Goal: Task Accomplishment & Management: Manage account settings

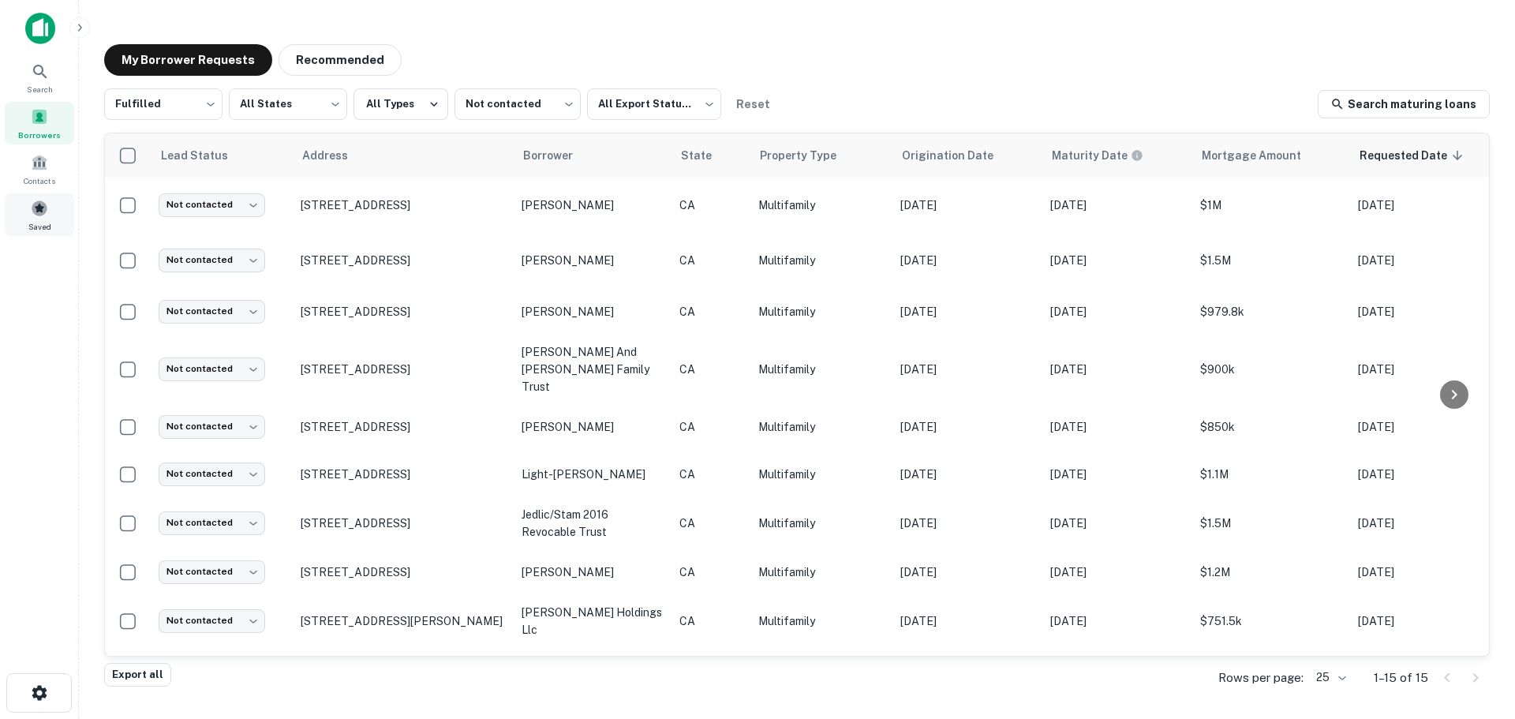
click at [48, 211] on div "Saved" at bounding box center [39, 214] width 69 height 43
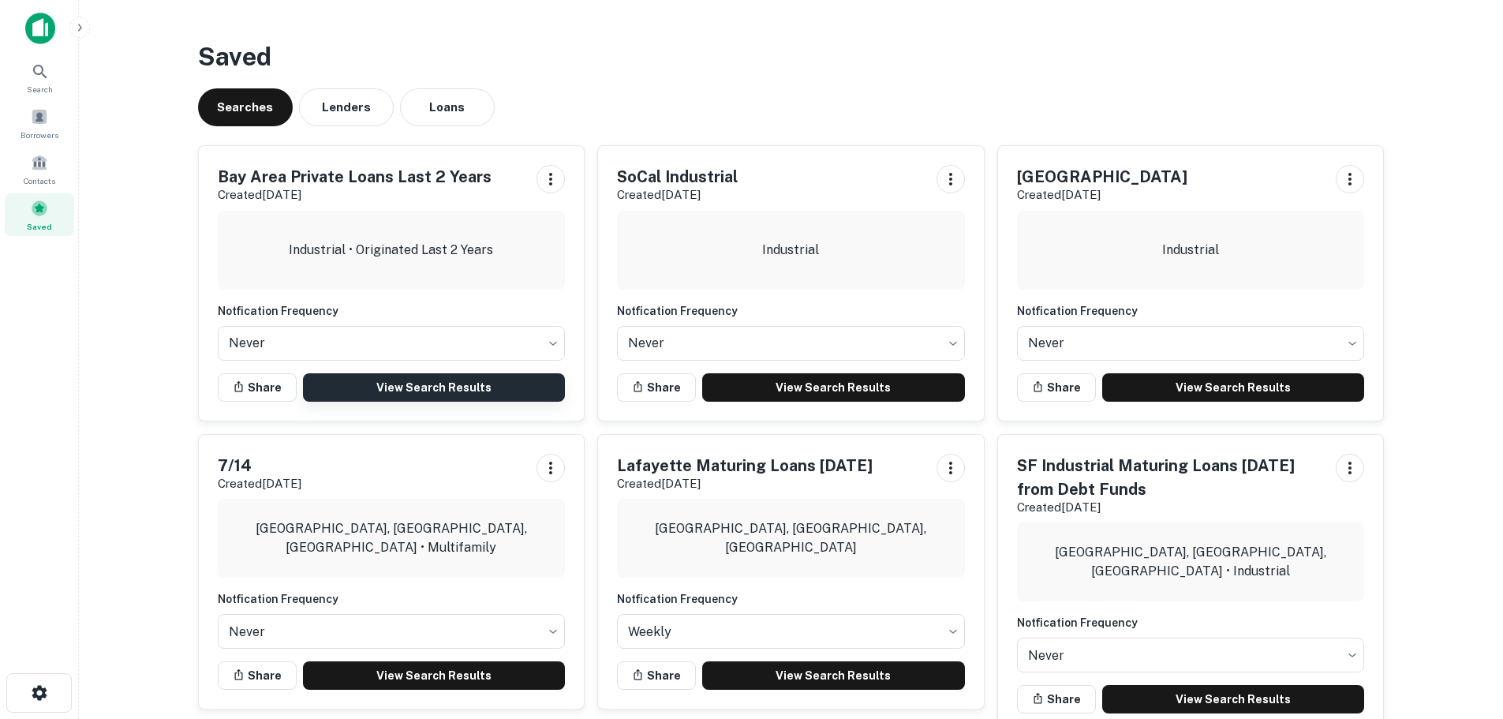
click at [383, 394] on link "View Search Results" at bounding box center [434, 387] width 263 height 28
click at [30, 110] on div "Borrowers" at bounding box center [39, 123] width 69 height 43
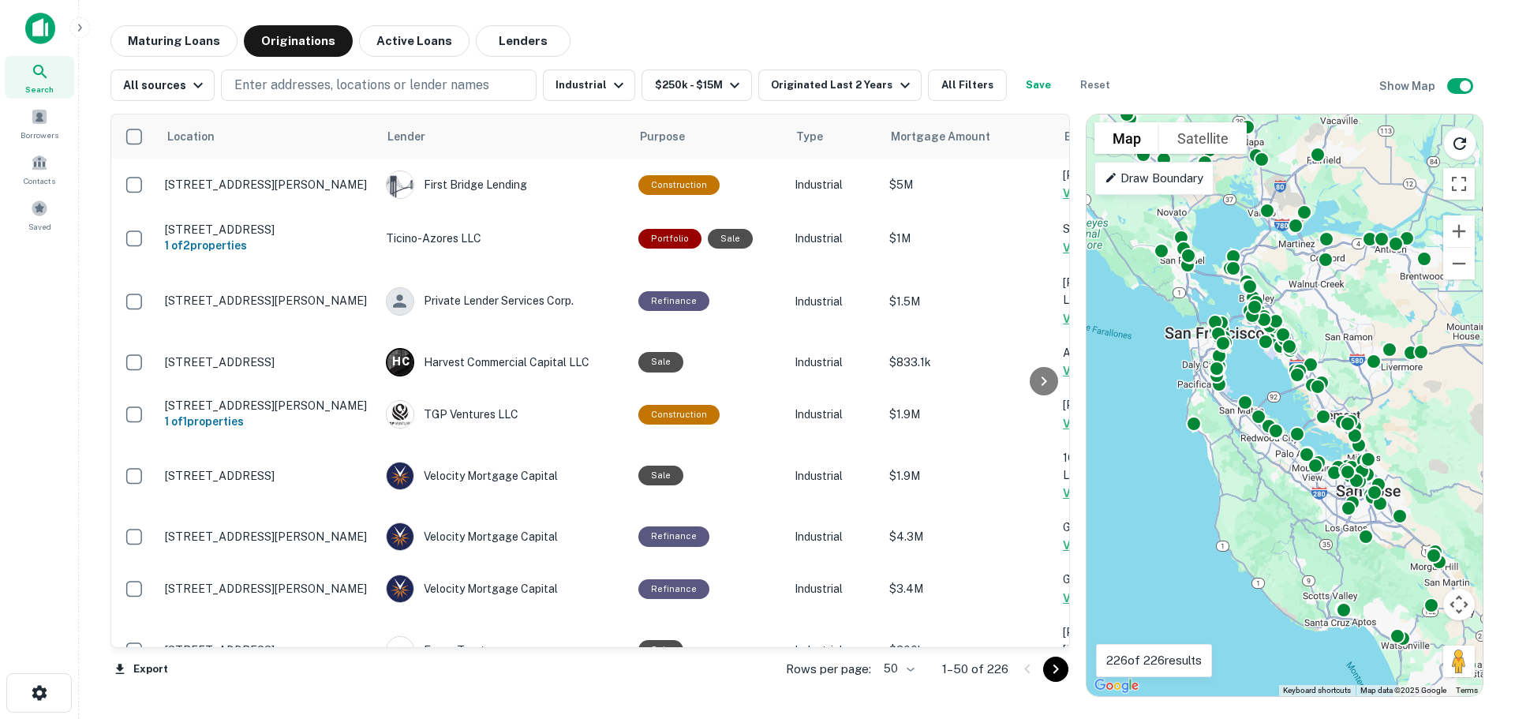
click at [913, 667] on body "Search Borrowers Contacts Saved Maturing Loans Originations Active Loans Lender…" at bounding box center [757, 359] width 1515 height 719
click at [902, 685] on li "100" at bounding box center [900, 685] width 46 height 28
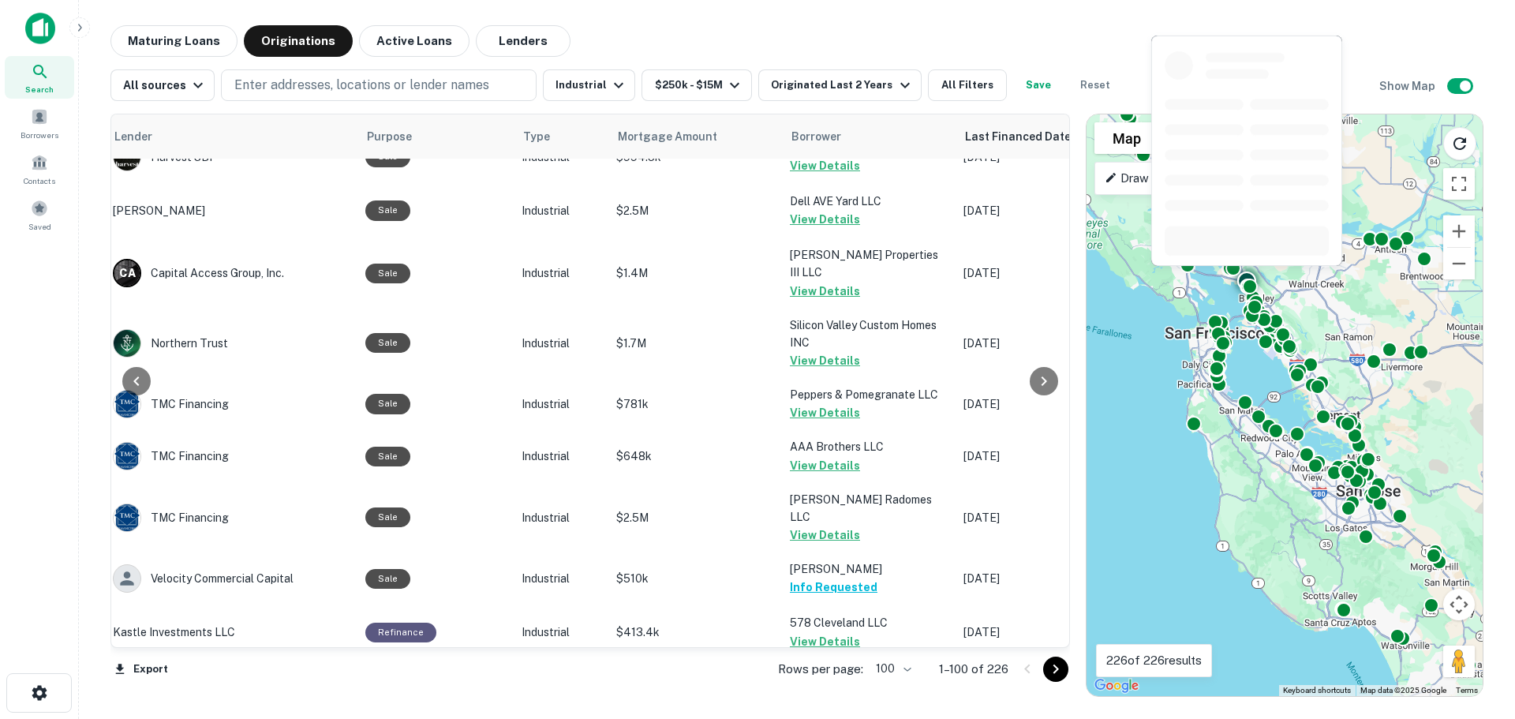
scroll to position [5091, 273]
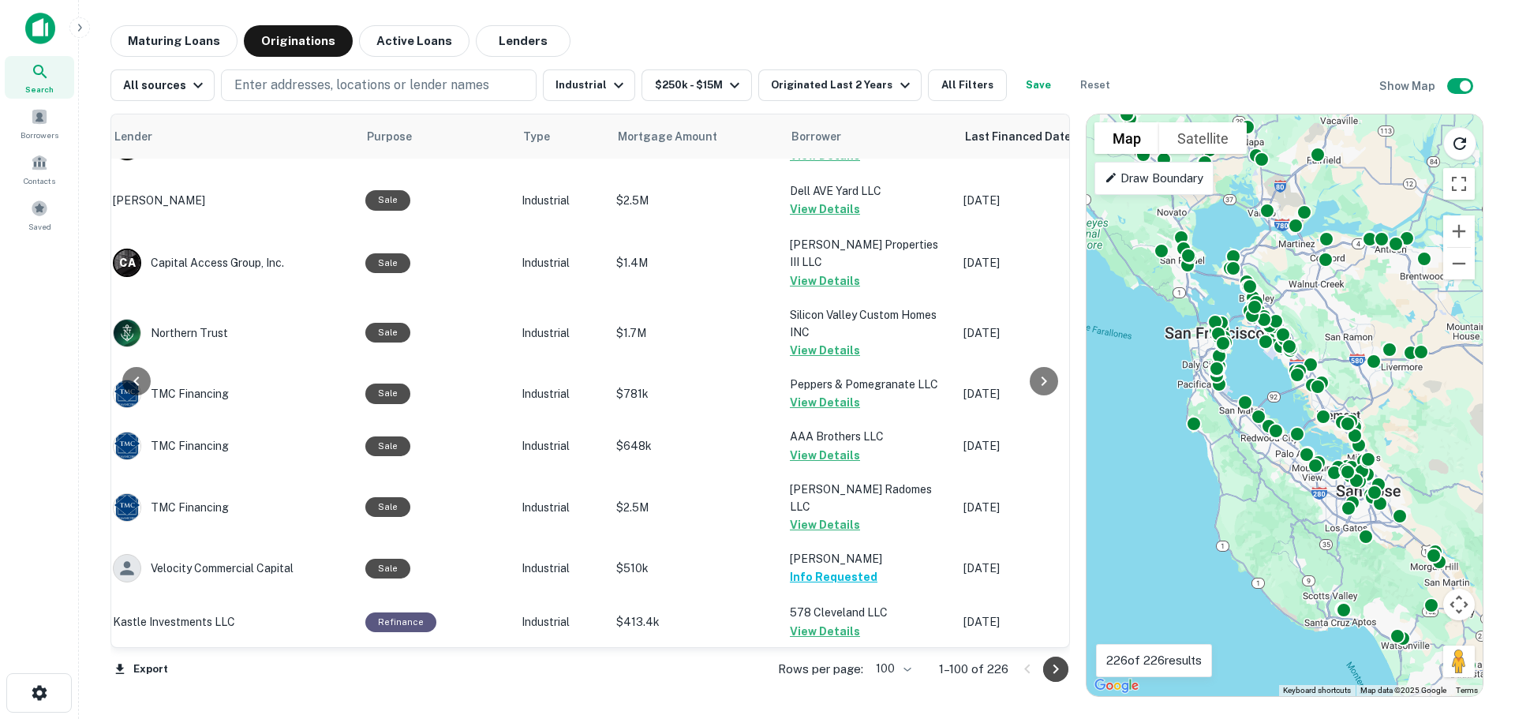
click at [1046, 671] on icon "Go to next page" at bounding box center [1055, 669] width 19 height 19
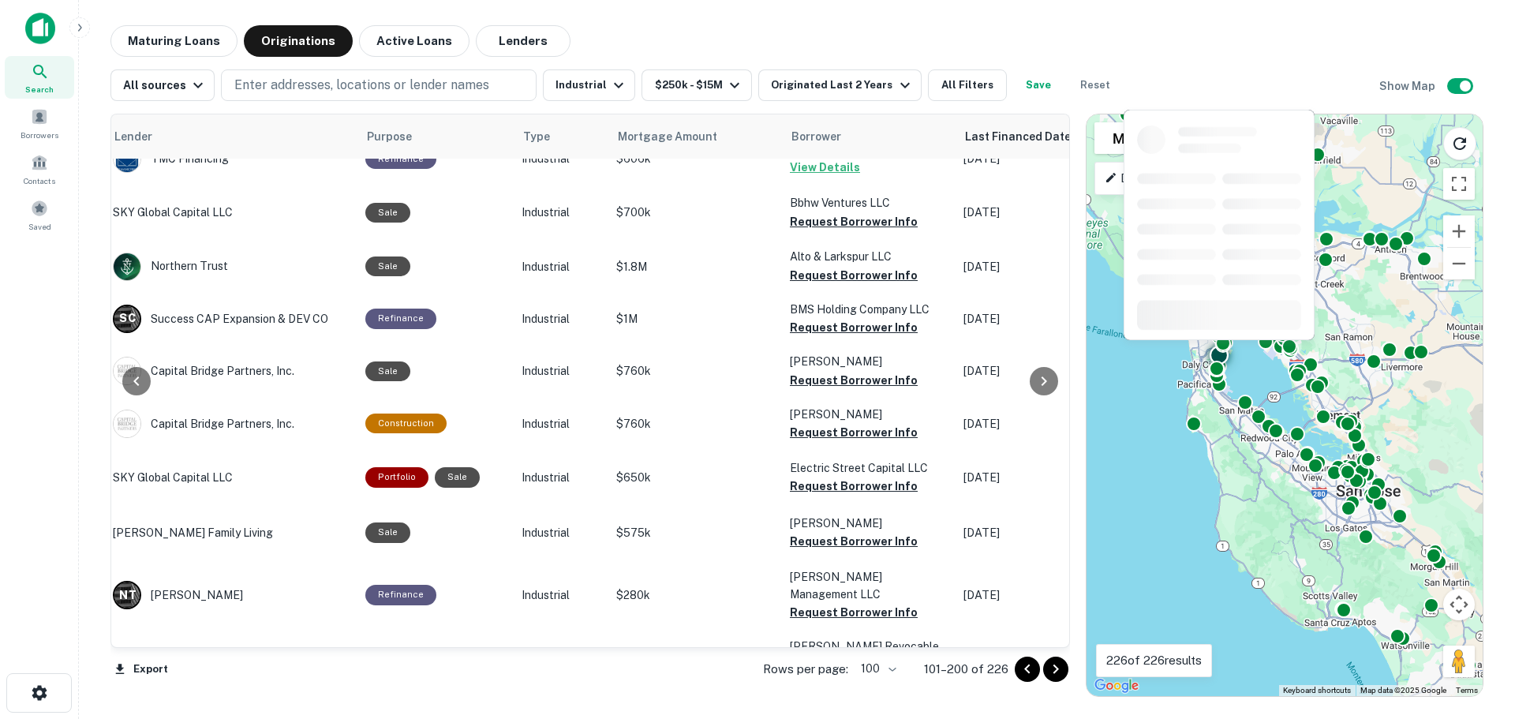
scroll to position [5089, 273]
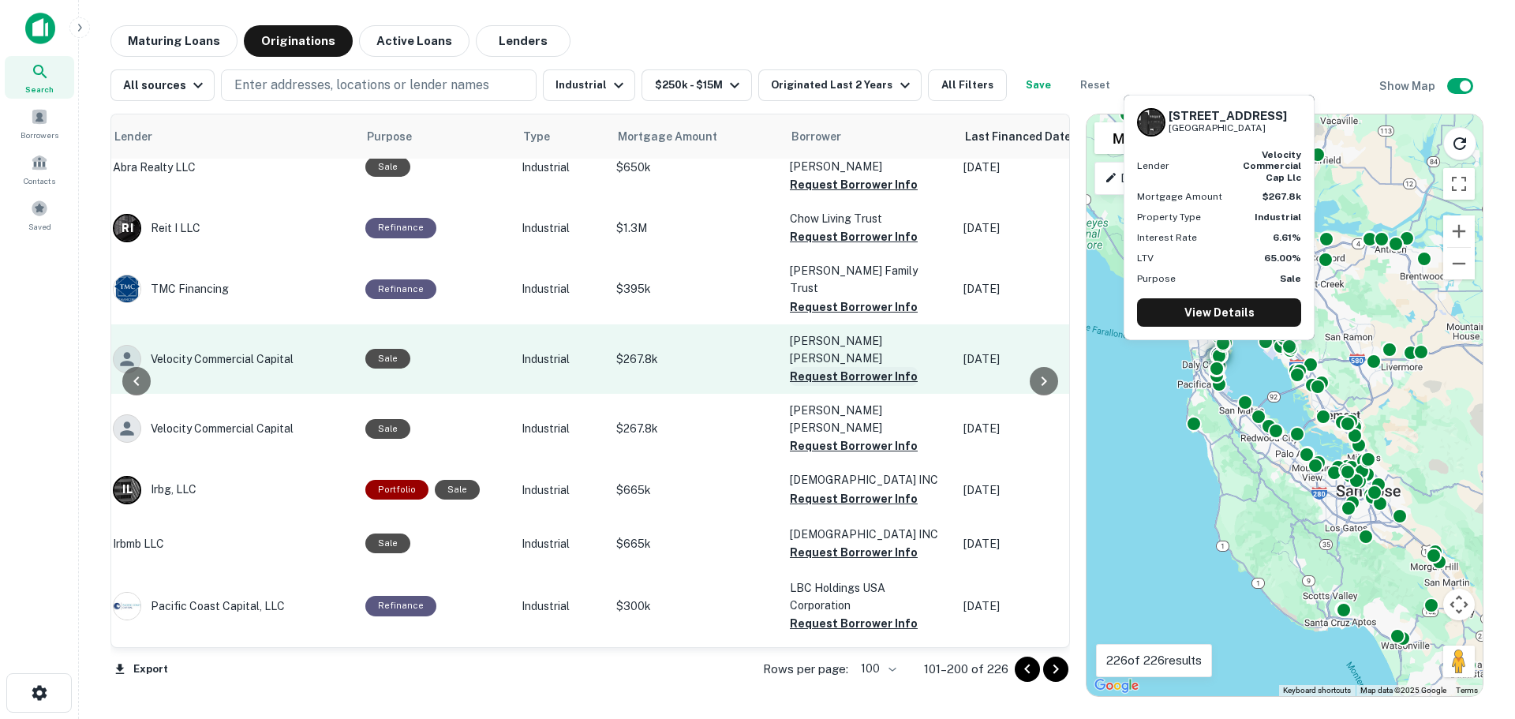
click at [850, 367] on button "Request Borrower Info" at bounding box center [854, 376] width 128 height 19
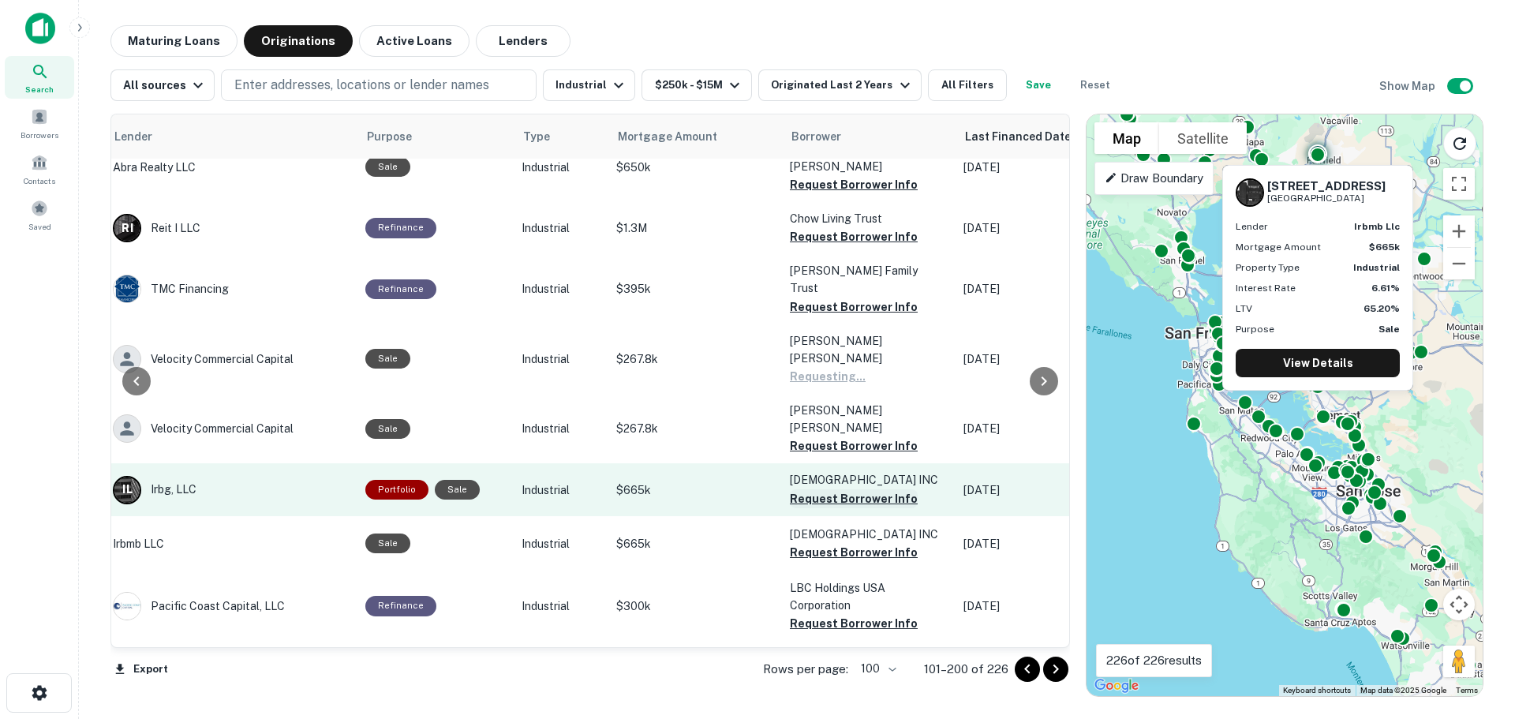
click at [840, 489] on button "Request Borrower Info" at bounding box center [854, 498] width 128 height 19
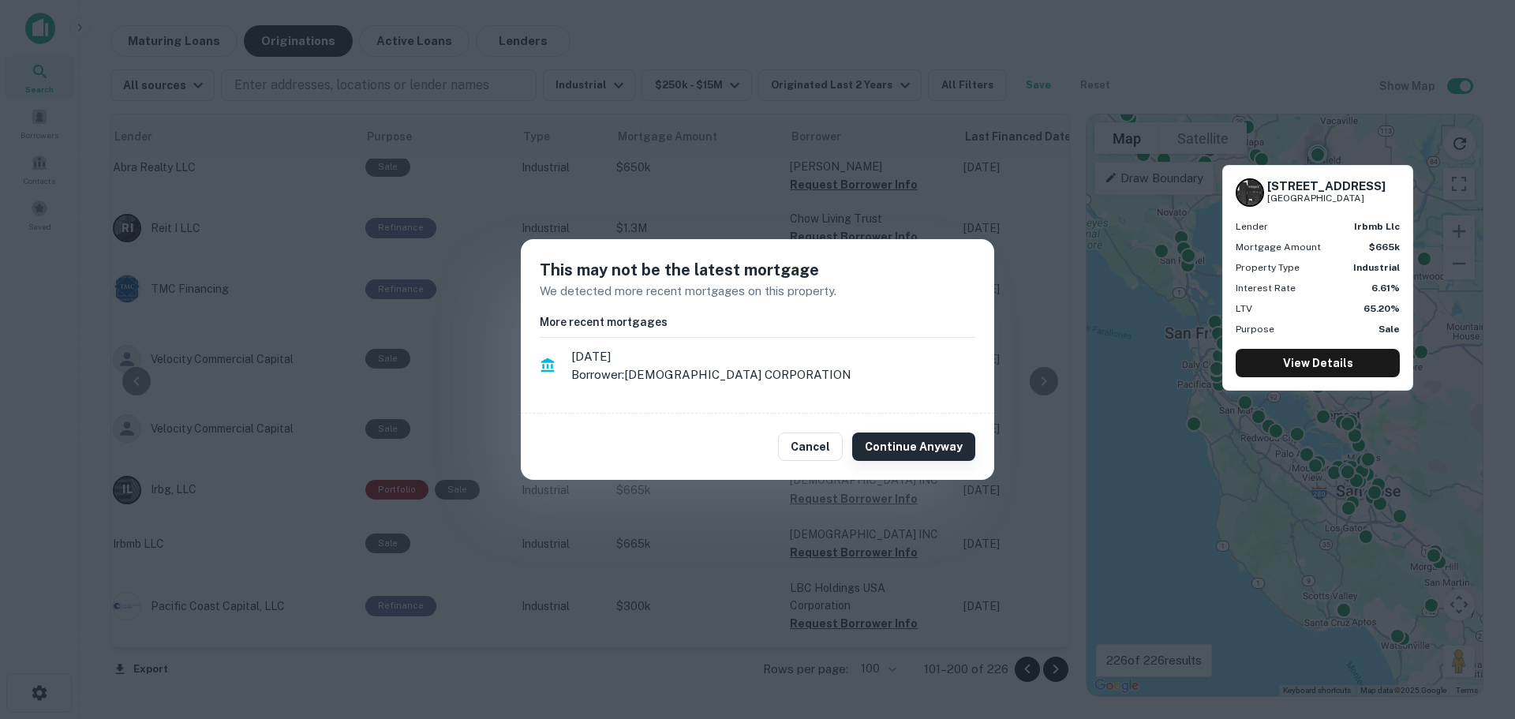
click at [879, 451] on button "Continue Anyway" at bounding box center [913, 446] width 123 height 28
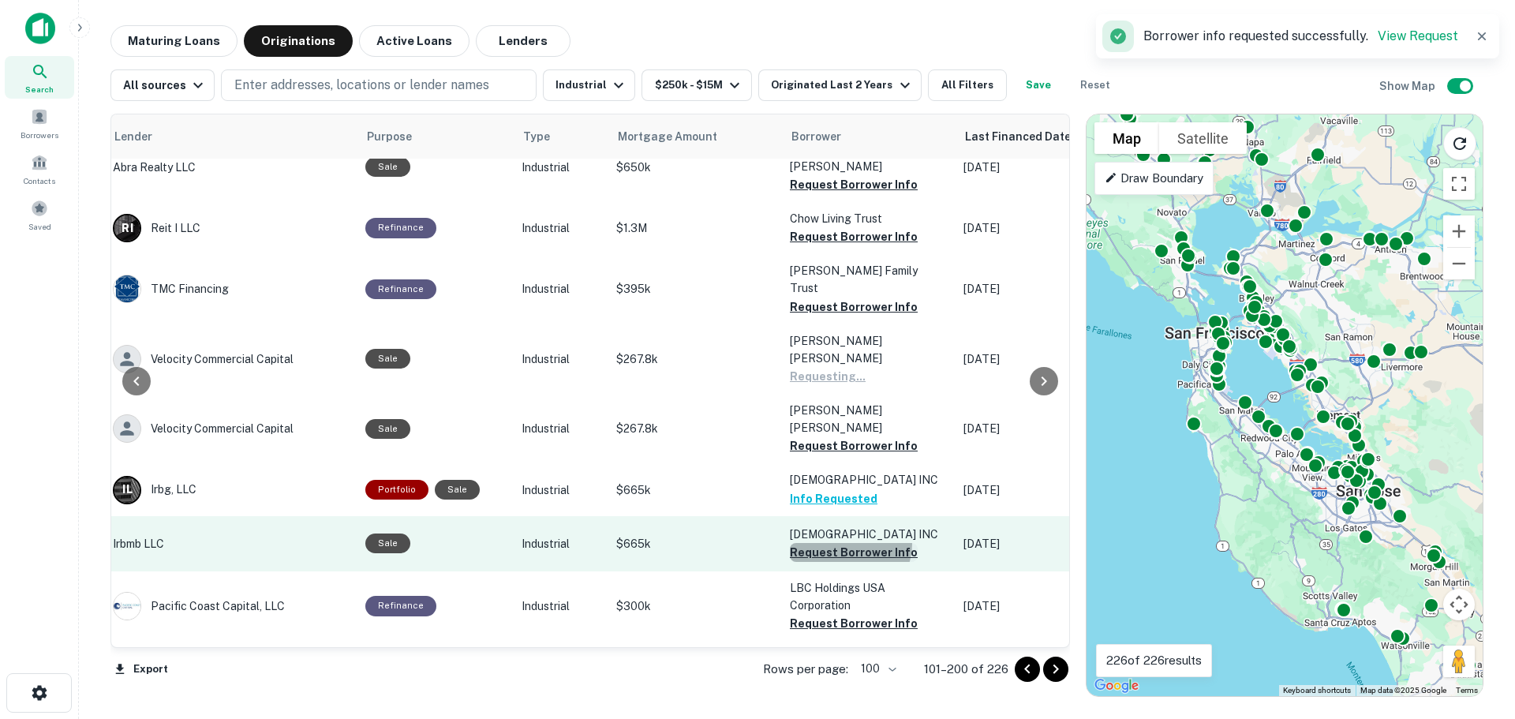
click at [834, 543] on button "Request Borrower Info" at bounding box center [854, 552] width 128 height 19
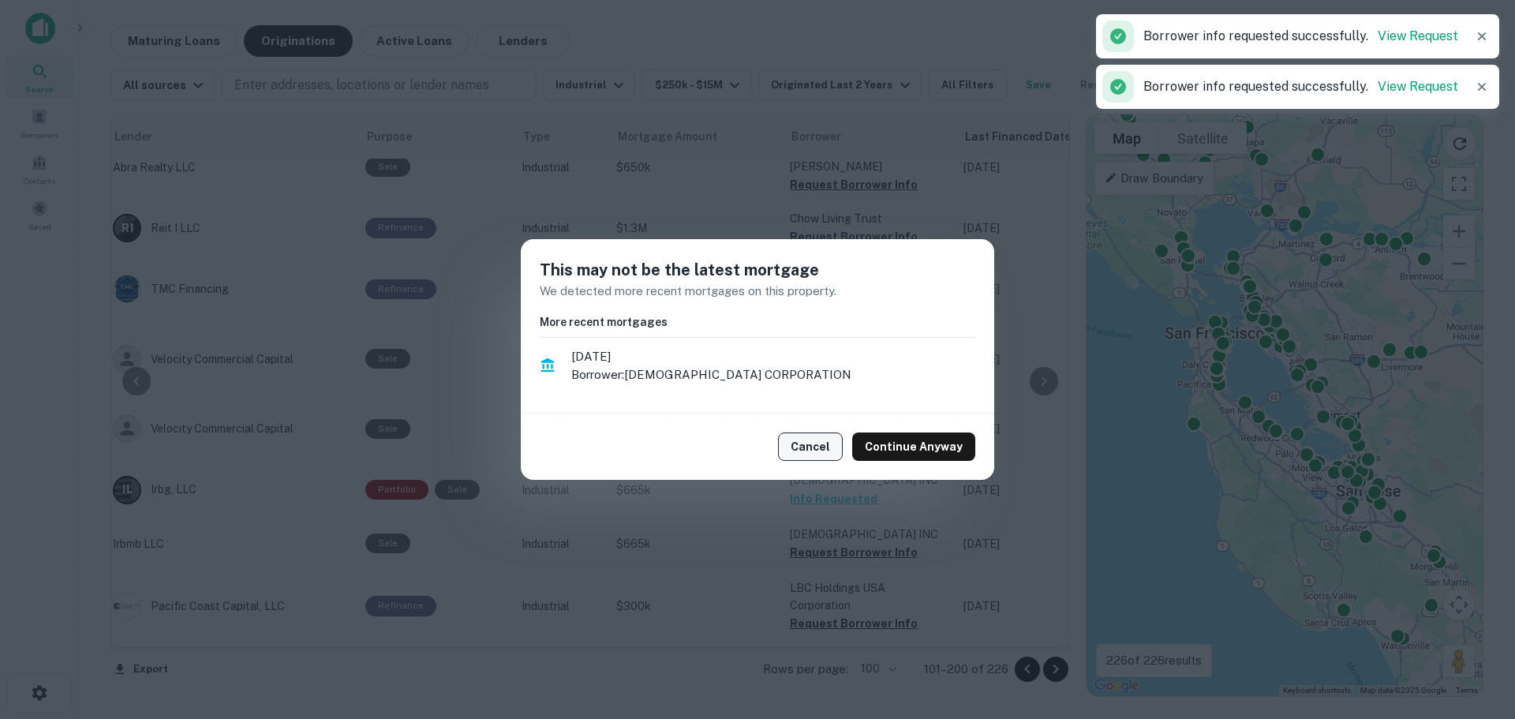
click at [821, 452] on button "Cancel" at bounding box center [810, 446] width 65 height 28
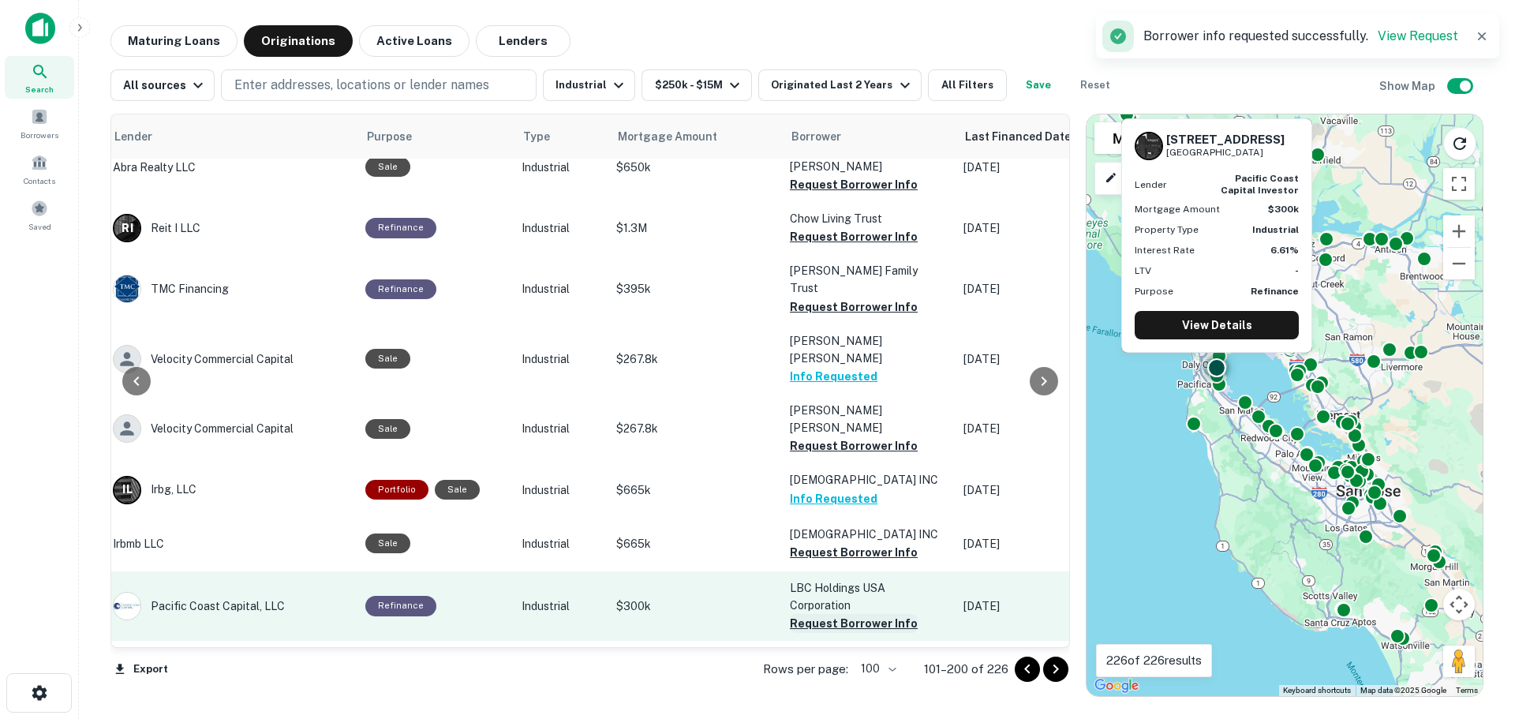
click at [822, 614] on button "Request Borrower Info" at bounding box center [854, 623] width 128 height 19
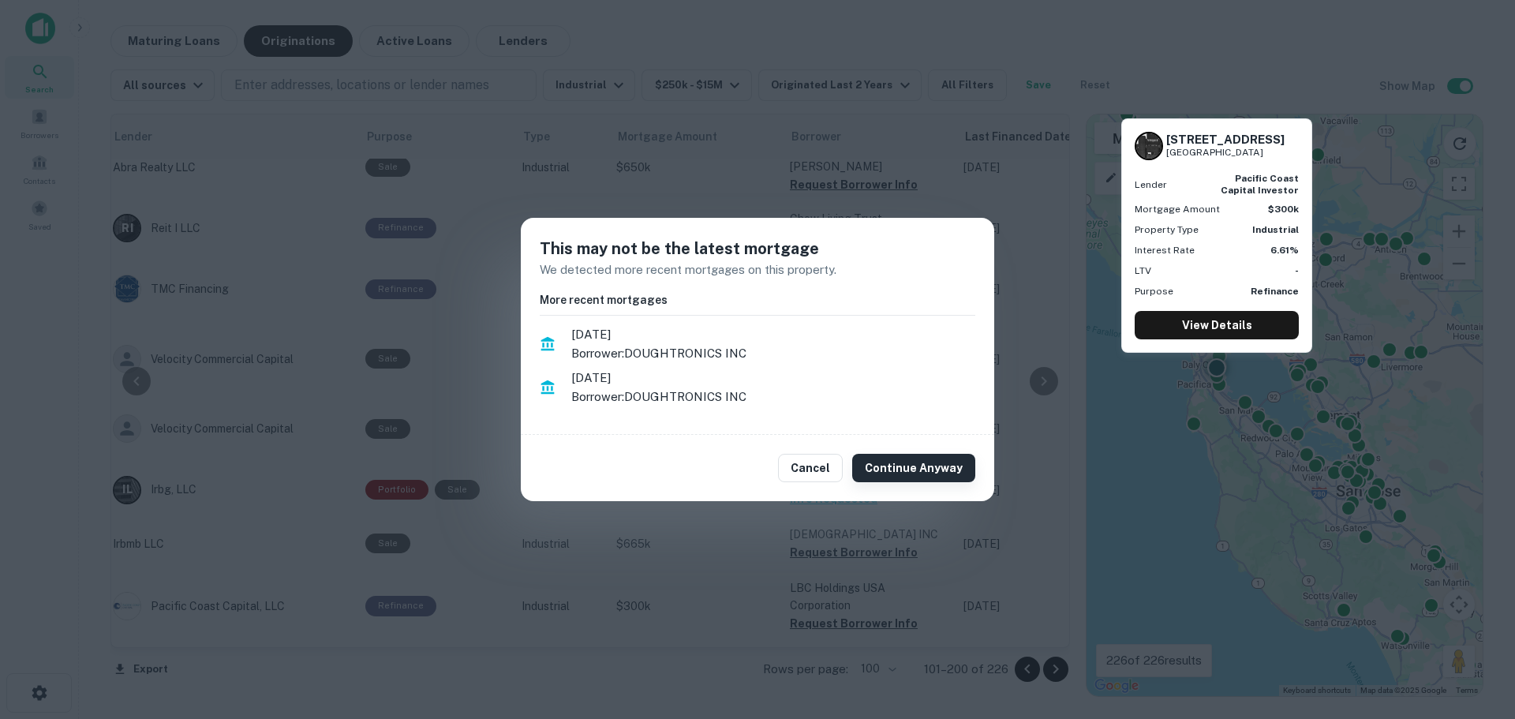
click at [898, 473] on button "Continue Anyway" at bounding box center [913, 468] width 123 height 28
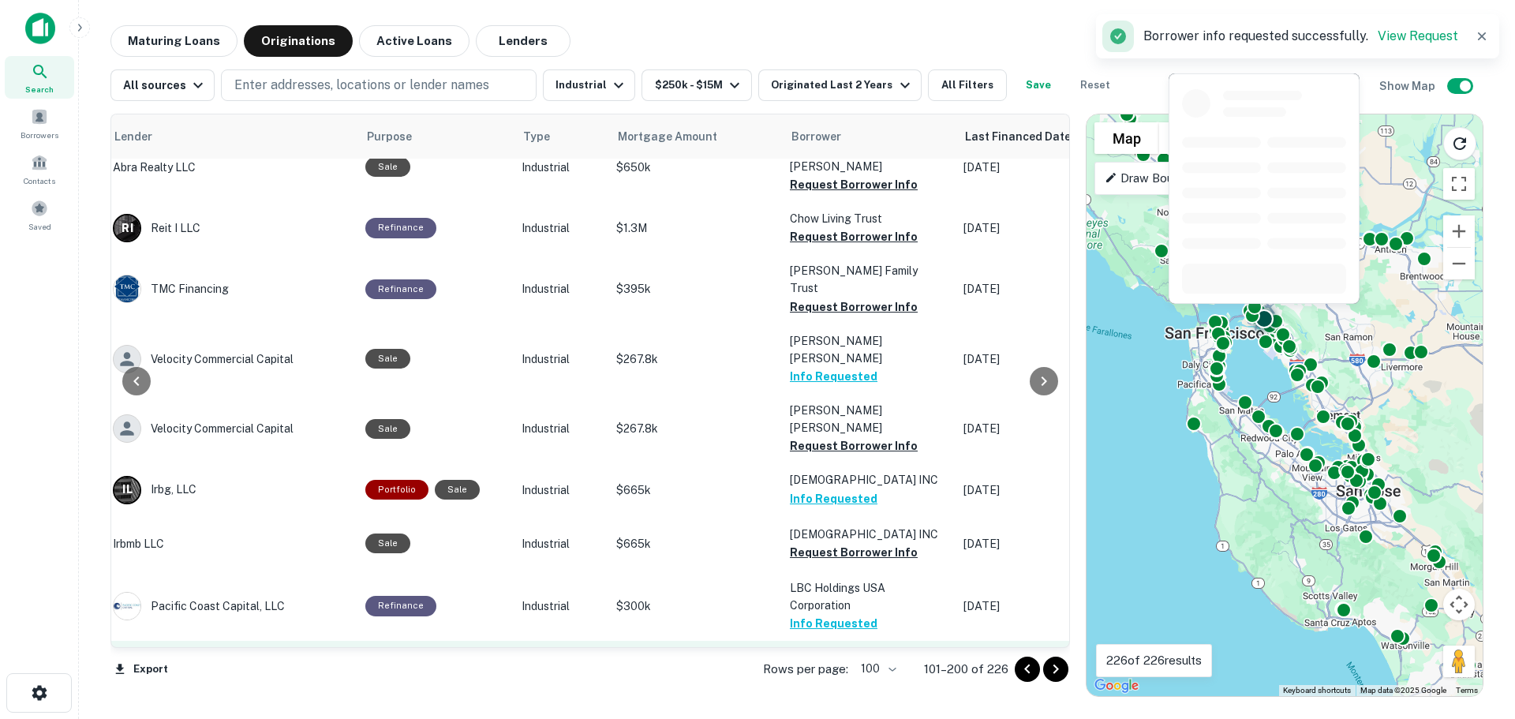
click at [835, 667] on button "Request Borrower Info" at bounding box center [854, 676] width 128 height 19
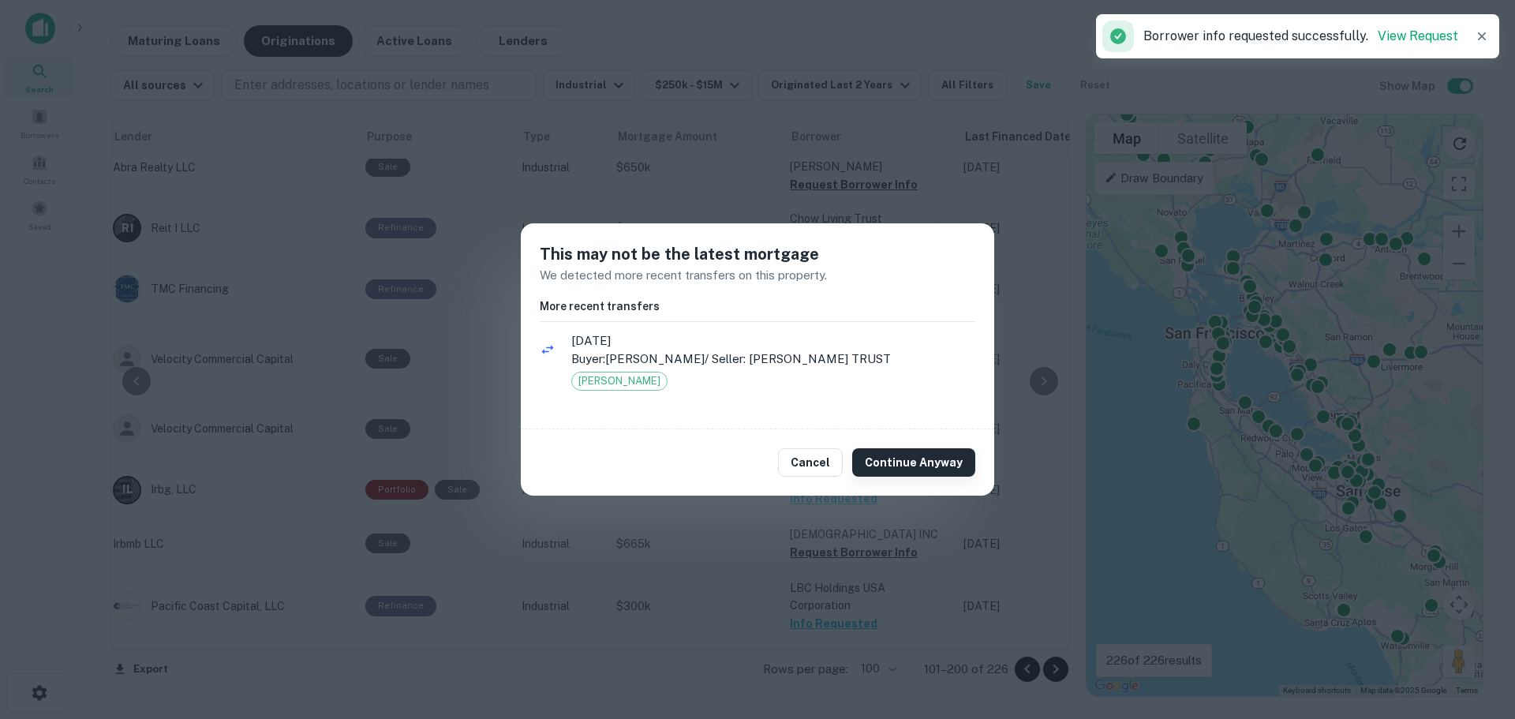
click at [891, 465] on button "Continue Anyway" at bounding box center [913, 462] width 123 height 28
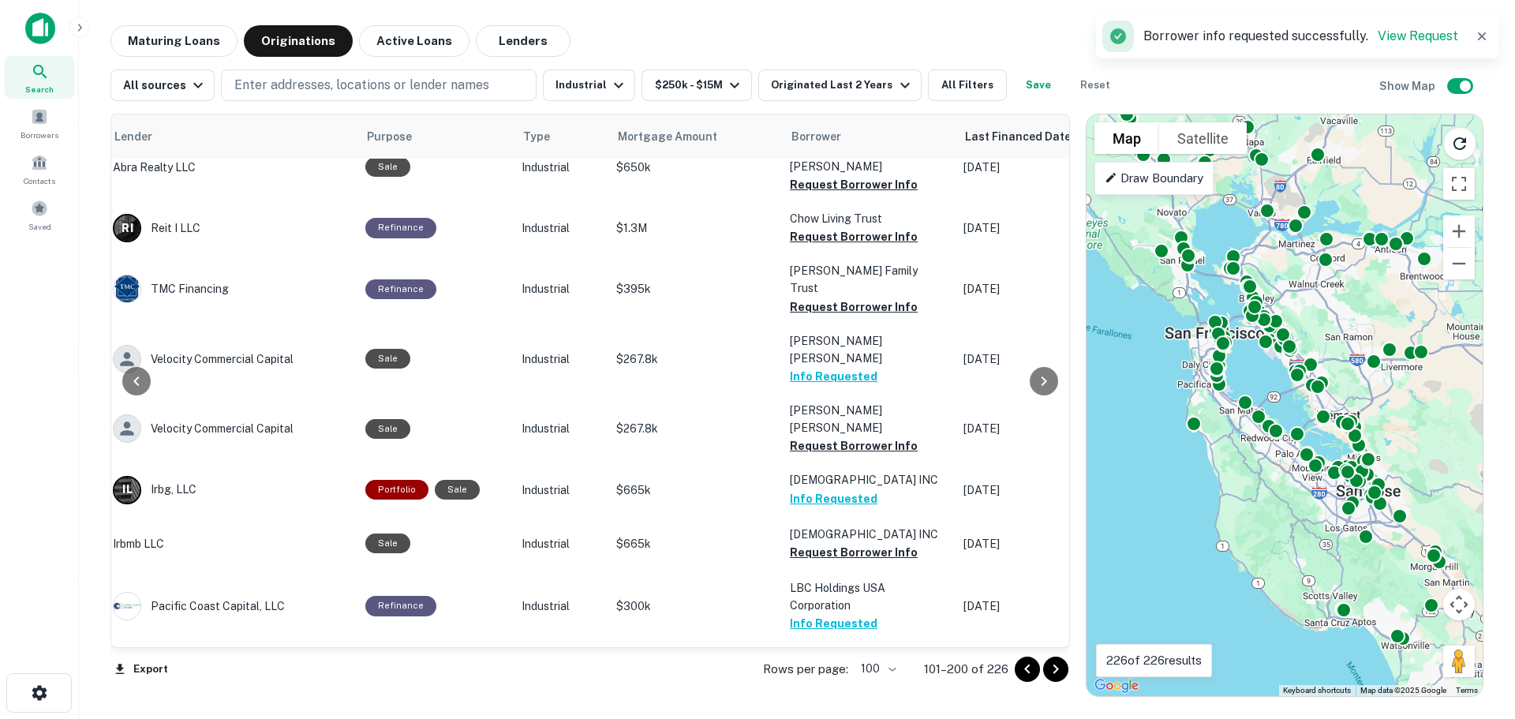
drag, startPoint x: 1054, startPoint y: 671, endPoint x: 1045, endPoint y: 651, distance: 21.9
click at [1054, 670] on icon "Go to next page" at bounding box center [1055, 669] width 19 height 19
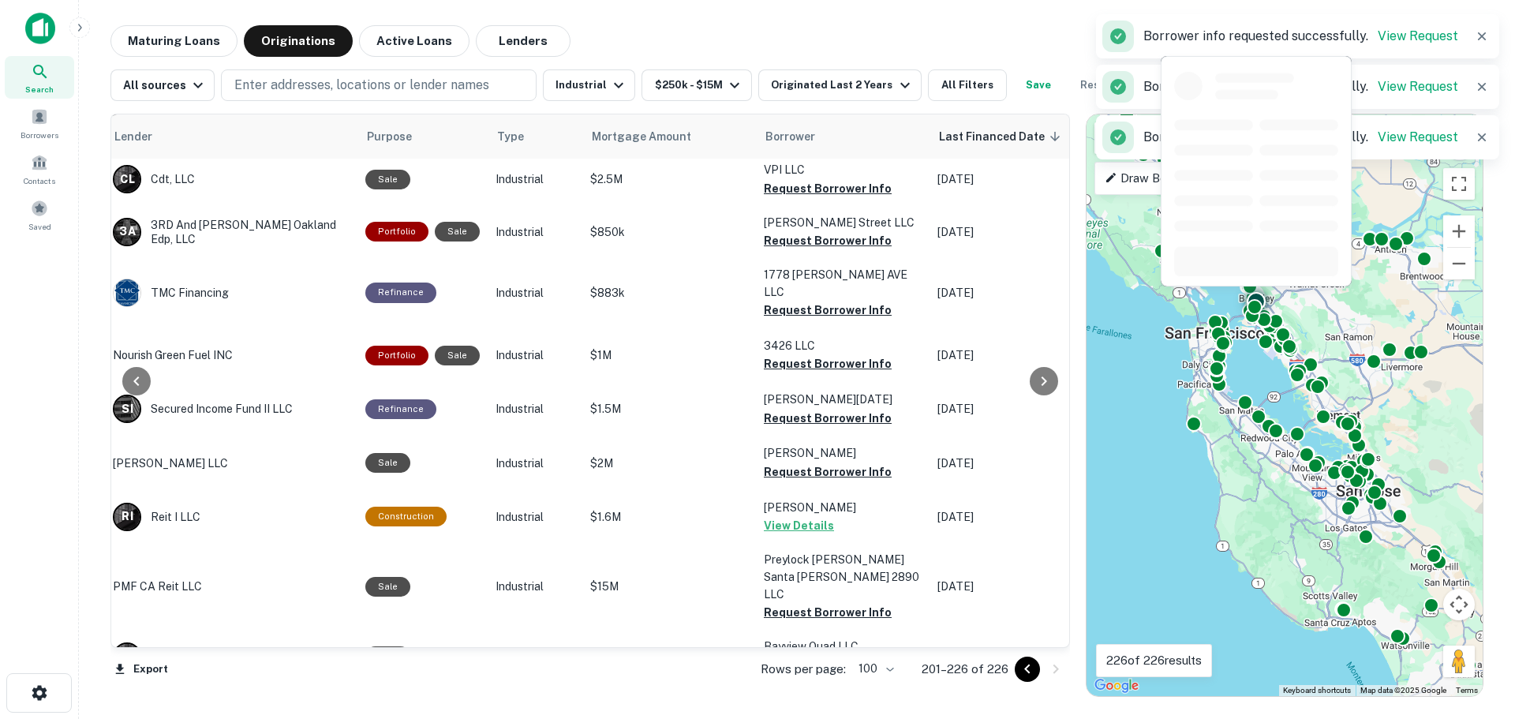
scroll to position [0, 273]
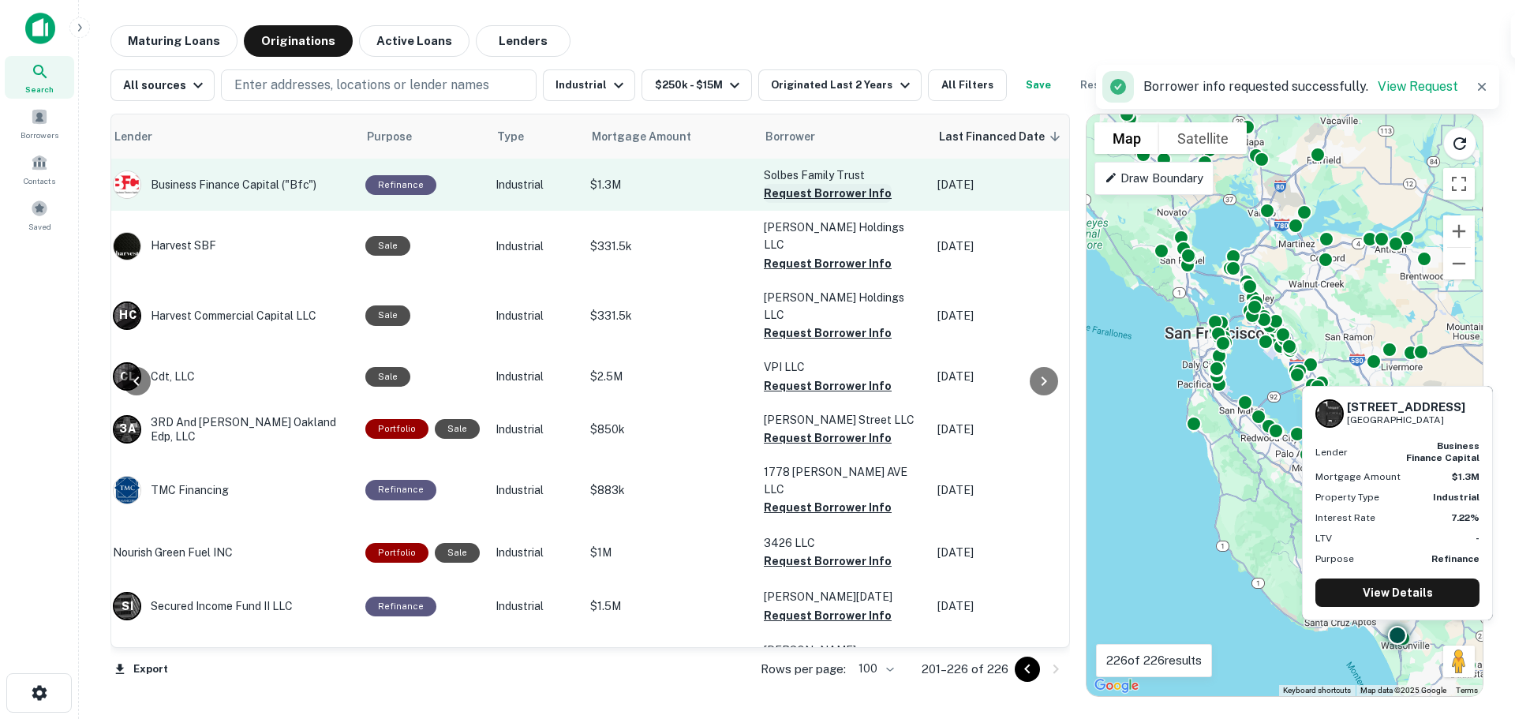
click at [808, 194] on button "Request Borrower Info" at bounding box center [828, 193] width 128 height 19
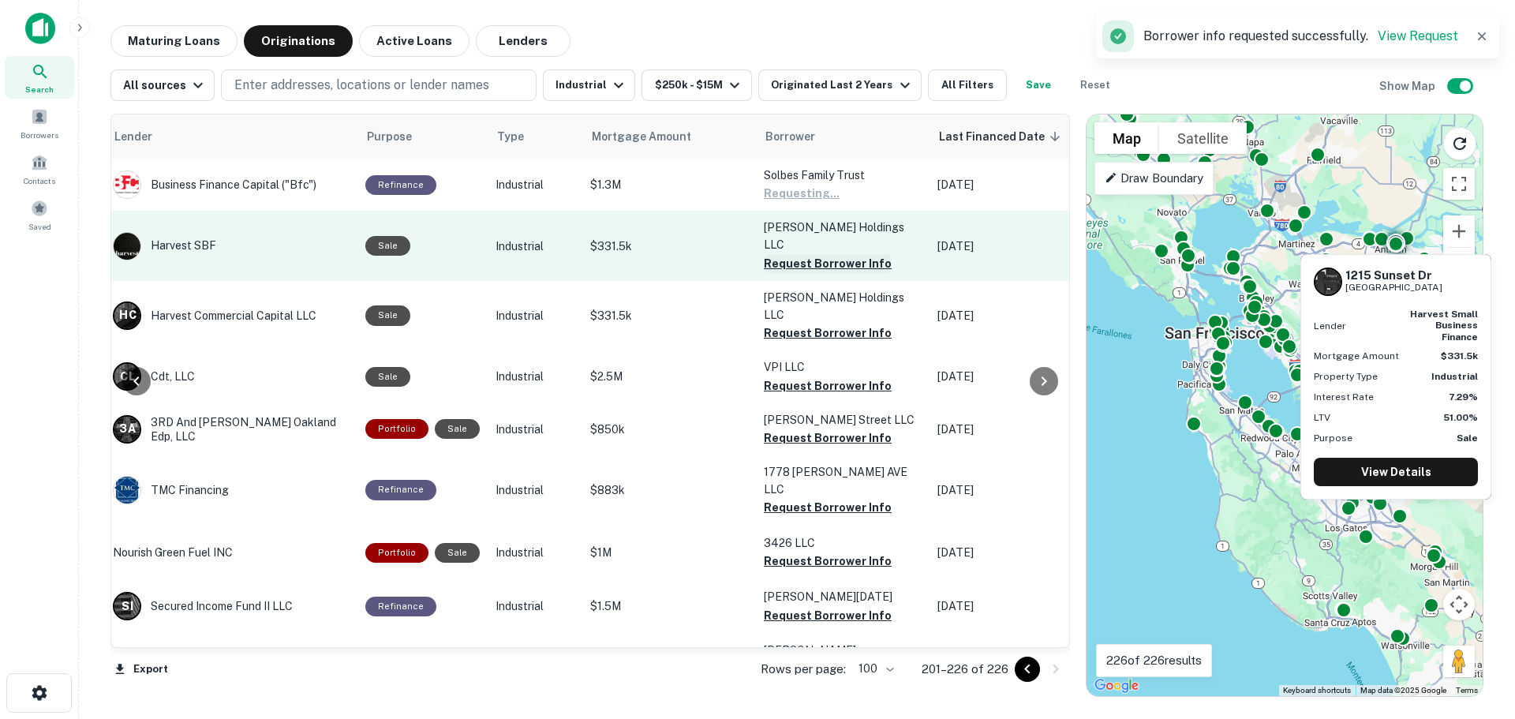
click at [817, 254] on button "Request Borrower Info" at bounding box center [828, 263] width 128 height 19
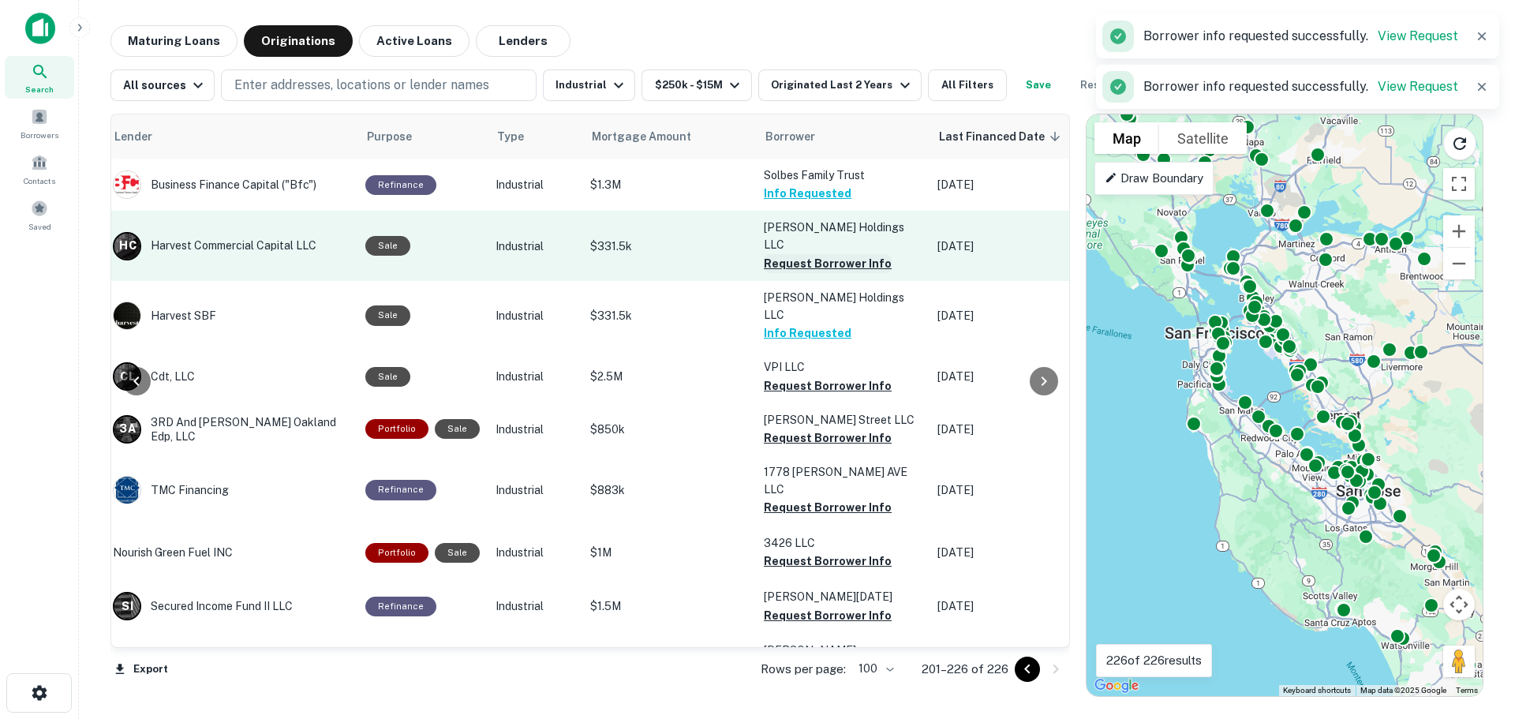
click at [815, 254] on button "Request Borrower Info" at bounding box center [828, 263] width 128 height 19
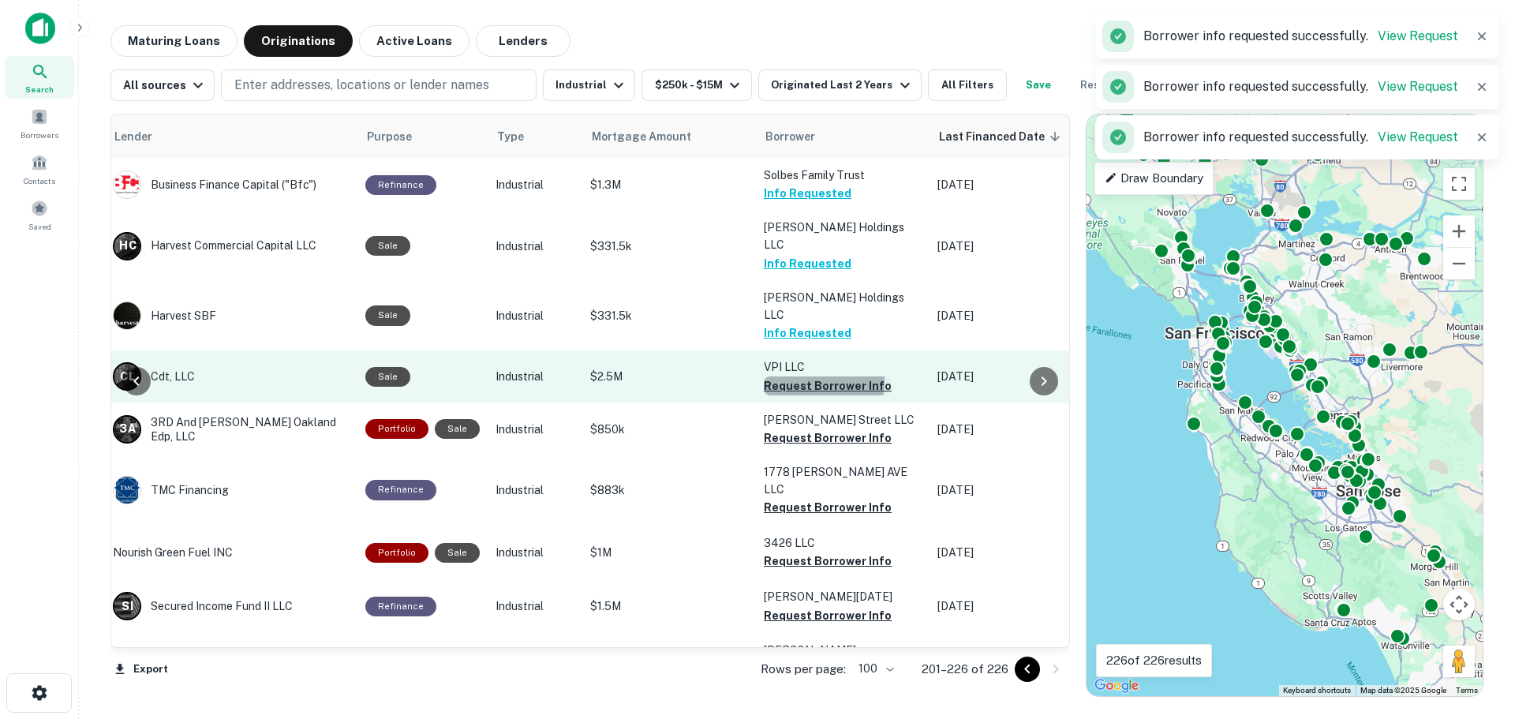
click at [810, 376] on button "Request Borrower Info" at bounding box center [828, 385] width 128 height 19
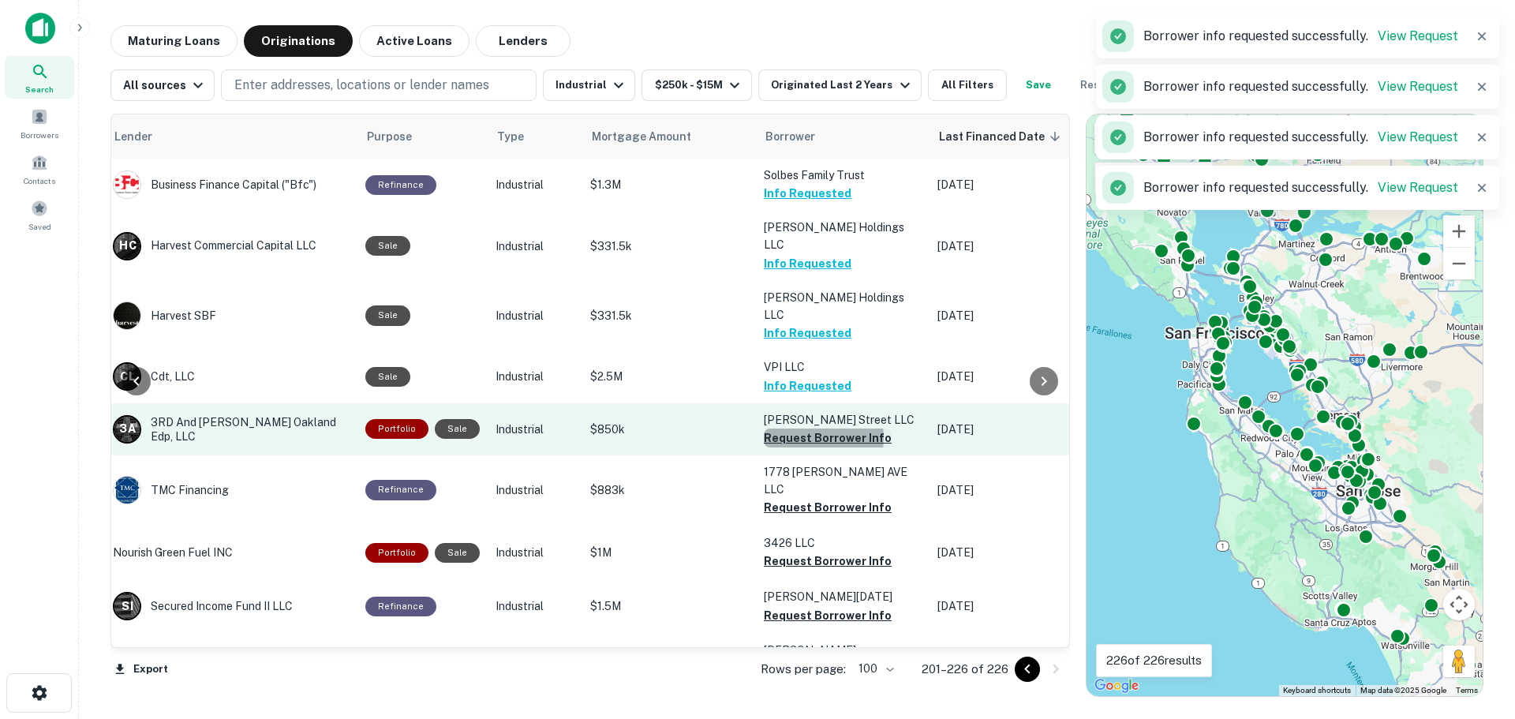
click at [809, 428] on button "Request Borrower Info" at bounding box center [828, 437] width 128 height 19
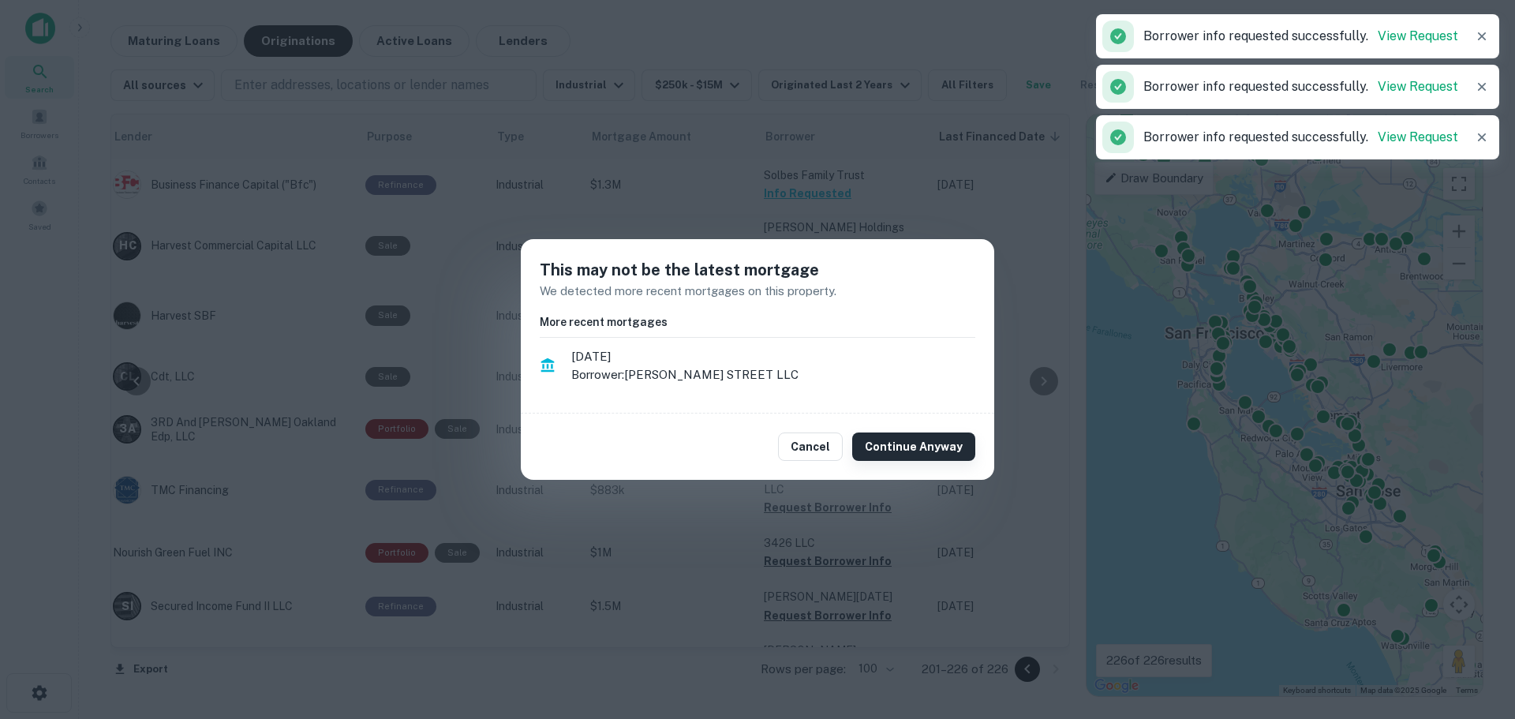
click at [878, 443] on button "Continue Anyway" at bounding box center [913, 446] width 123 height 28
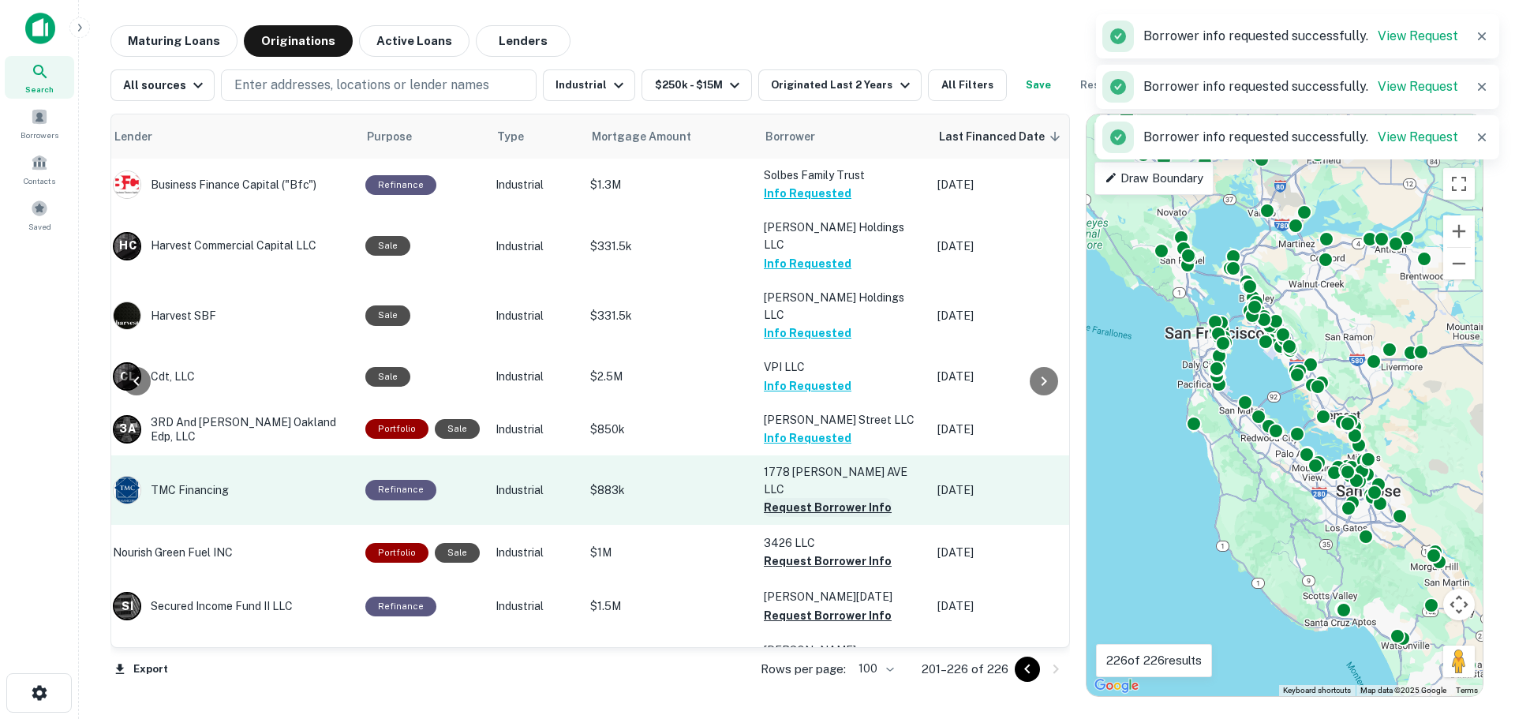
click at [802, 498] on button "Request Borrower Info" at bounding box center [828, 507] width 128 height 19
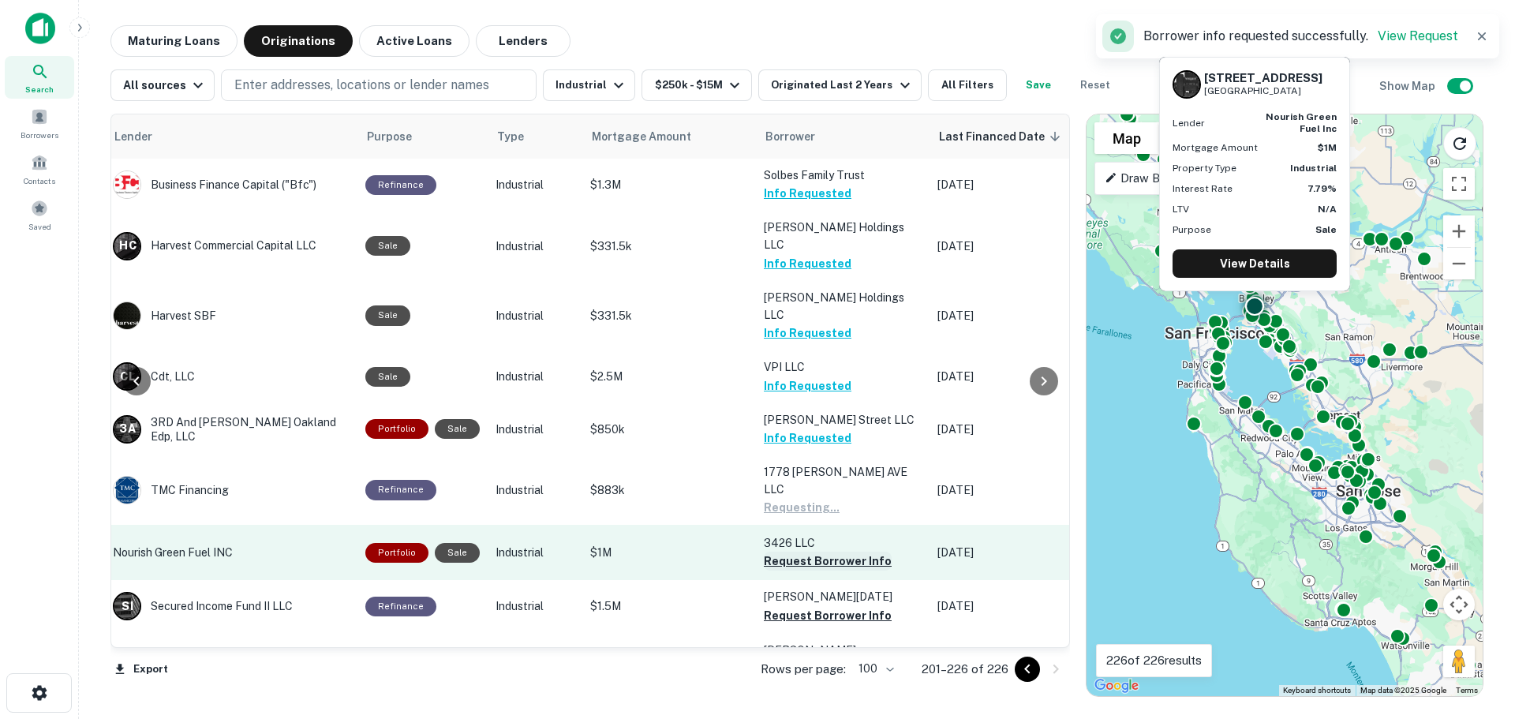
click at [815, 551] on button "Request Borrower Info" at bounding box center [828, 560] width 128 height 19
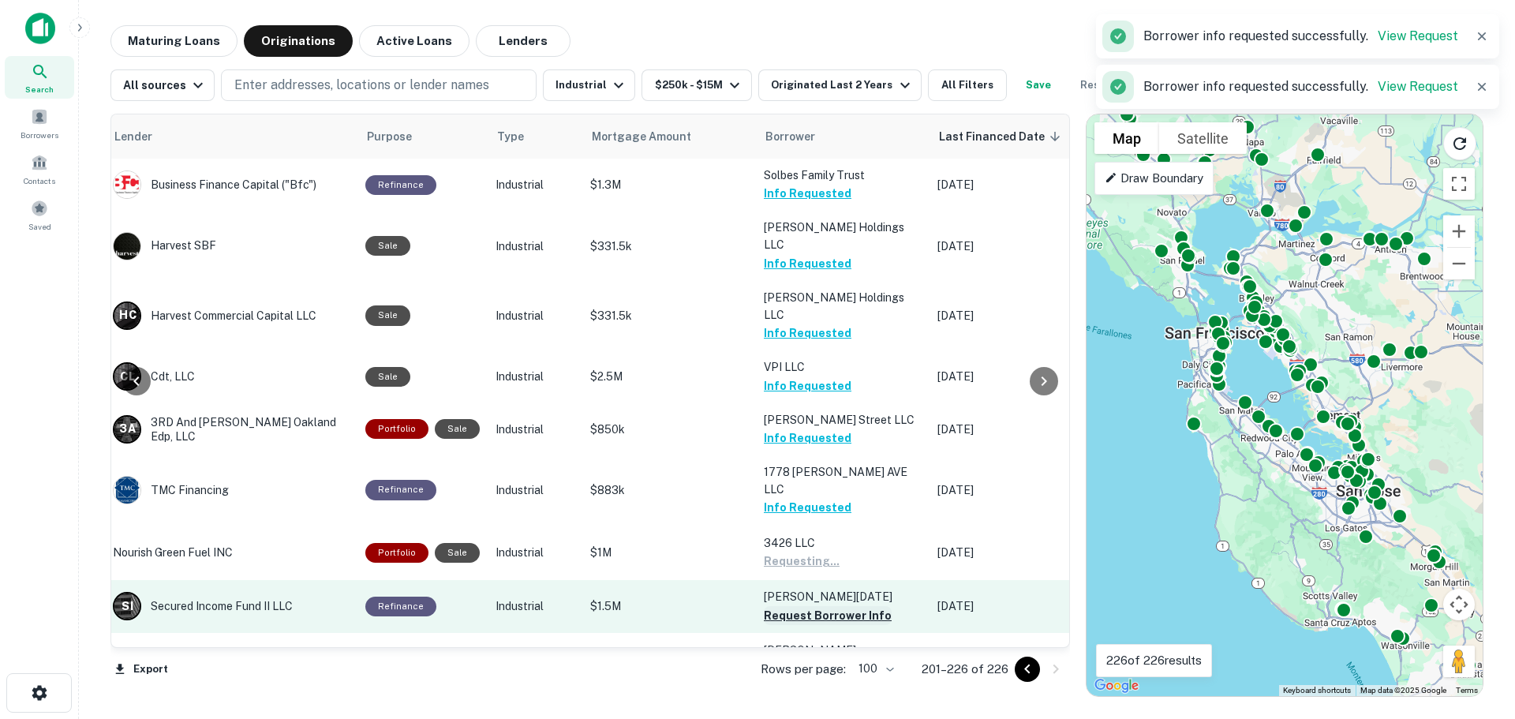
click at [811, 606] on button "Request Borrower Info" at bounding box center [828, 615] width 128 height 19
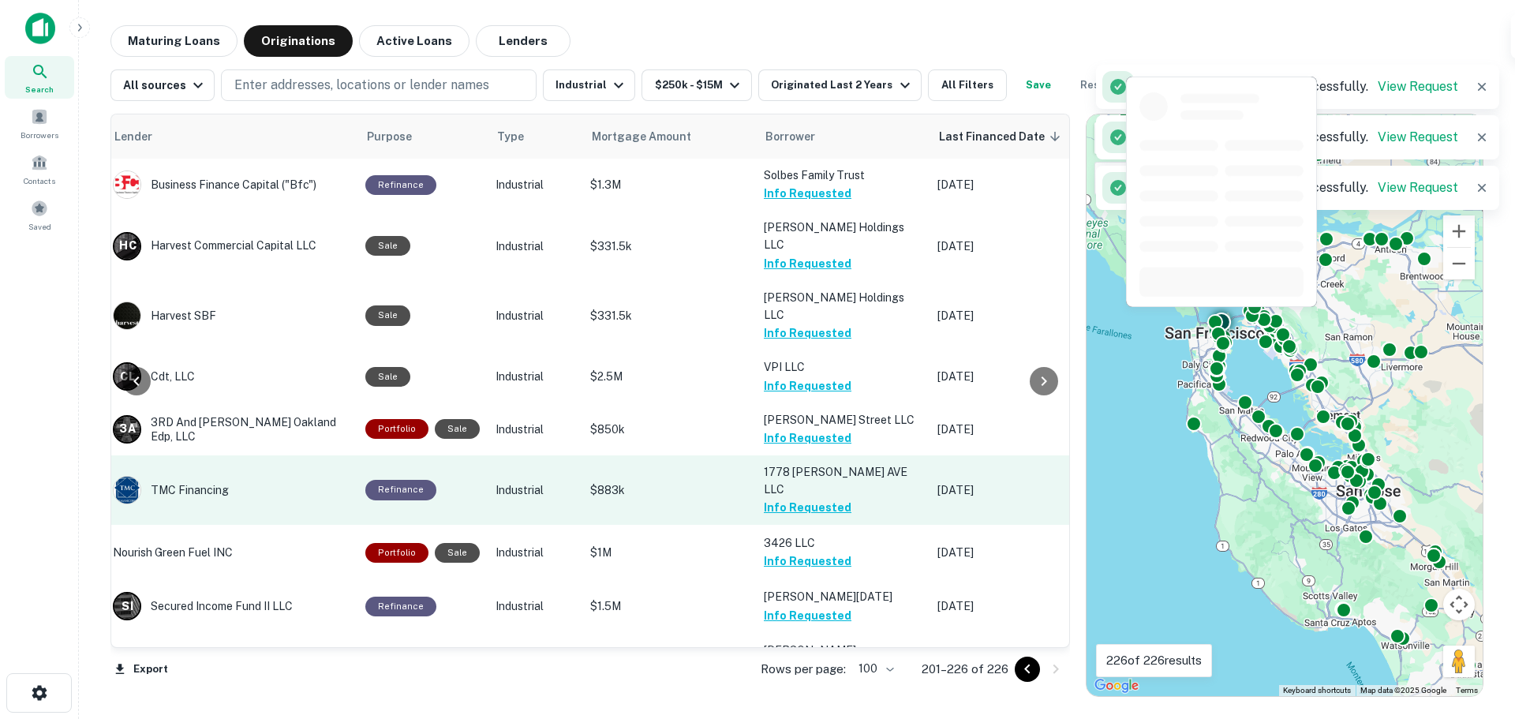
scroll to position [158, 273]
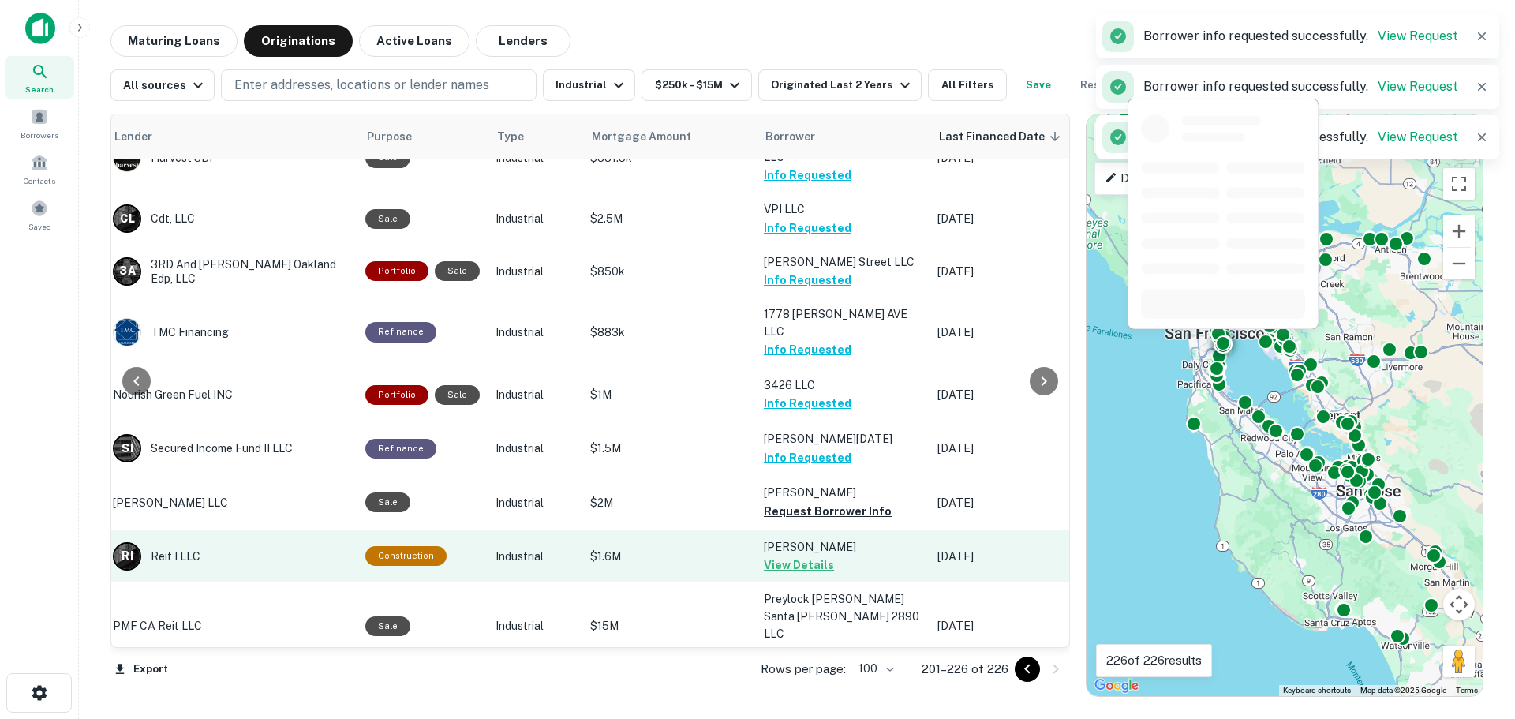
click at [806, 530] on td "Mark Hollier Olson View Details" at bounding box center [843, 556] width 174 height 52
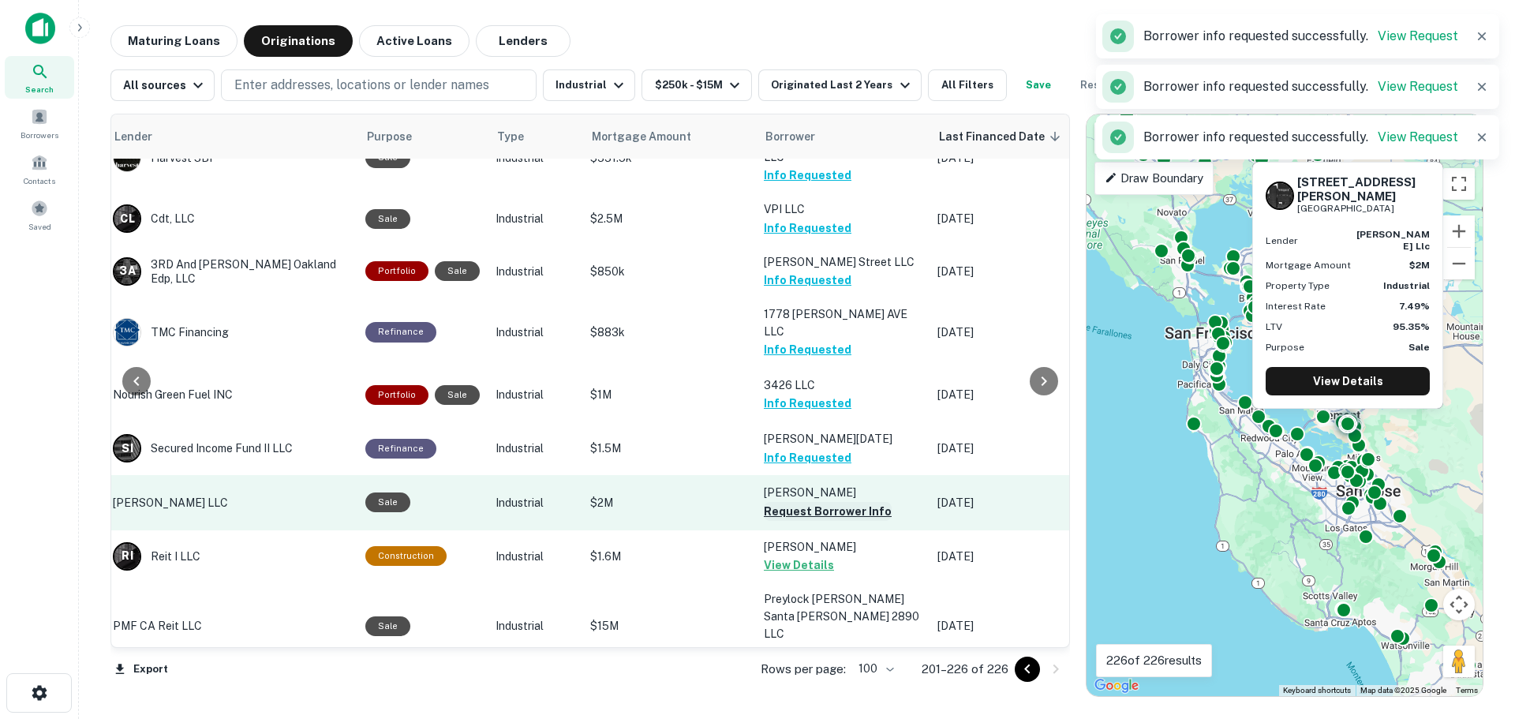
click at [818, 502] on button "Request Borrower Info" at bounding box center [828, 511] width 128 height 19
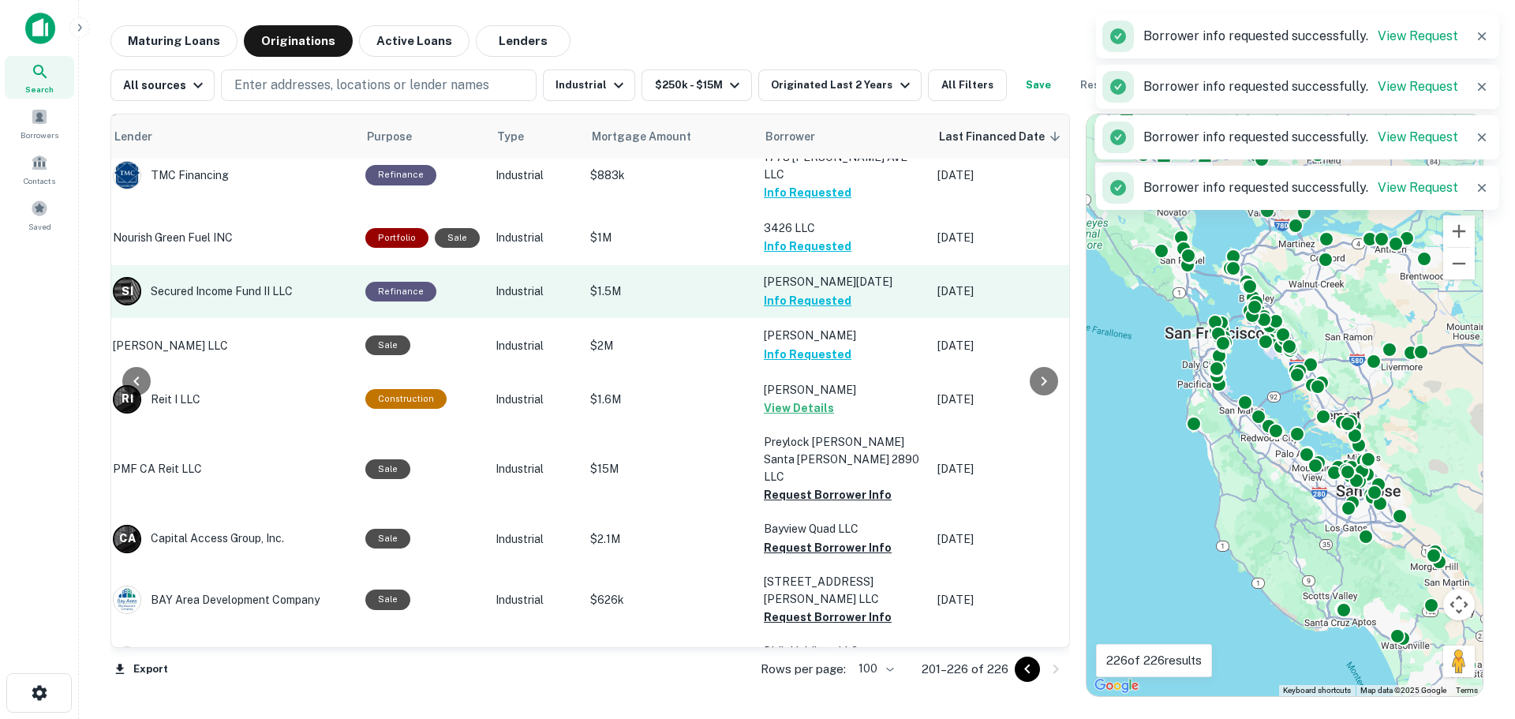
scroll to position [316, 273]
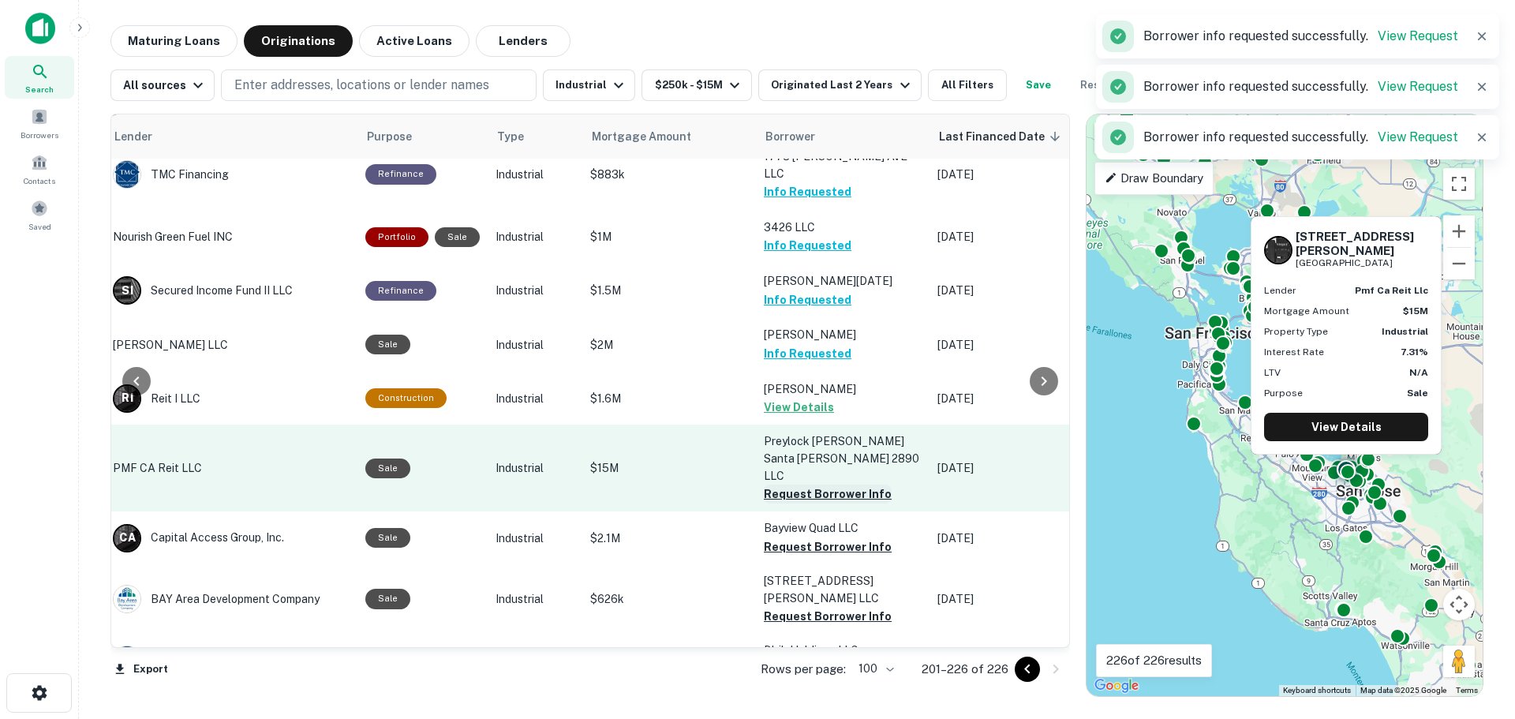
click at [827, 484] on button "Request Borrower Info" at bounding box center [828, 493] width 128 height 19
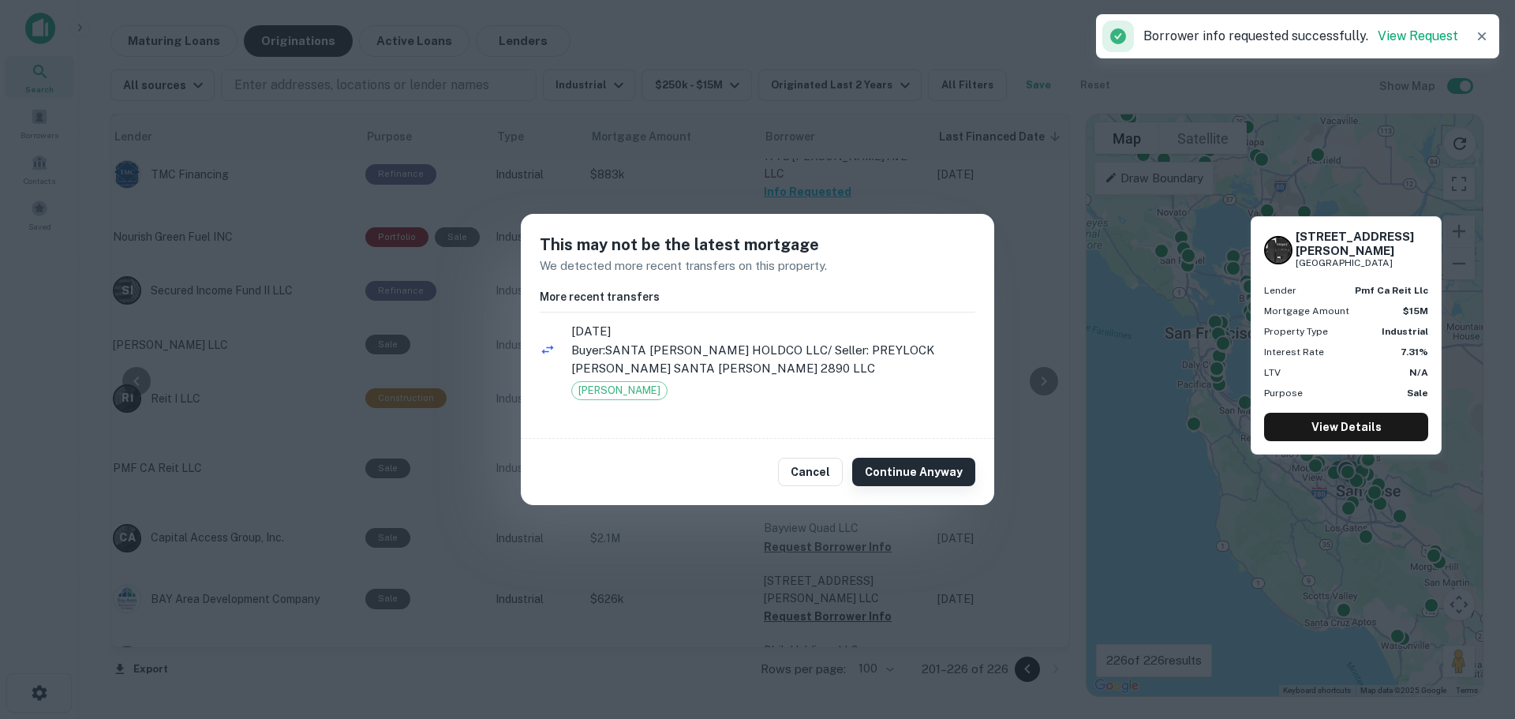
drag, startPoint x: 922, startPoint y: 471, endPoint x: 914, endPoint y: 473, distance: 9.0
click at [923, 472] on button "Continue Anyway" at bounding box center [913, 472] width 123 height 28
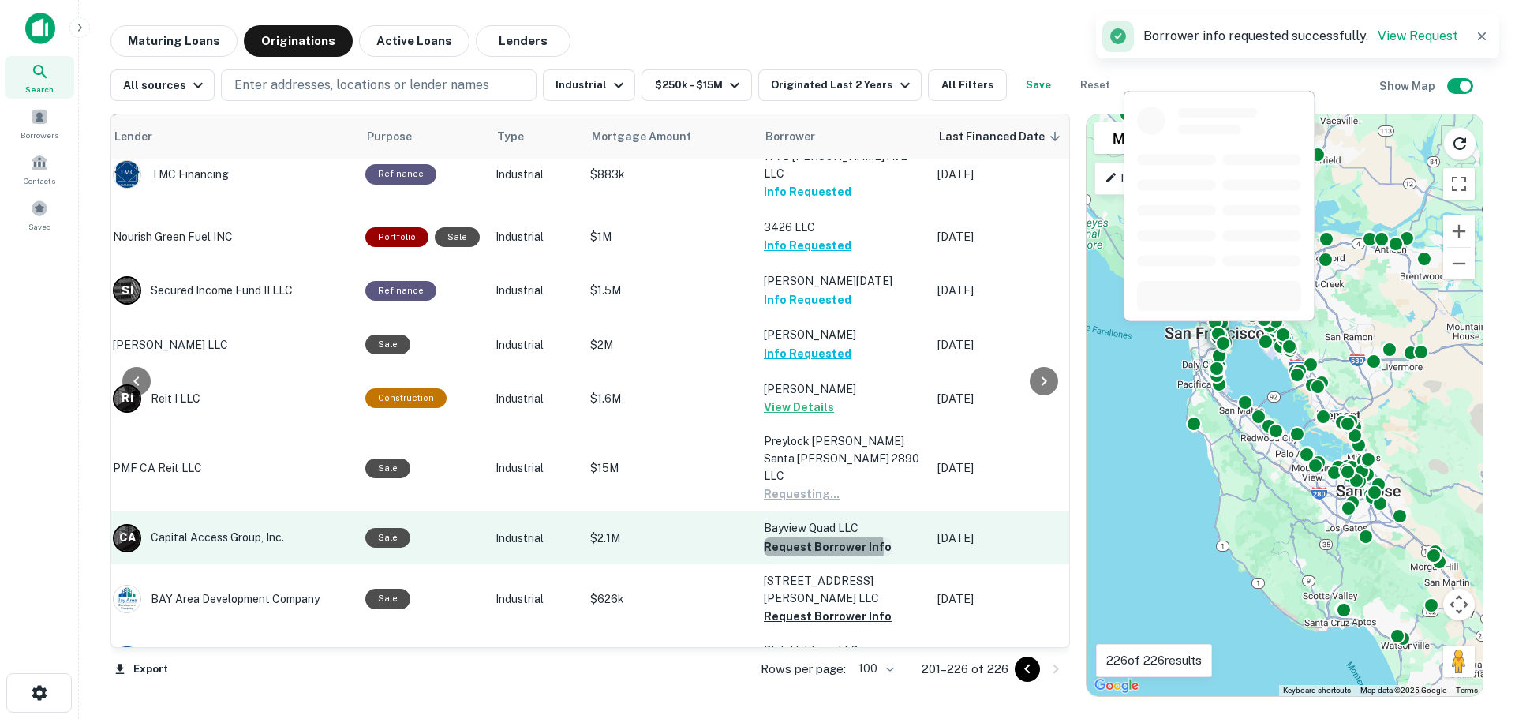
click at [803, 537] on button "Request Borrower Info" at bounding box center [828, 546] width 128 height 19
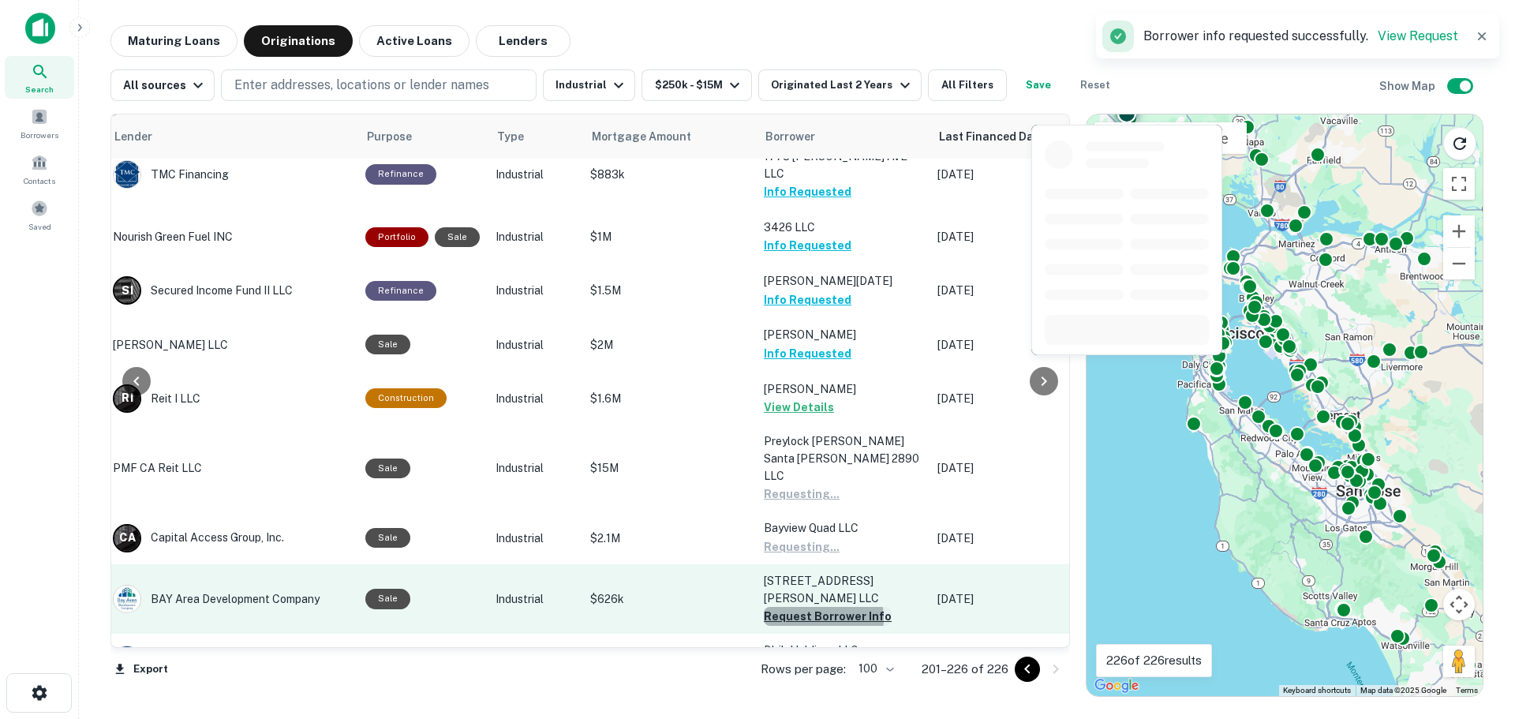
click at [816, 607] on button "Request Borrower Info" at bounding box center [828, 616] width 128 height 19
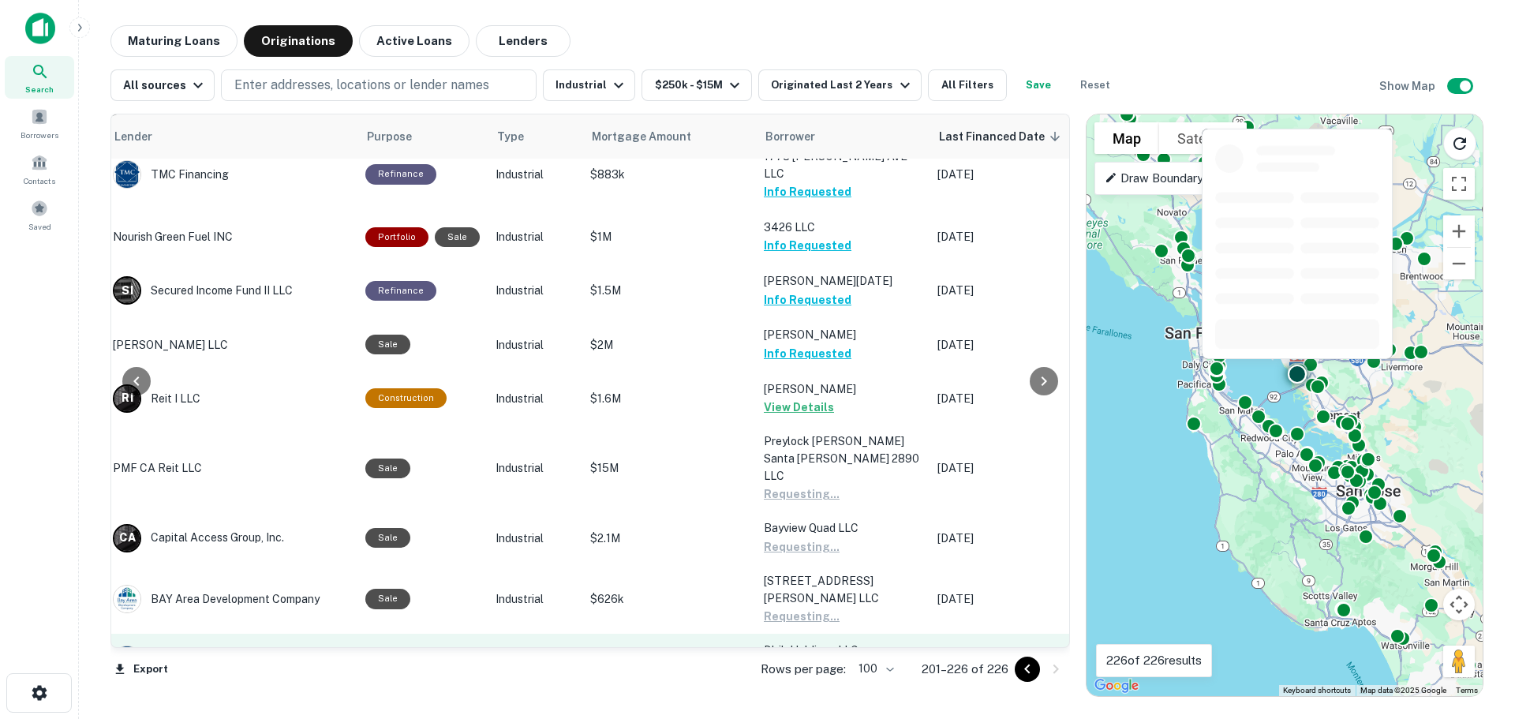
click at [819, 660] on button "Request Borrower Info" at bounding box center [828, 669] width 128 height 19
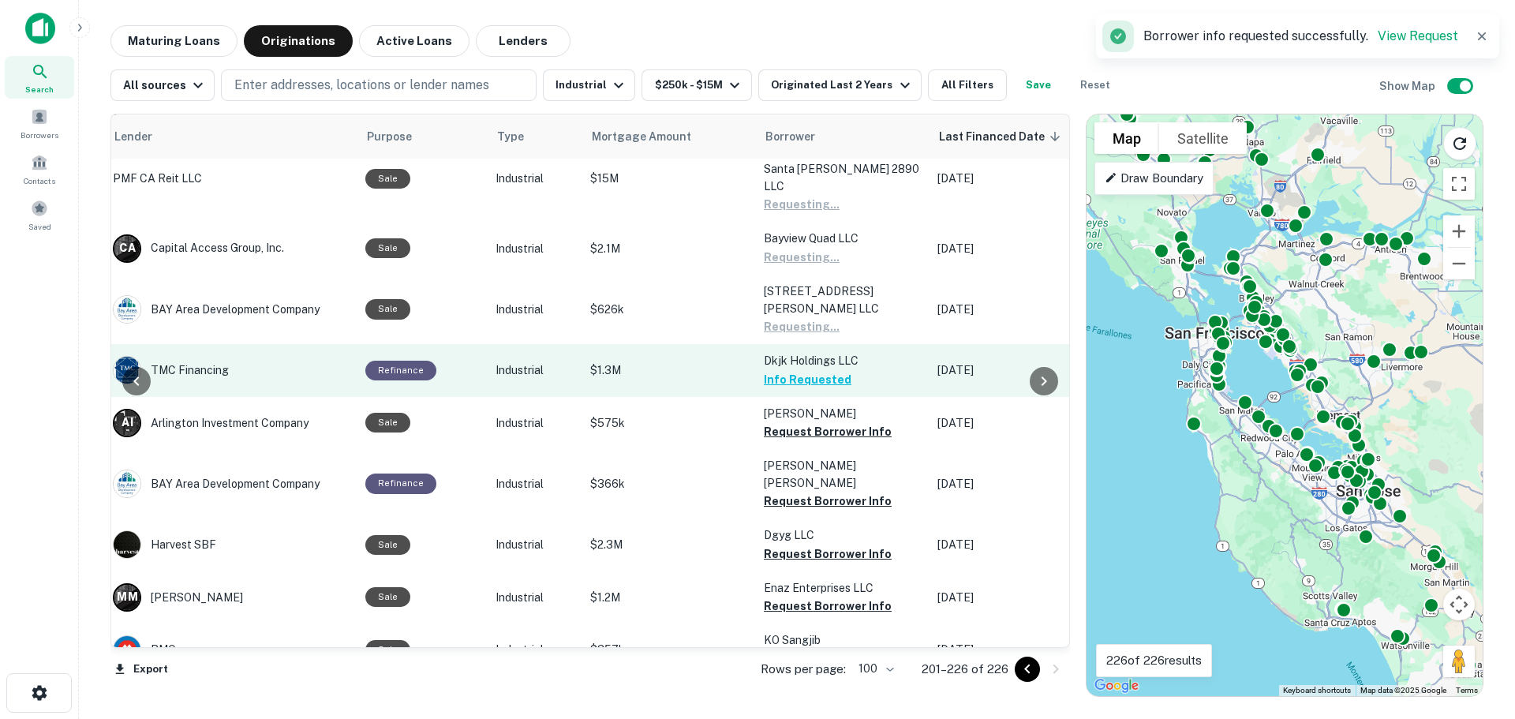
scroll to position [631, 273]
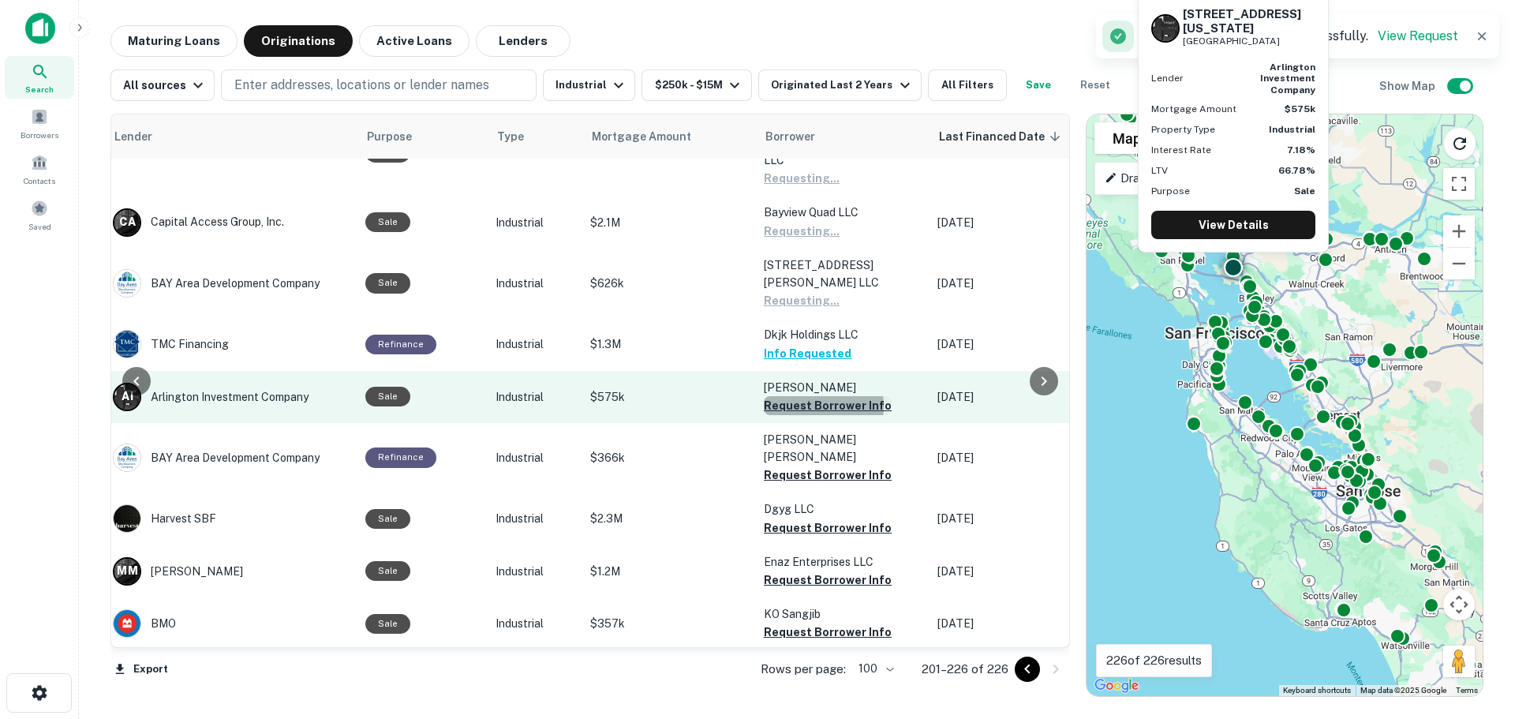
click at [807, 396] on button "Request Borrower Info" at bounding box center [828, 405] width 128 height 19
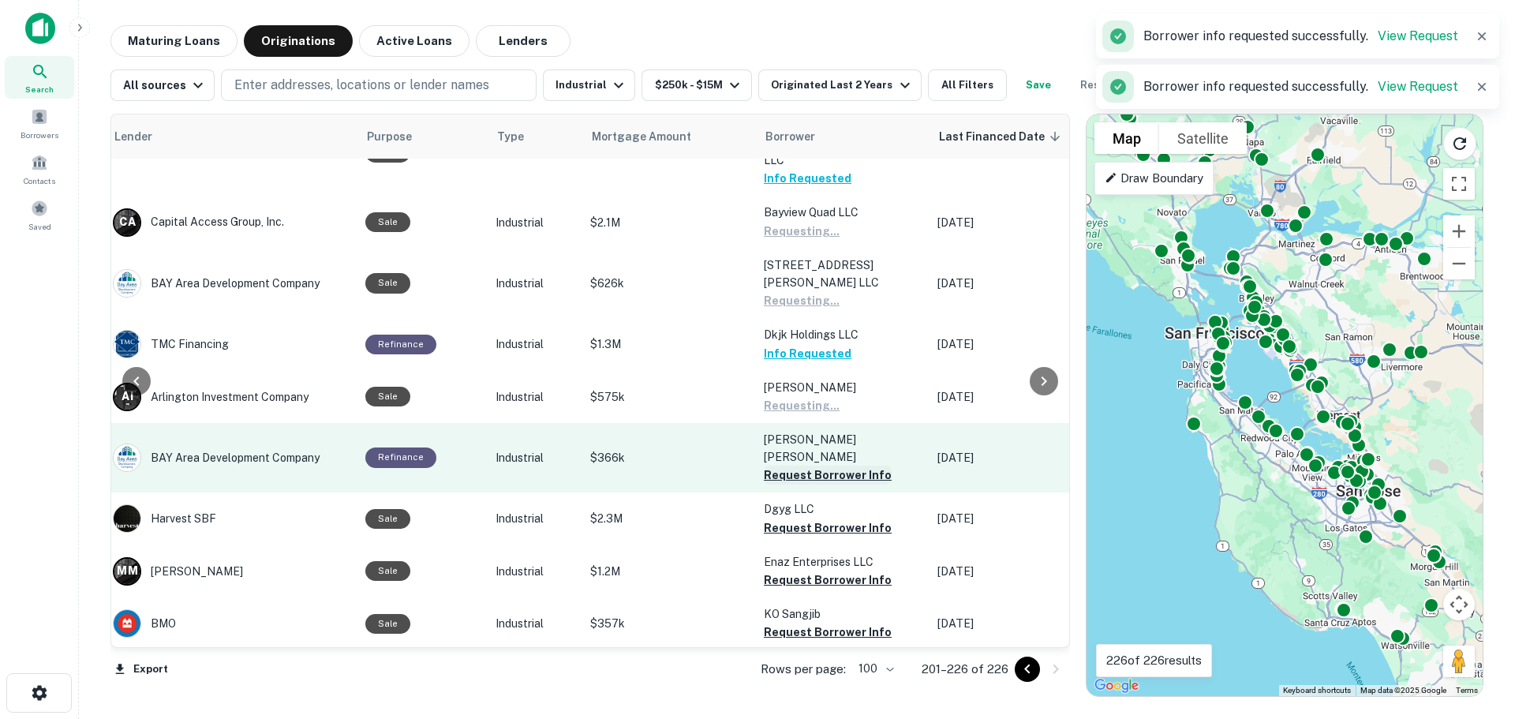
click at [828, 465] on button "Request Borrower Info" at bounding box center [828, 474] width 128 height 19
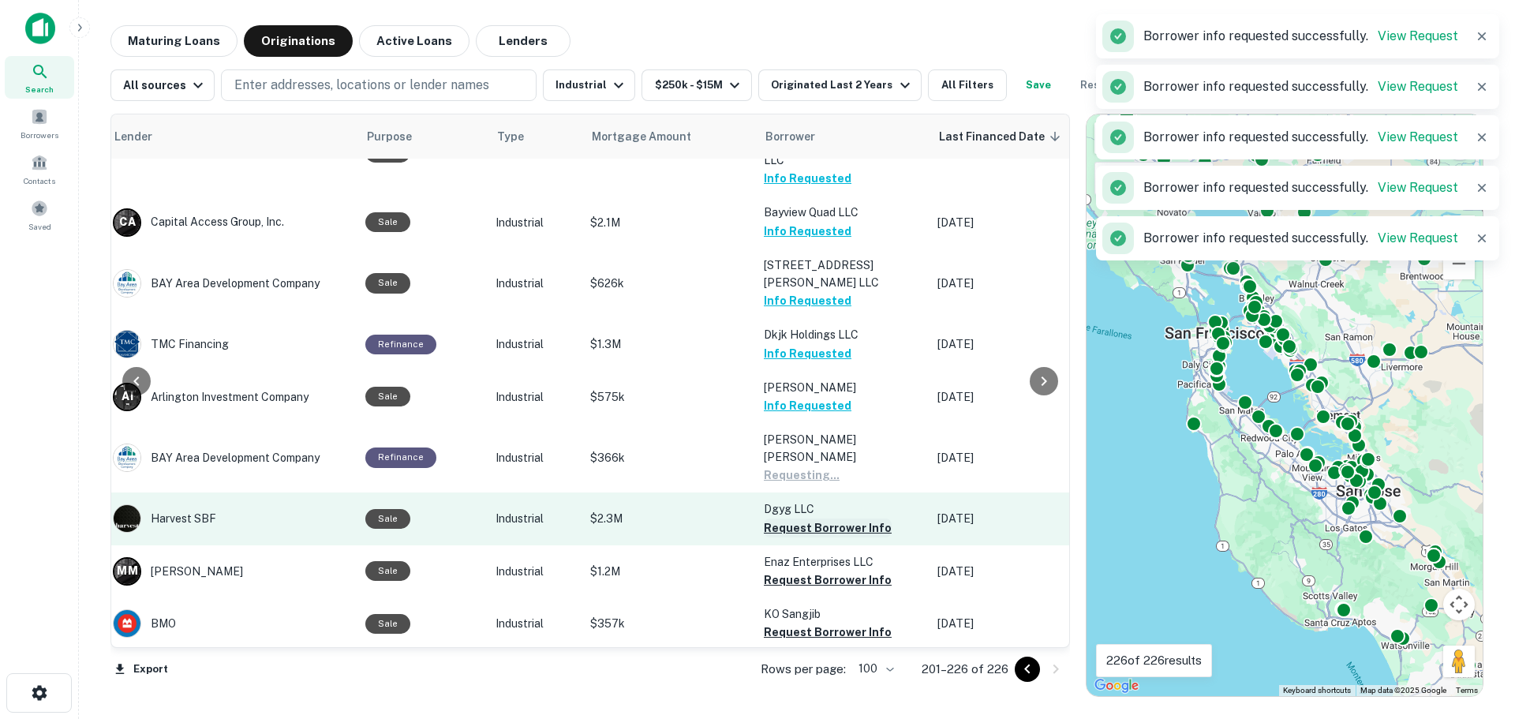
click at [822, 518] on button "Request Borrower Info" at bounding box center [828, 527] width 128 height 19
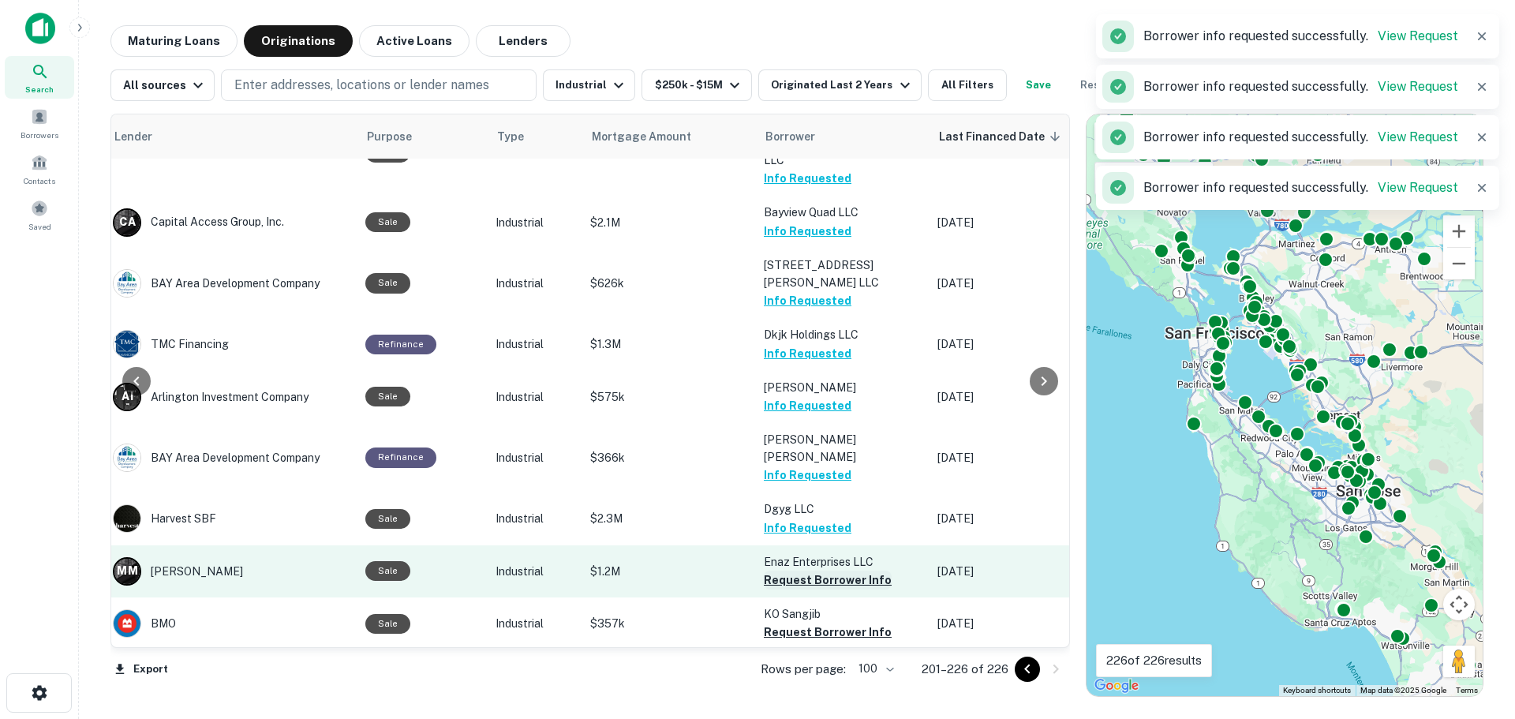
click at [817, 570] on button "Request Borrower Info" at bounding box center [828, 579] width 128 height 19
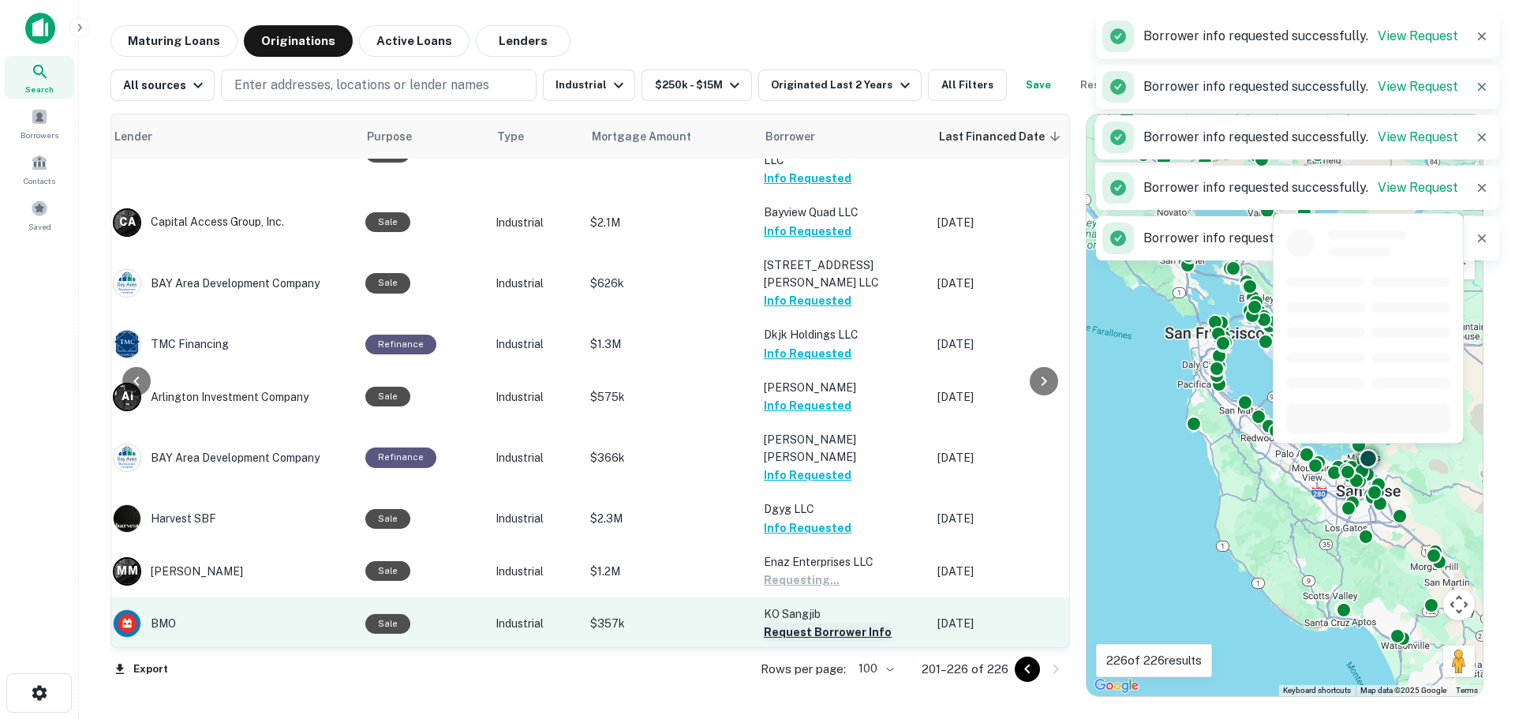
click at [820, 622] on button "Request Borrower Info" at bounding box center [828, 631] width 128 height 19
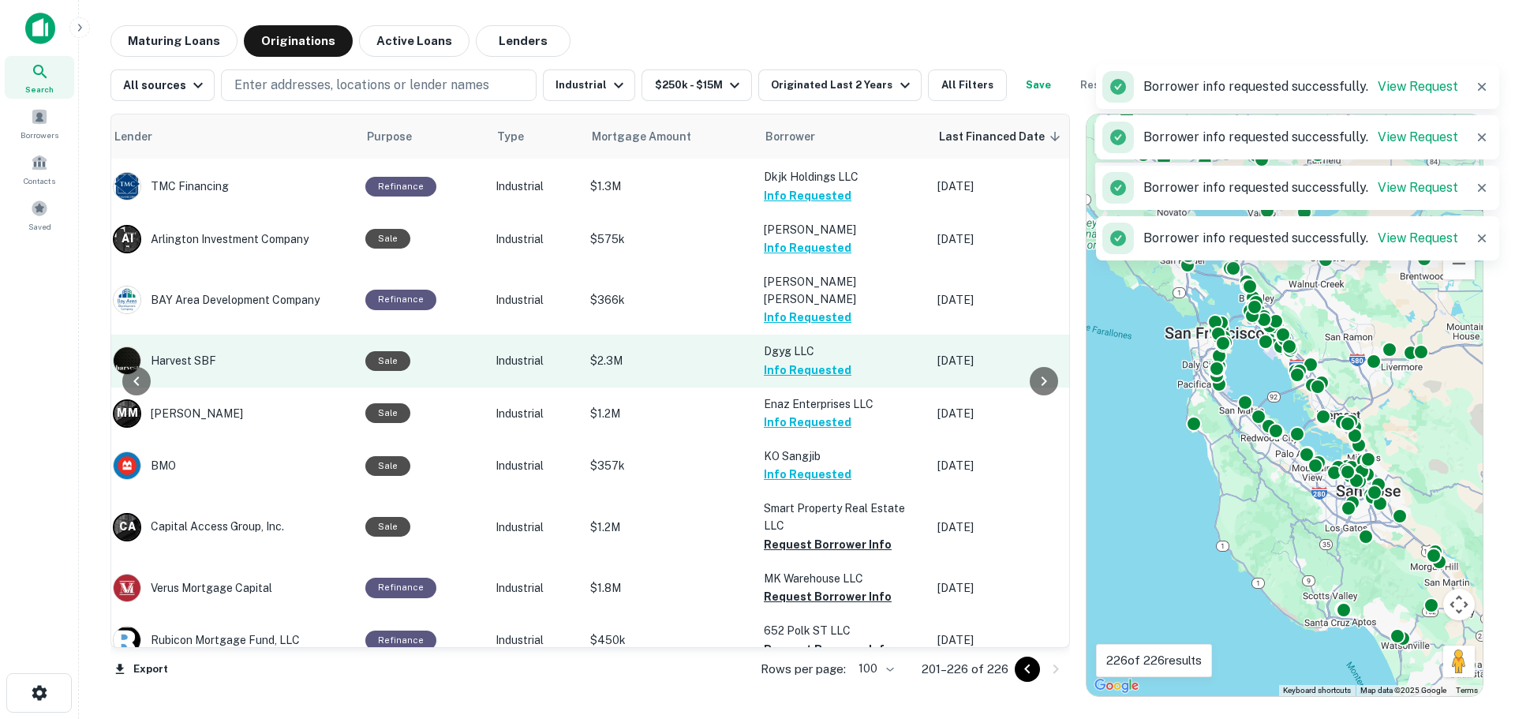
scroll to position [935, 273]
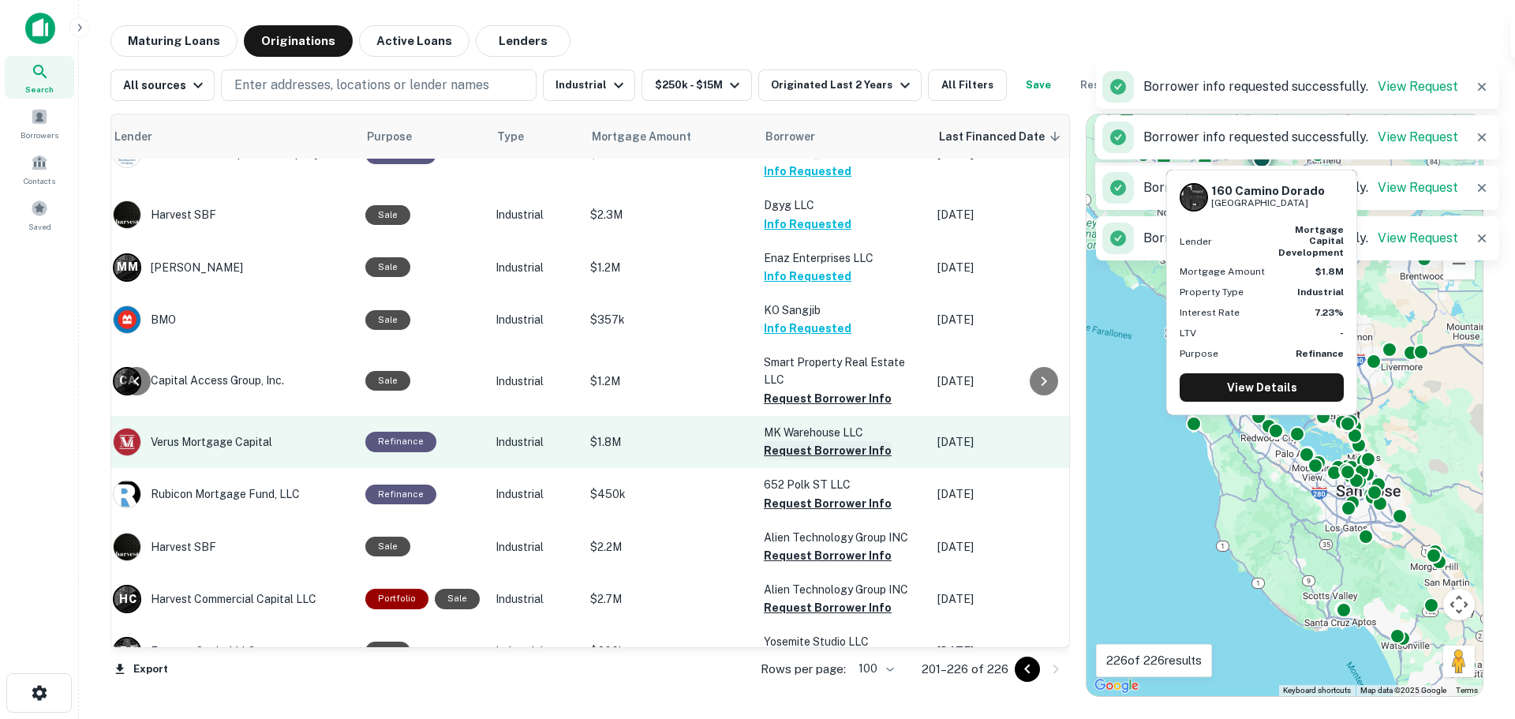
click at [827, 441] on button "Request Borrower Info" at bounding box center [828, 450] width 128 height 19
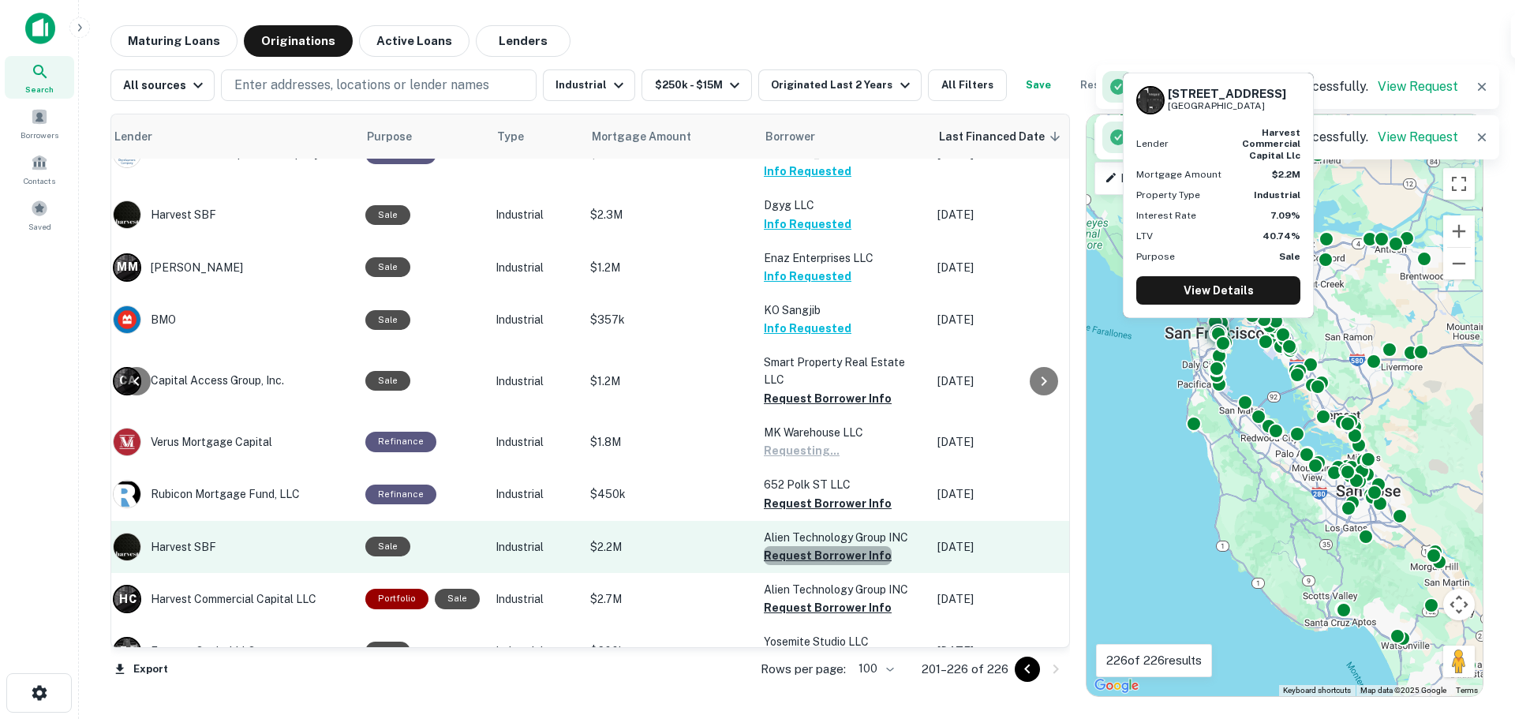
click at [826, 546] on button "Request Borrower Info" at bounding box center [828, 555] width 128 height 19
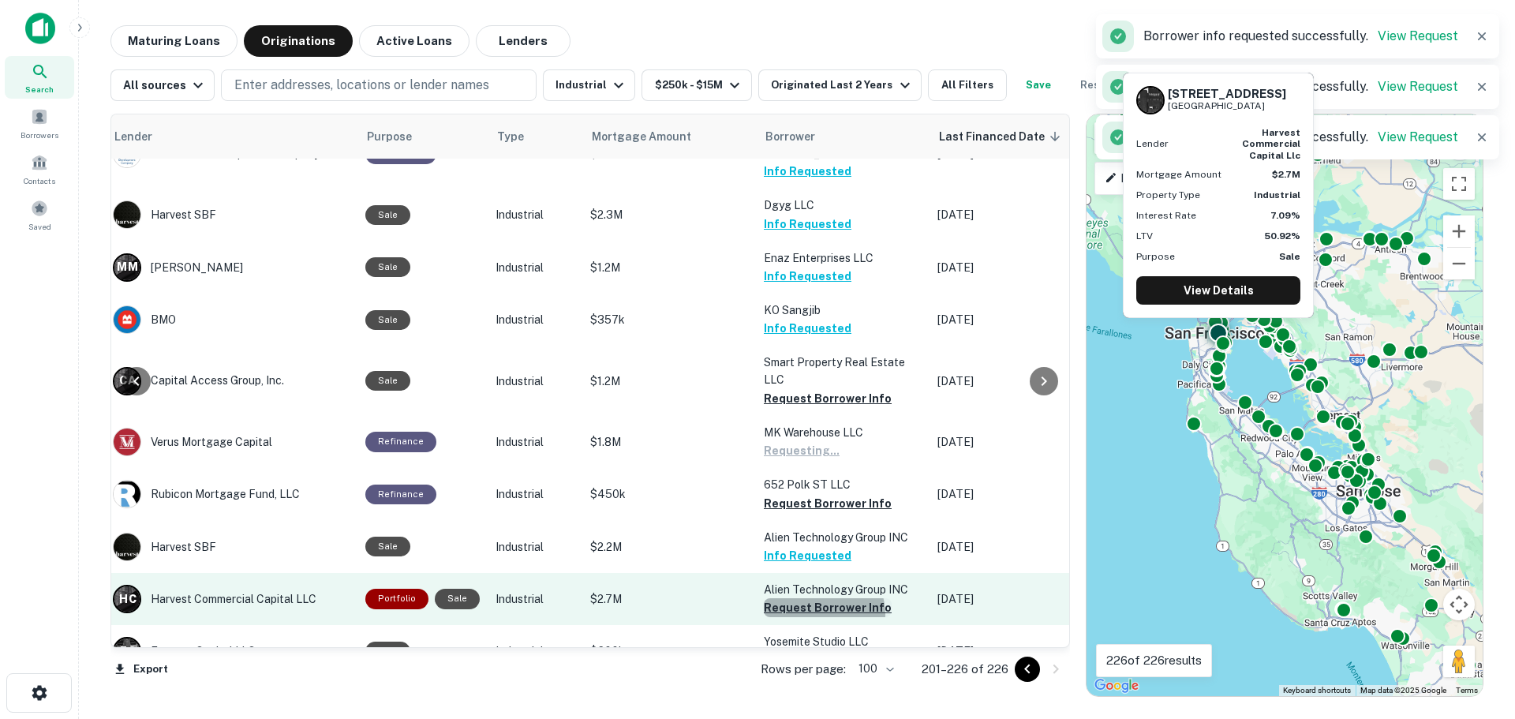
click at [818, 598] on button "Request Borrower Info" at bounding box center [828, 607] width 128 height 19
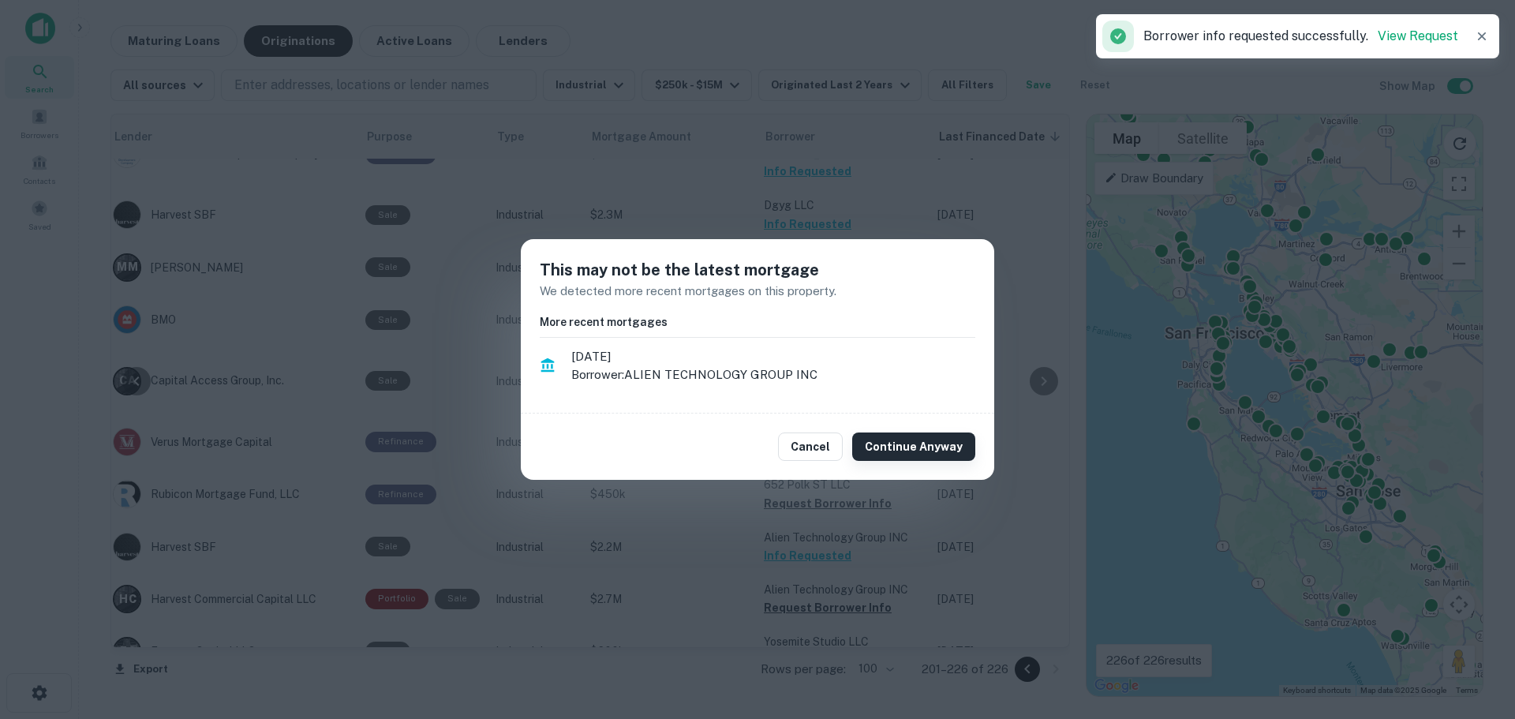
click at [899, 447] on button "Continue Anyway" at bounding box center [913, 446] width 123 height 28
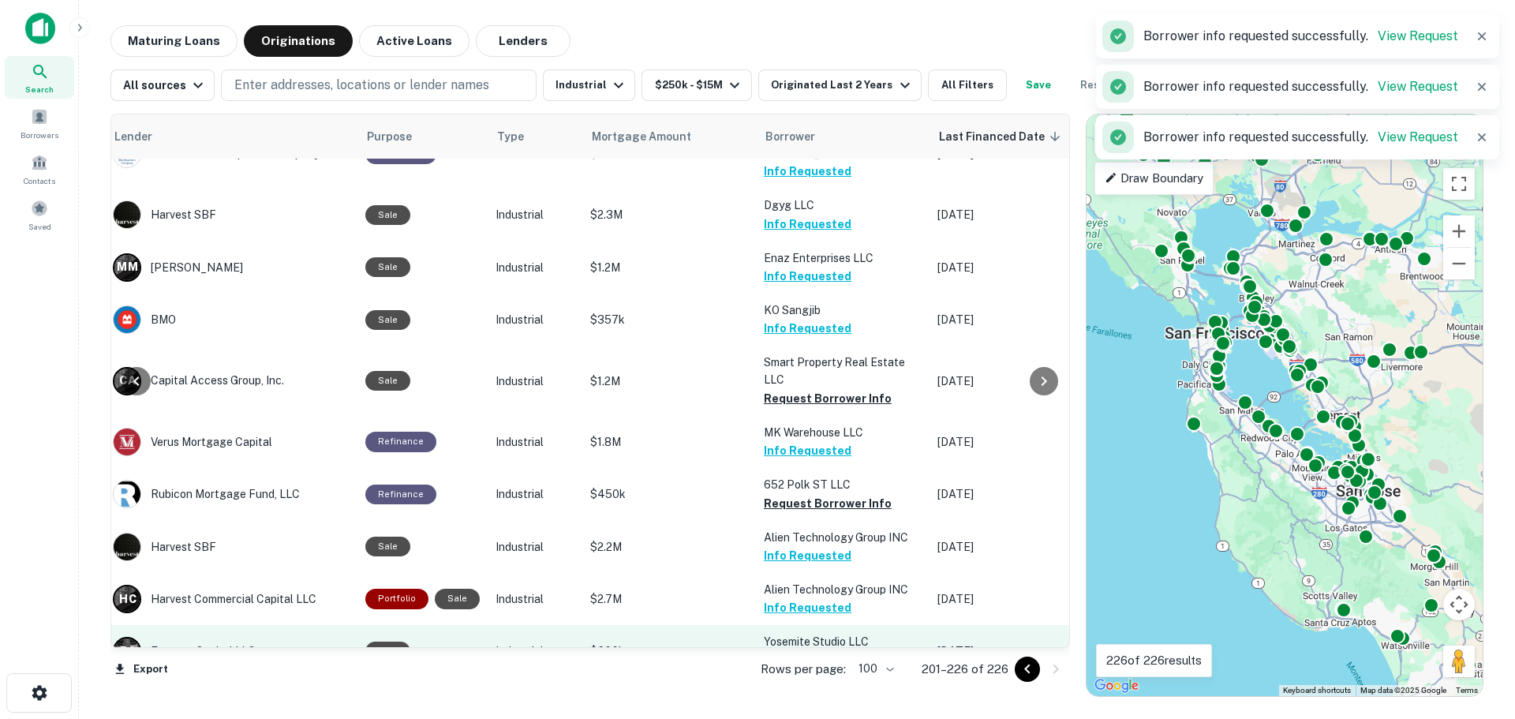
click at [801, 651] on button "Request Borrower Info" at bounding box center [828, 660] width 128 height 19
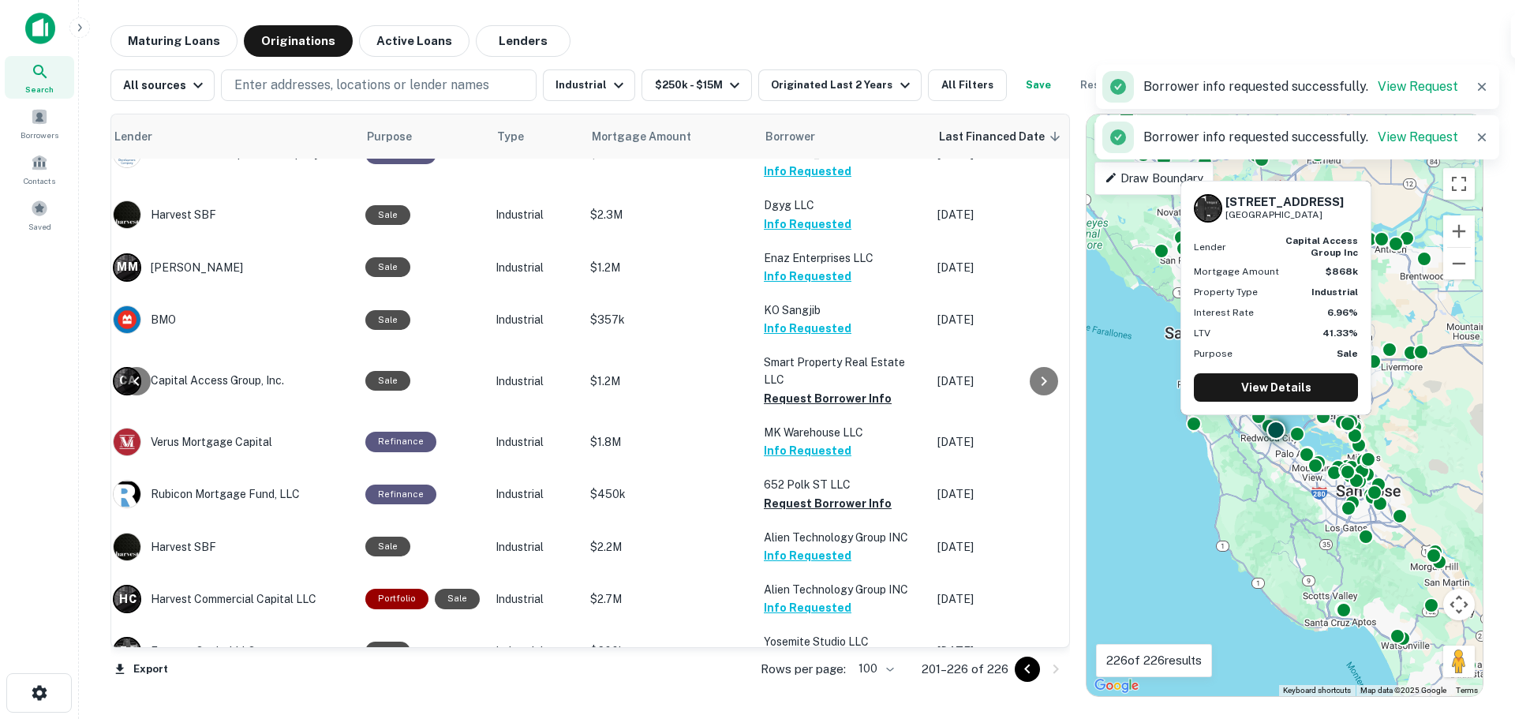
click at [824, 703] on button "Request Borrower Info" at bounding box center [828, 712] width 128 height 19
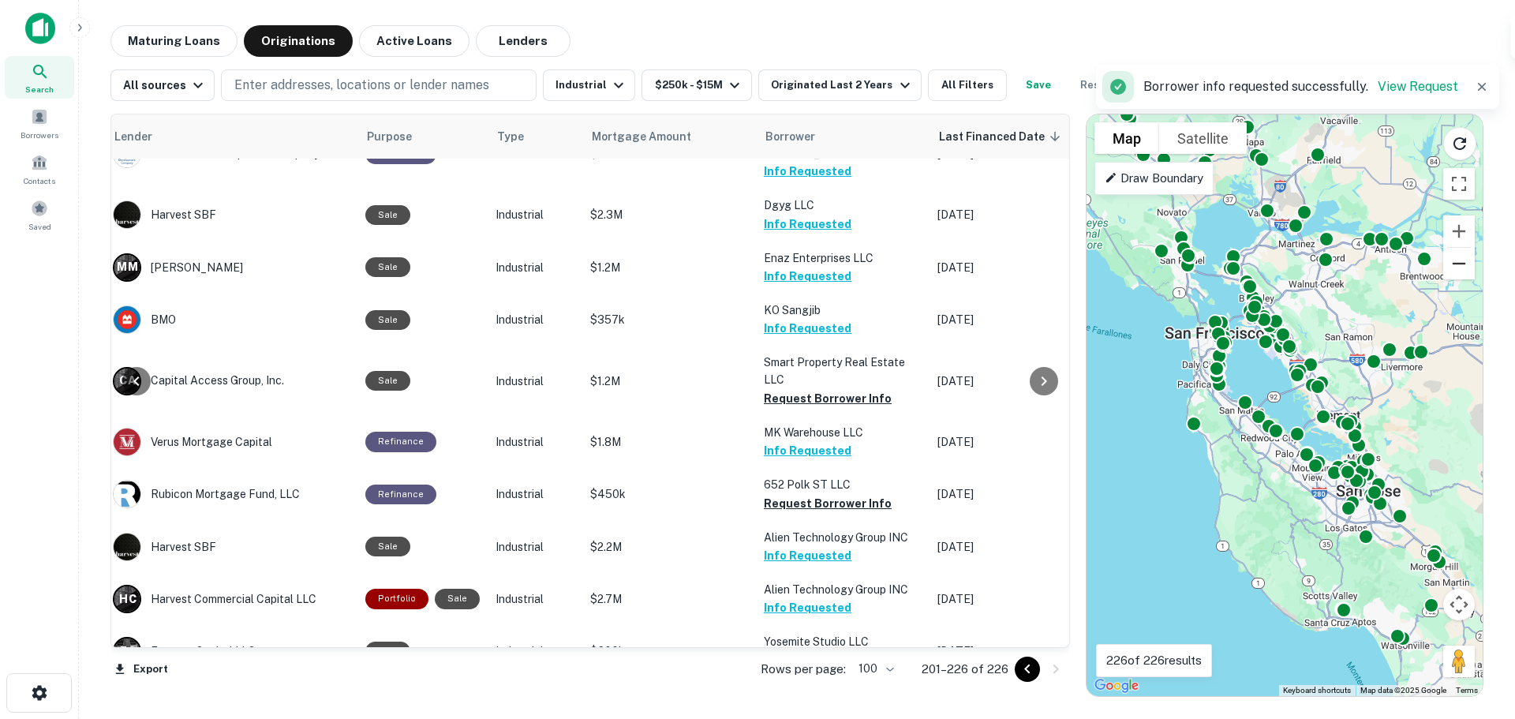
click at [1462, 272] on button "Zoom out" at bounding box center [1459, 264] width 32 height 32
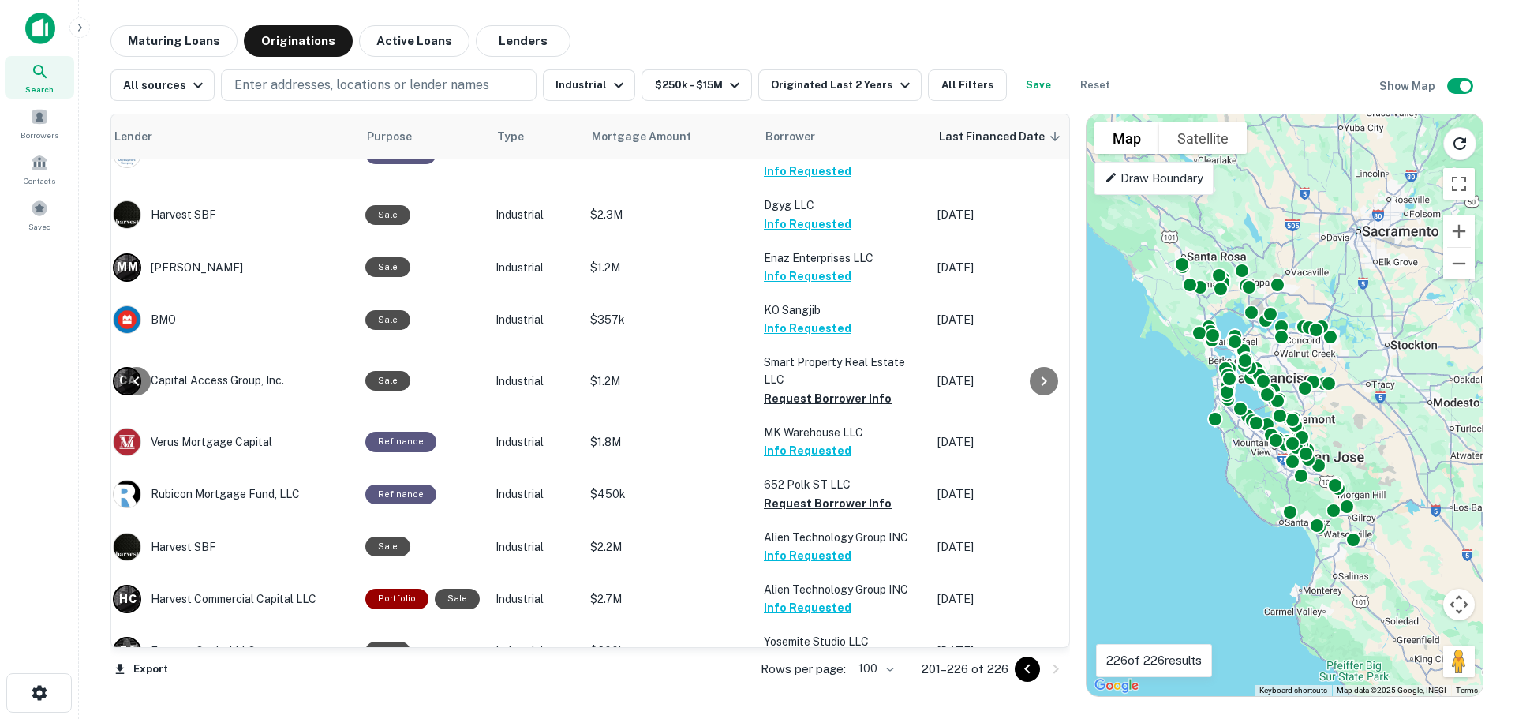
drag, startPoint x: 1413, startPoint y: 406, endPoint x: 1388, endPoint y: 417, distance: 27.2
click at [1388, 417] on div "To activate drag with keyboard, press Alt + Enter. Once in keyboard drag state,…" at bounding box center [1284, 404] width 396 height 581
click at [1466, 269] on button "Zoom out" at bounding box center [1459, 264] width 32 height 32
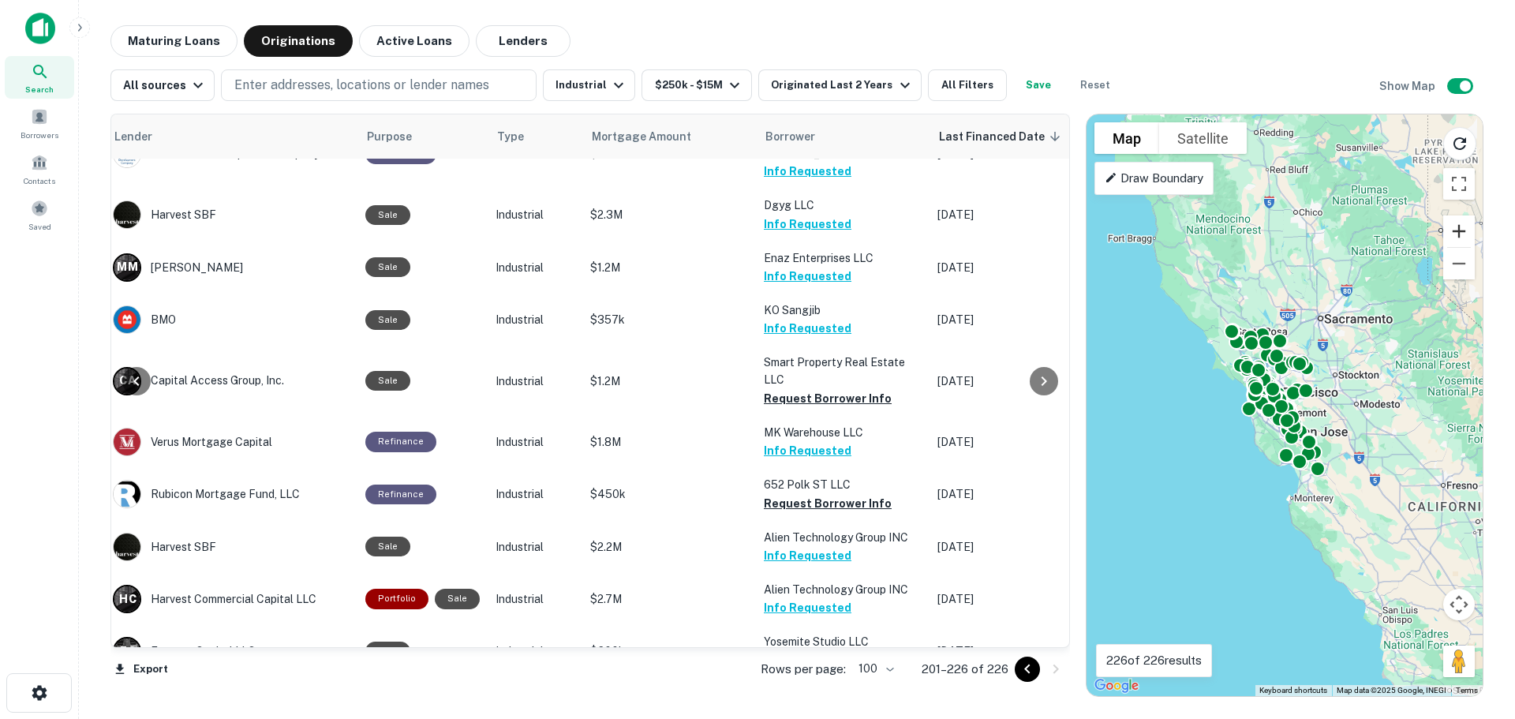
click at [1455, 230] on button "Zoom in" at bounding box center [1459, 231] width 32 height 32
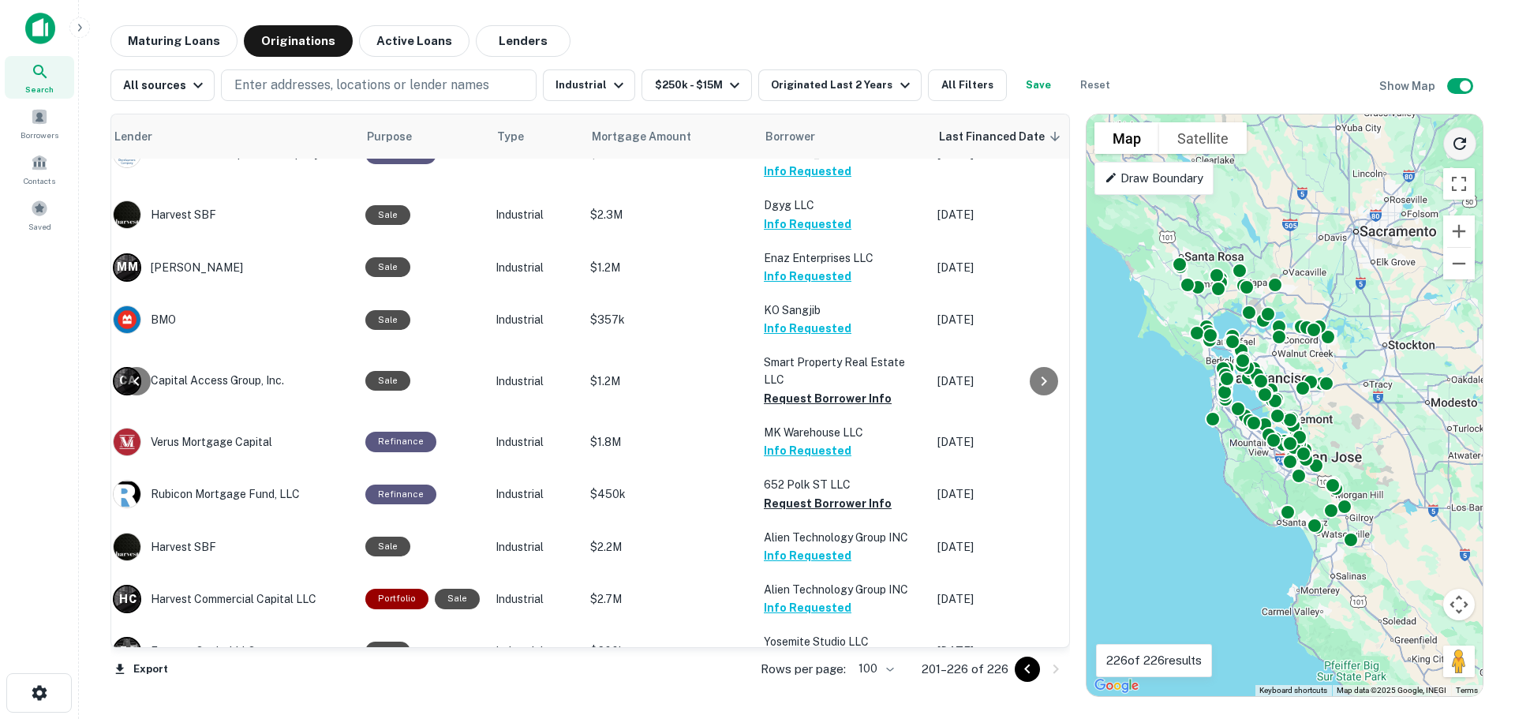
click at [1457, 142] on icon "Reload search area" at bounding box center [1459, 143] width 19 height 19
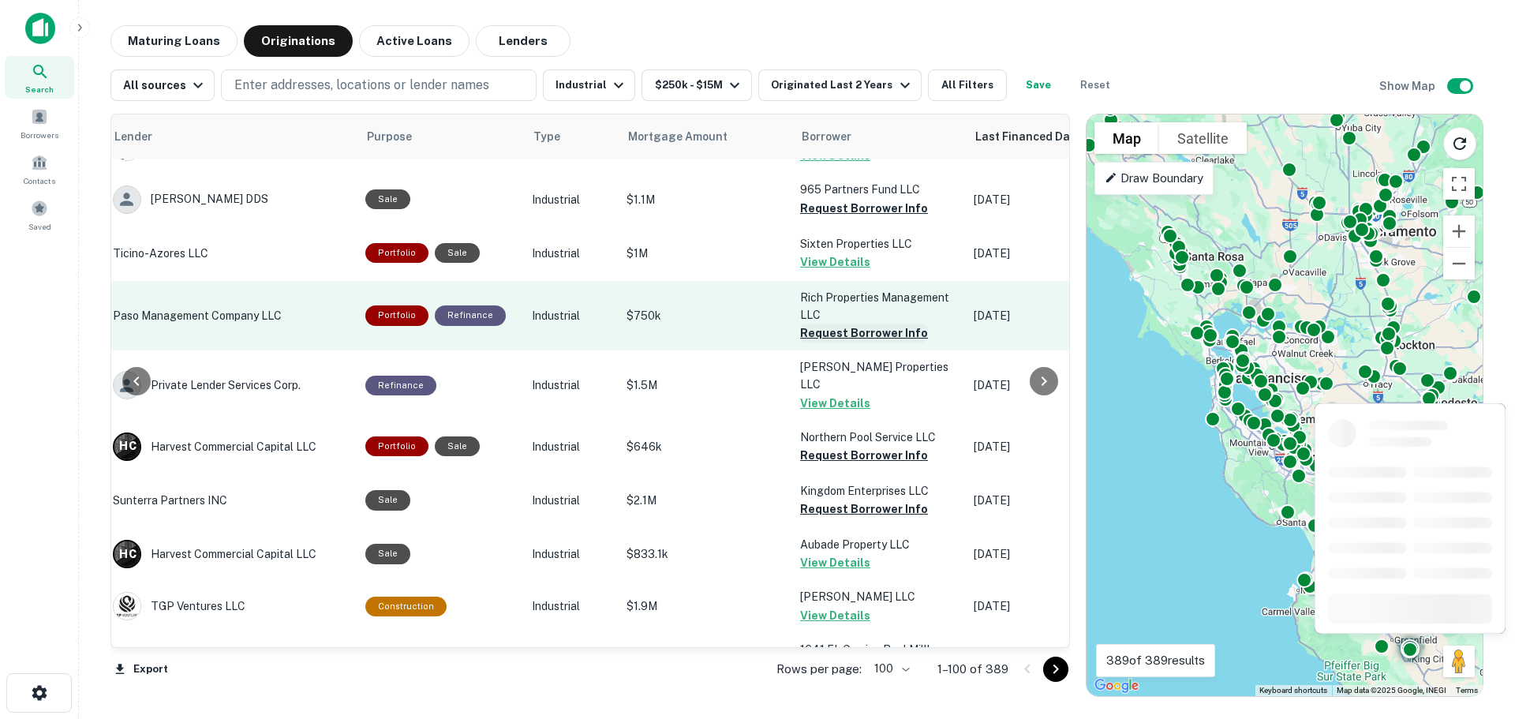
scroll to position [0, 273]
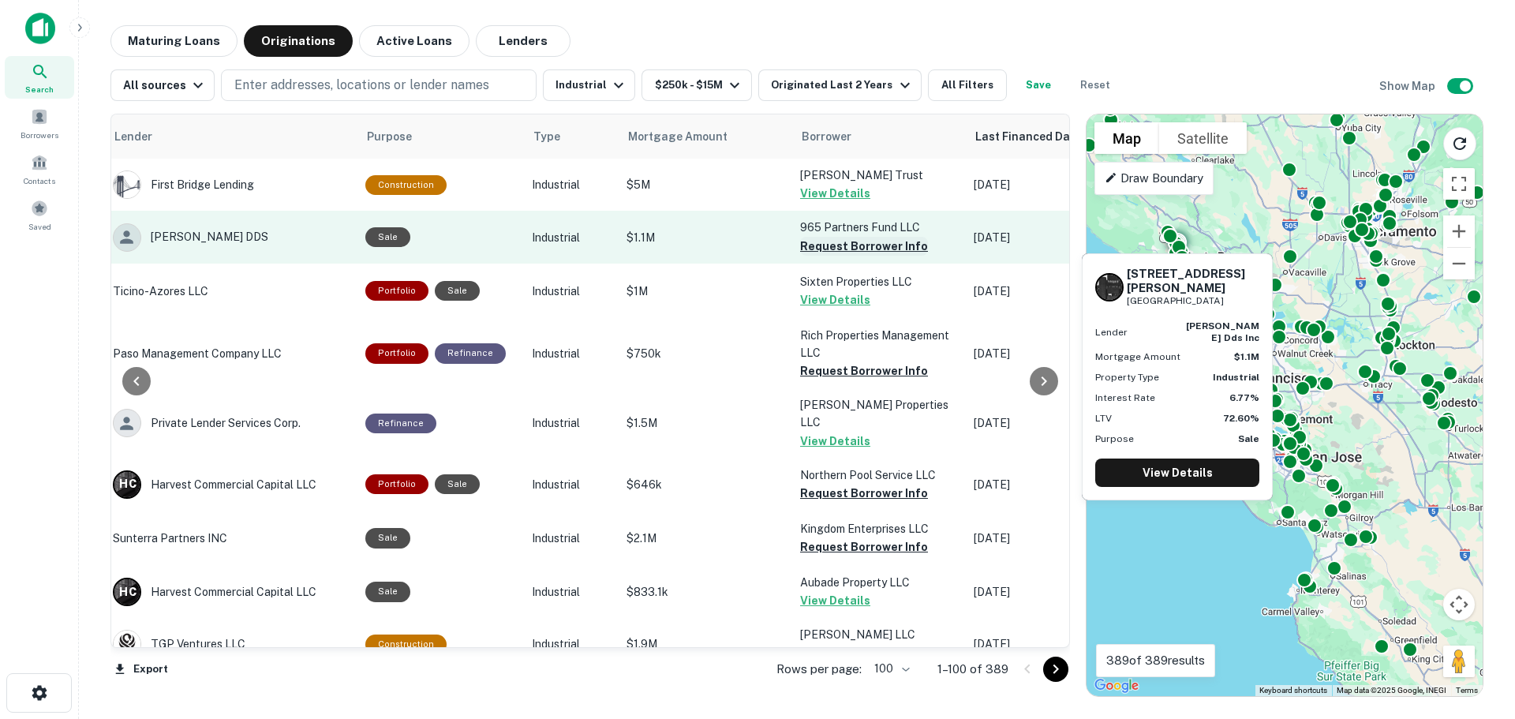
click at [843, 241] on button "Request Borrower Info" at bounding box center [864, 246] width 128 height 19
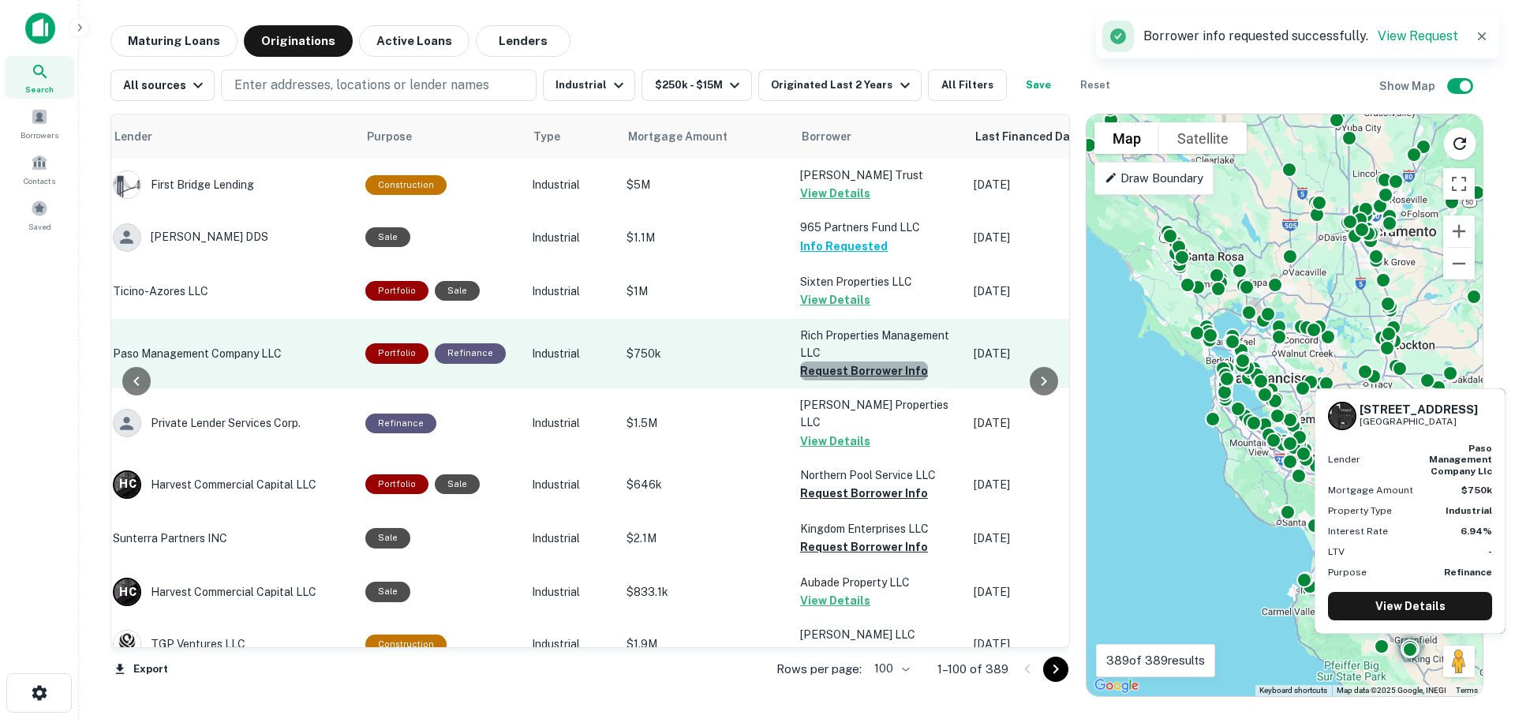
click at [866, 371] on button "Request Borrower Info" at bounding box center [864, 370] width 128 height 19
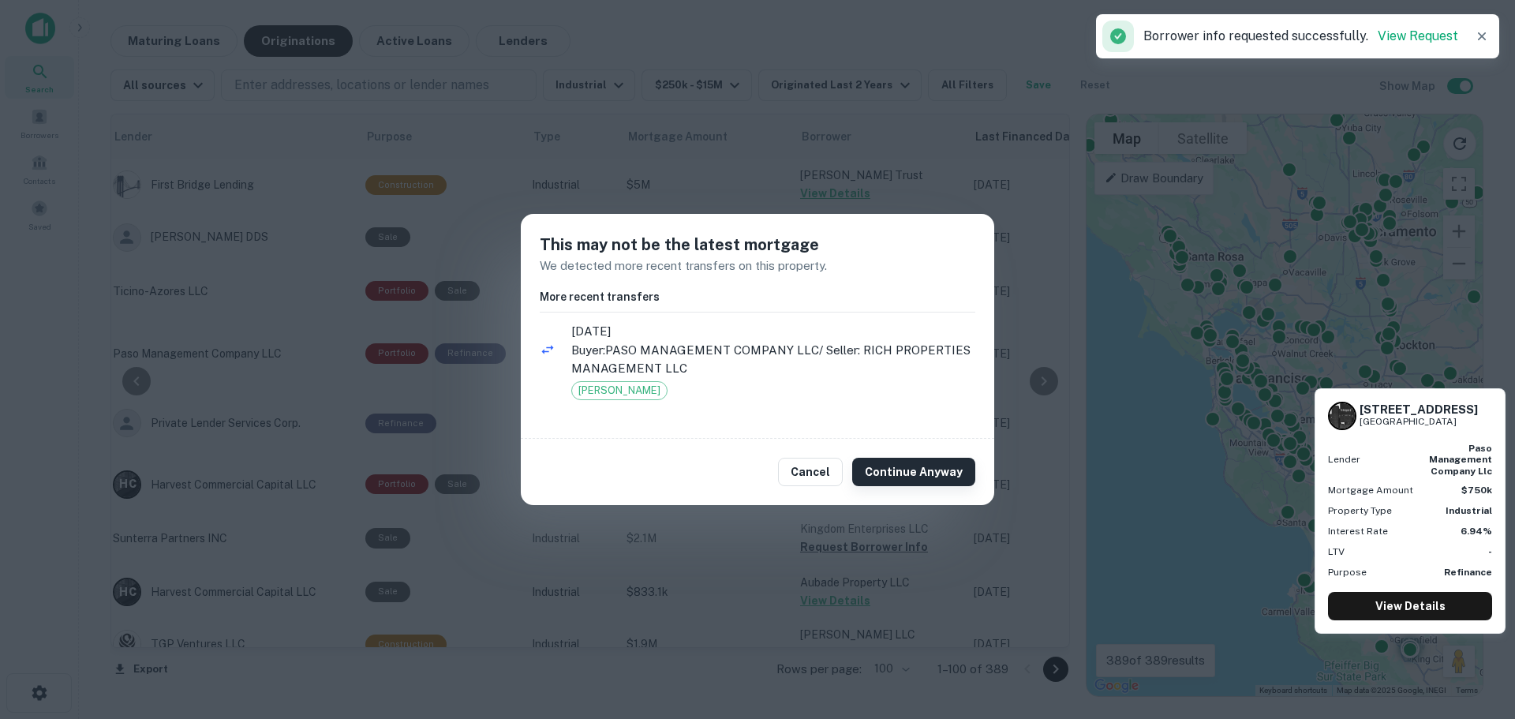
click at [887, 471] on button "Continue Anyway" at bounding box center [913, 472] width 123 height 28
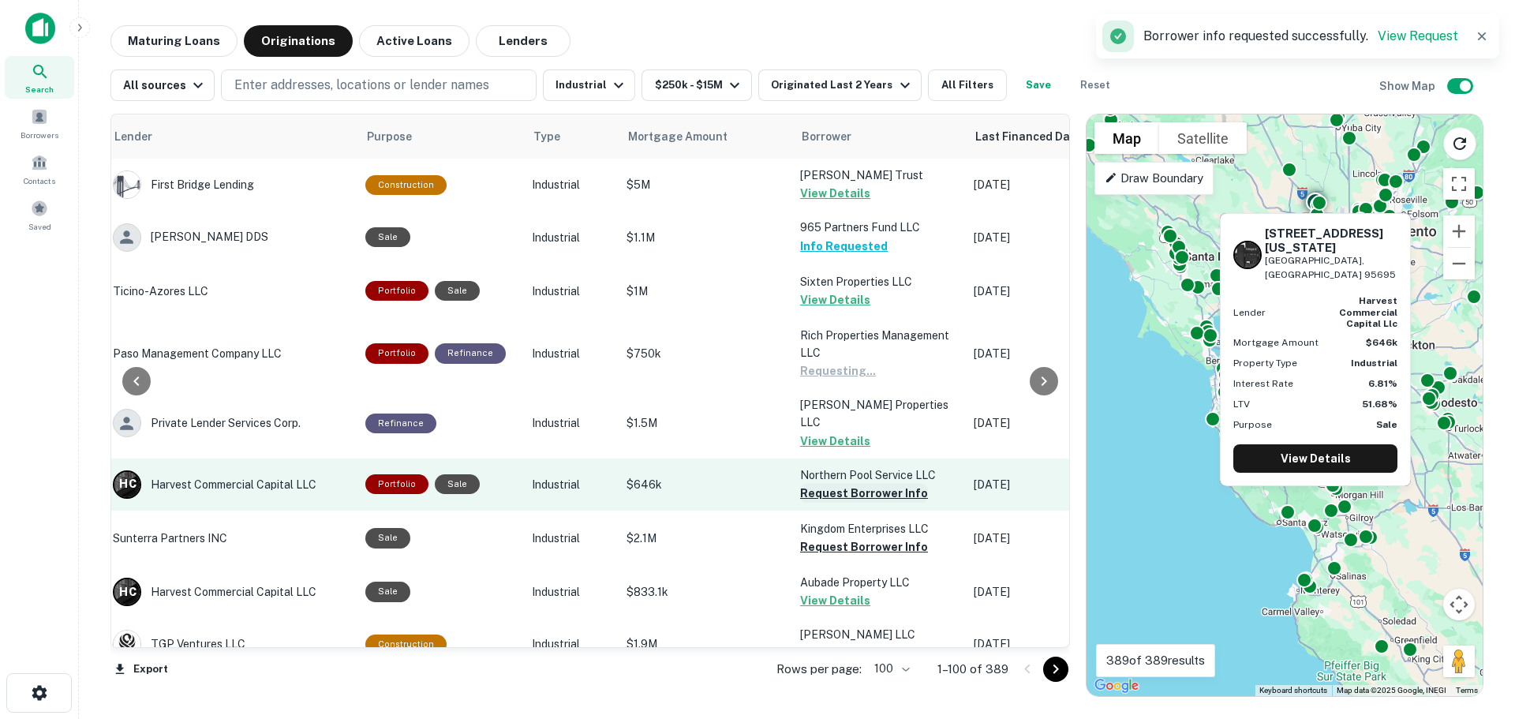
click at [849, 484] on button "Request Borrower Info" at bounding box center [864, 493] width 128 height 19
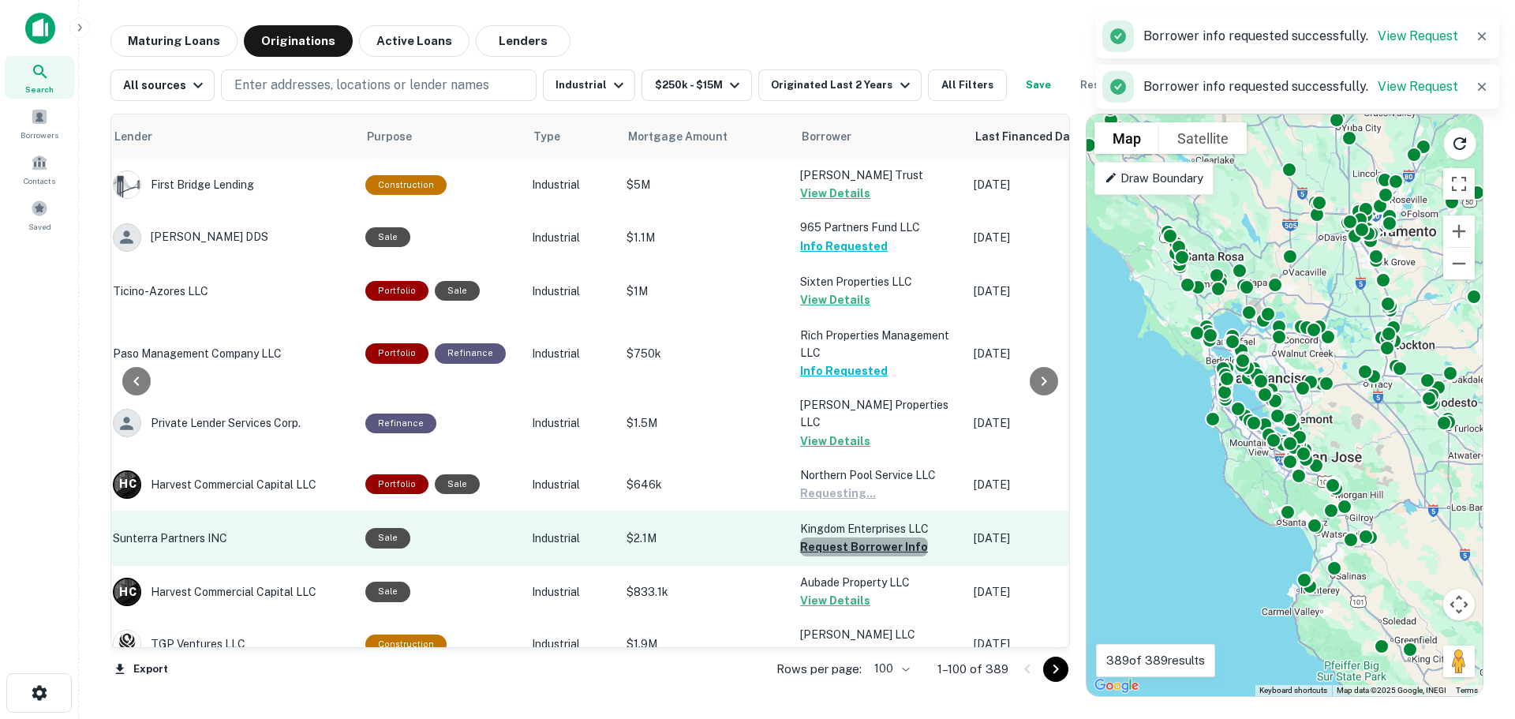
click at [855, 537] on button "Request Borrower Info" at bounding box center [864, 546] width 128 height 19
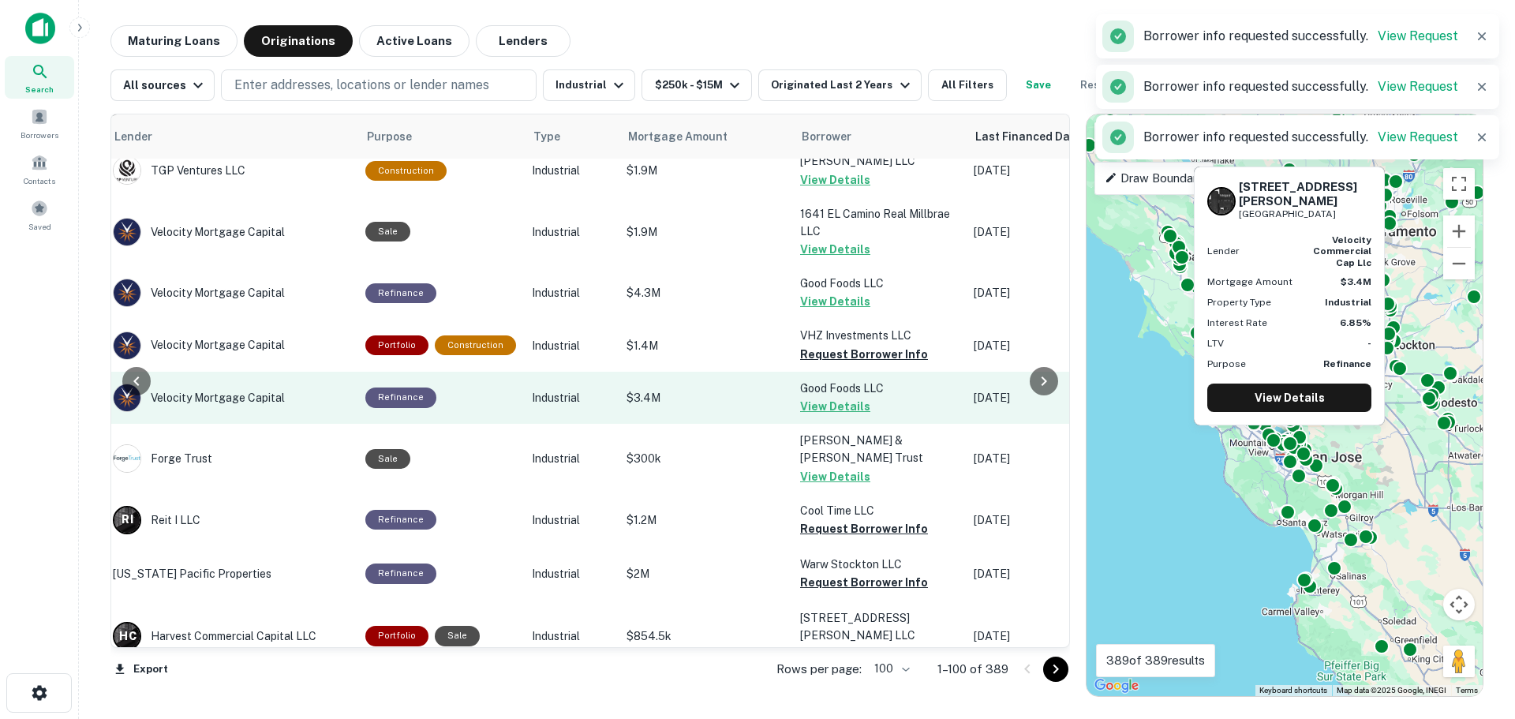
scroll to position [631, 273]
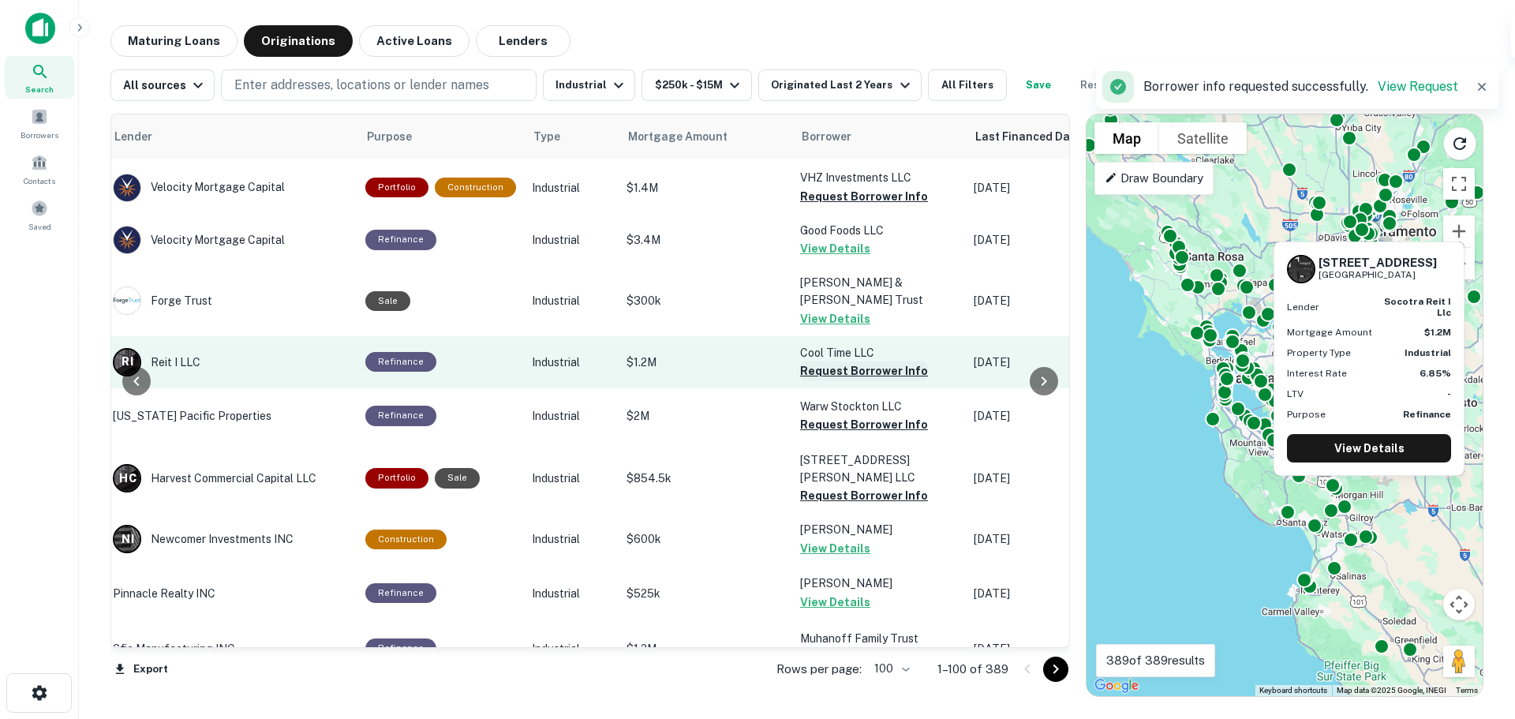
click at [854, 361] on button "Request Borrower Info" at bounding box center [864, 370] width 128 height 19
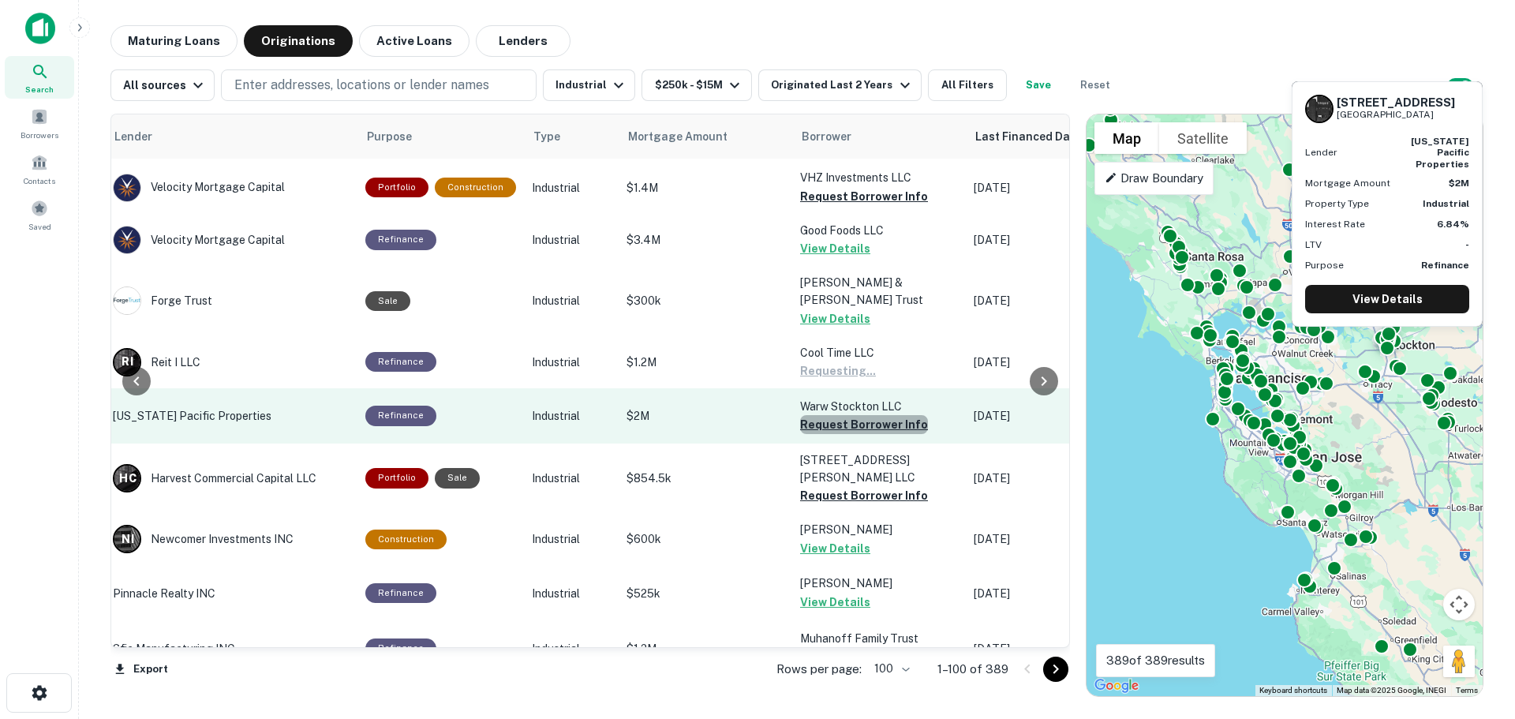
click at [865, 415] on button "Request Borrower Info" at bounding box center [864, 424] width 128 height 19
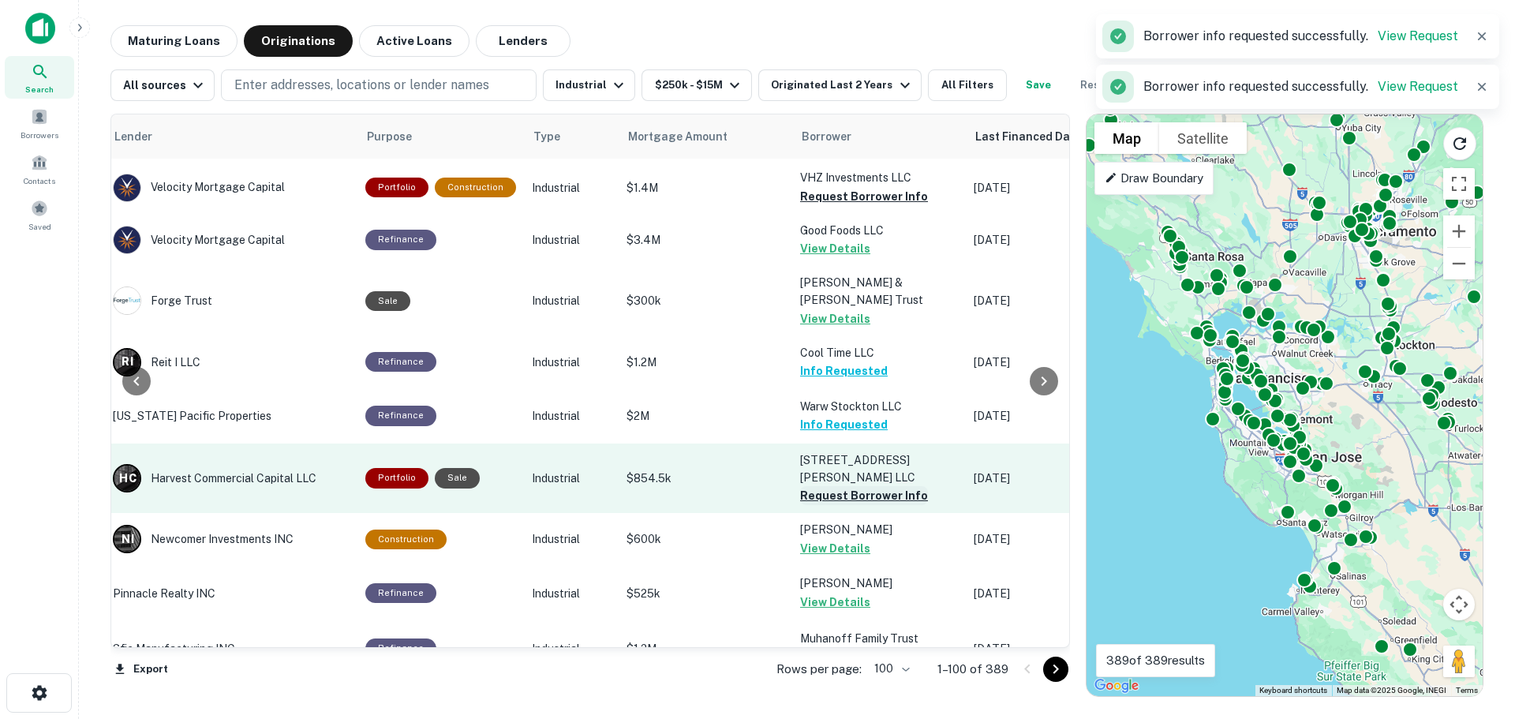
click at [866, 486] on button "Request Borrower Info" at bounding box center [864, 495] width 128 height 19
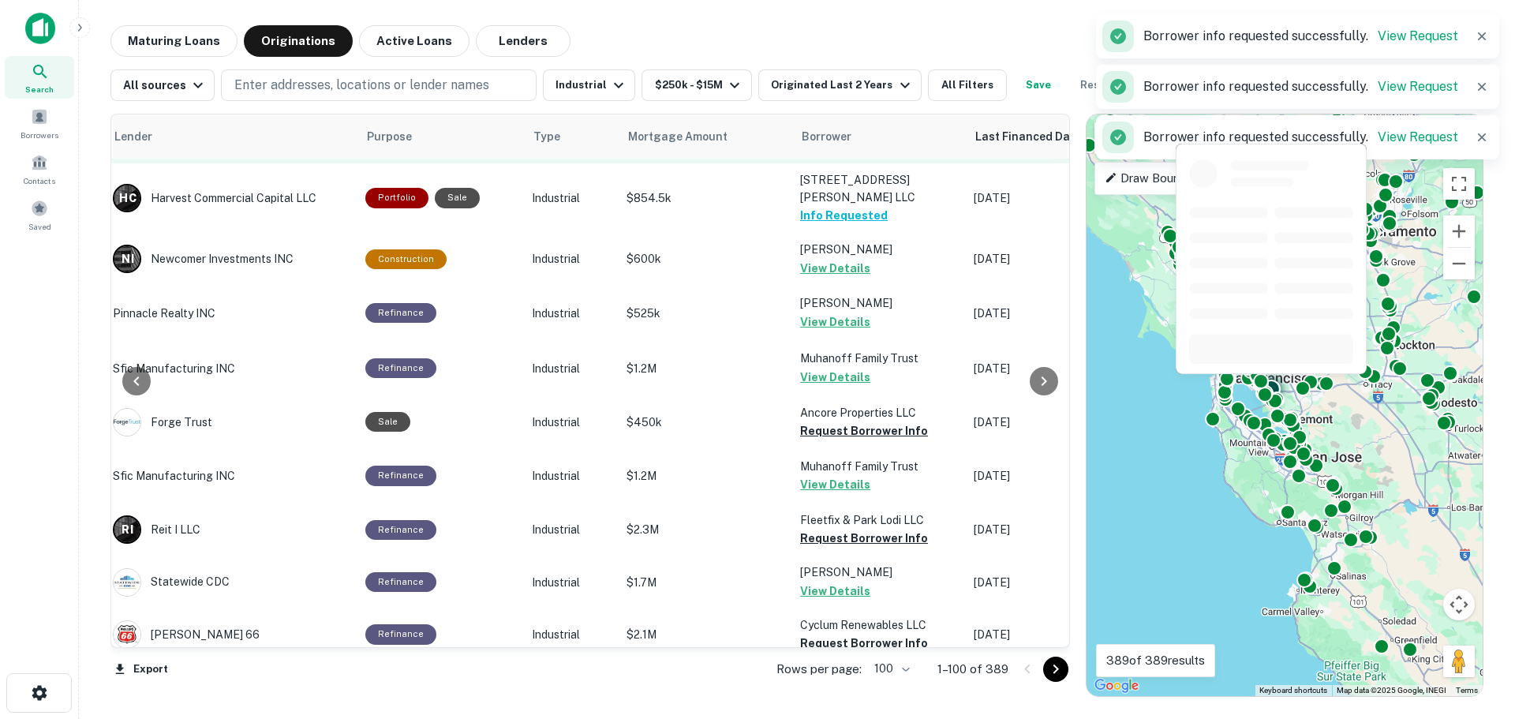
scroll to position [947, 273]
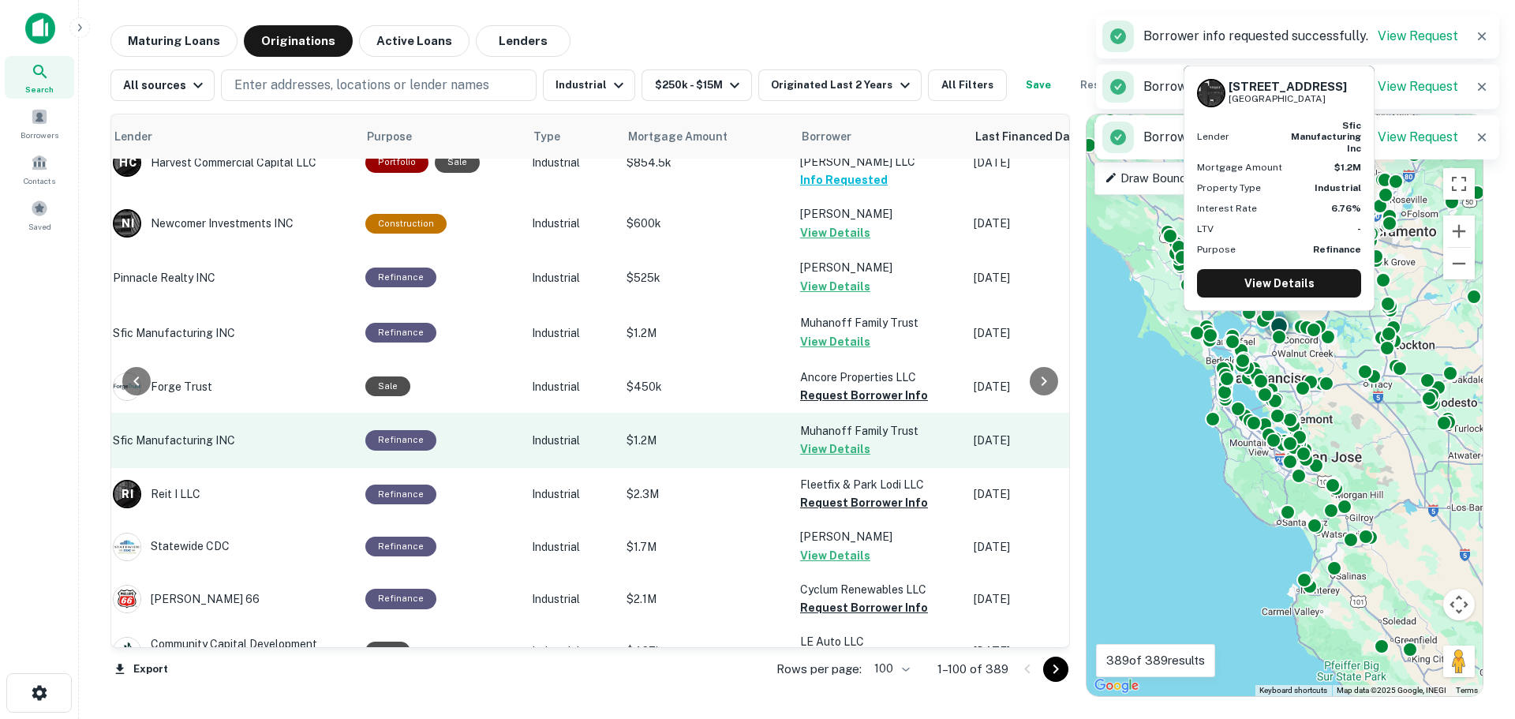
click at [853, 386] on button "Request Borrower Info" at bounding box center [864, 395] width 128 height 19
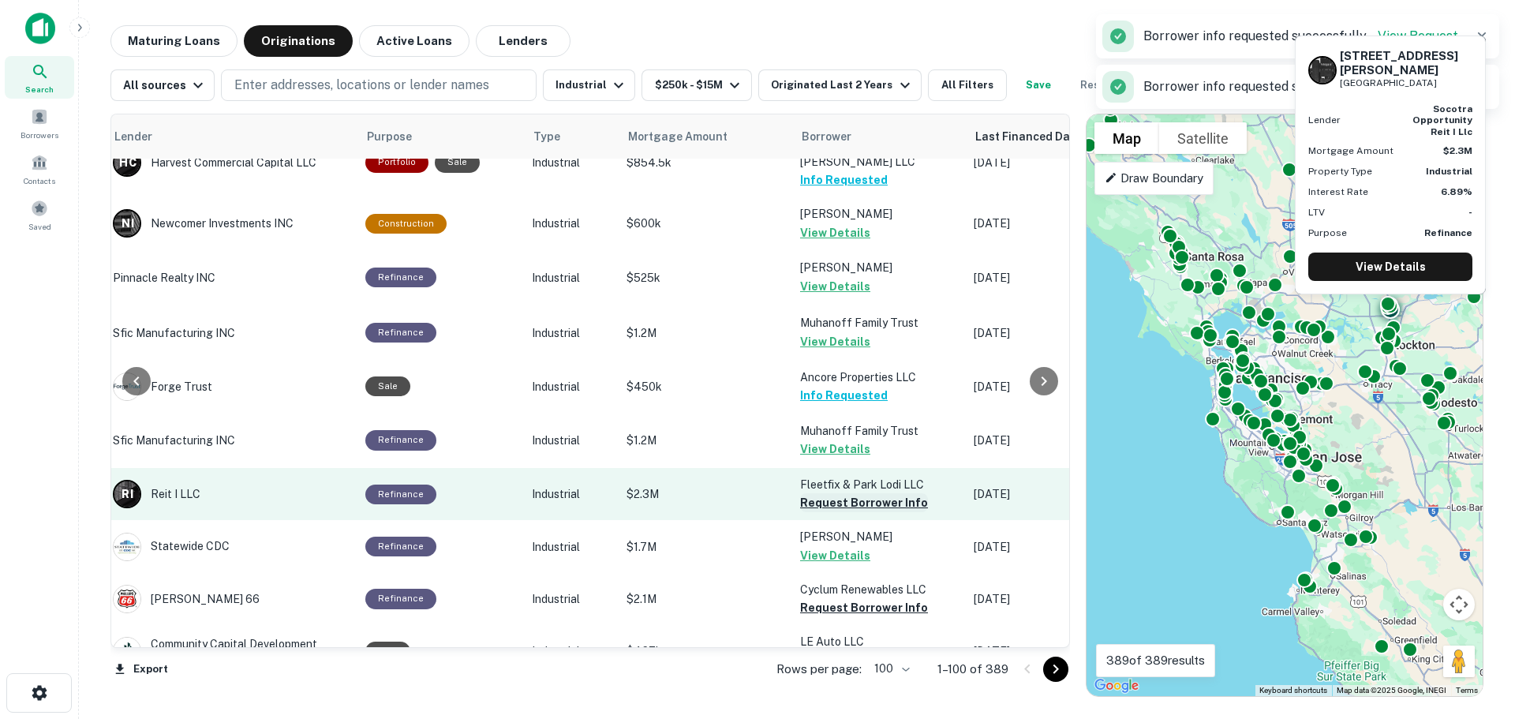
click at [843, 493] on button "Request Borrower Info" at bounding box center [864, 502] width 128 height 19
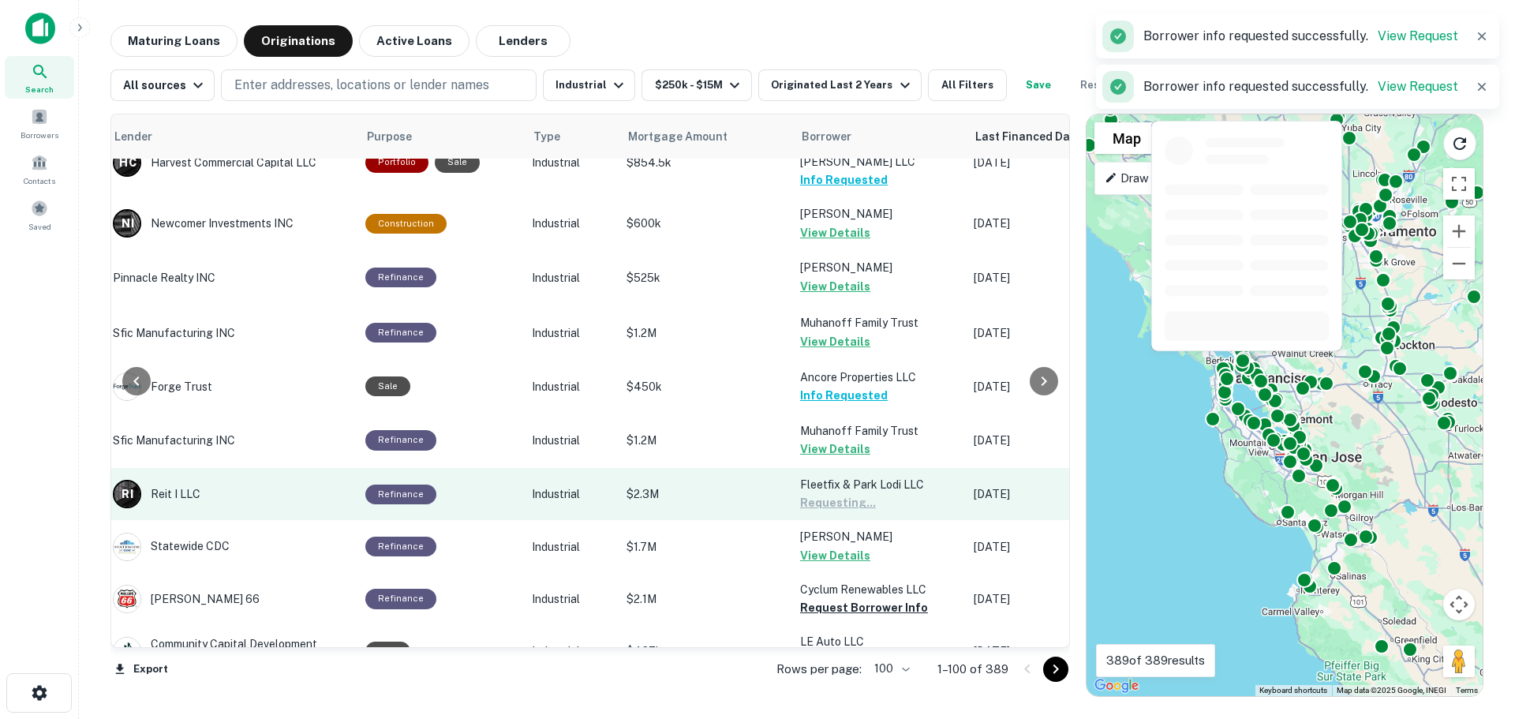
scroll to position [1105, 273]
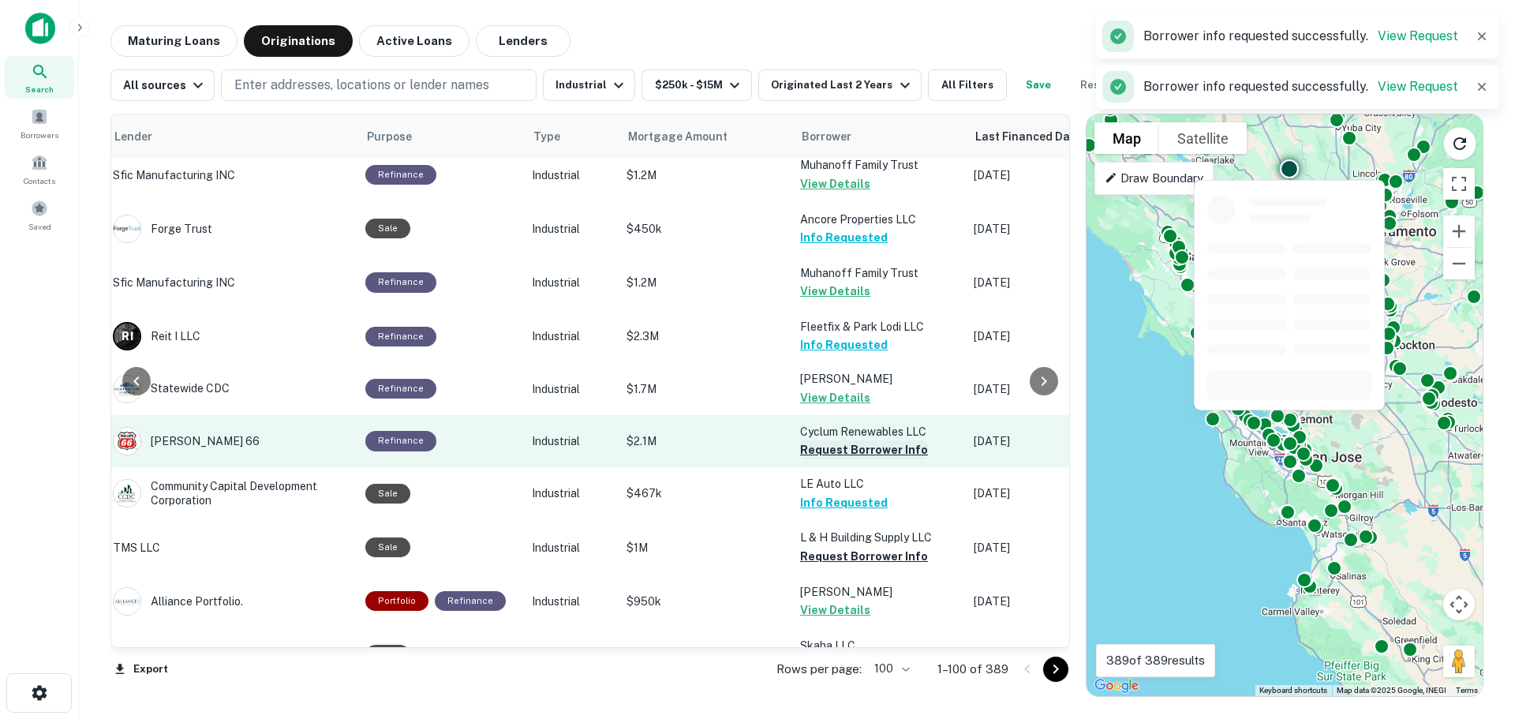
click at [862, 440] on button "Request Borrower Info" at bounding box center [864, 449] width 128 height 19
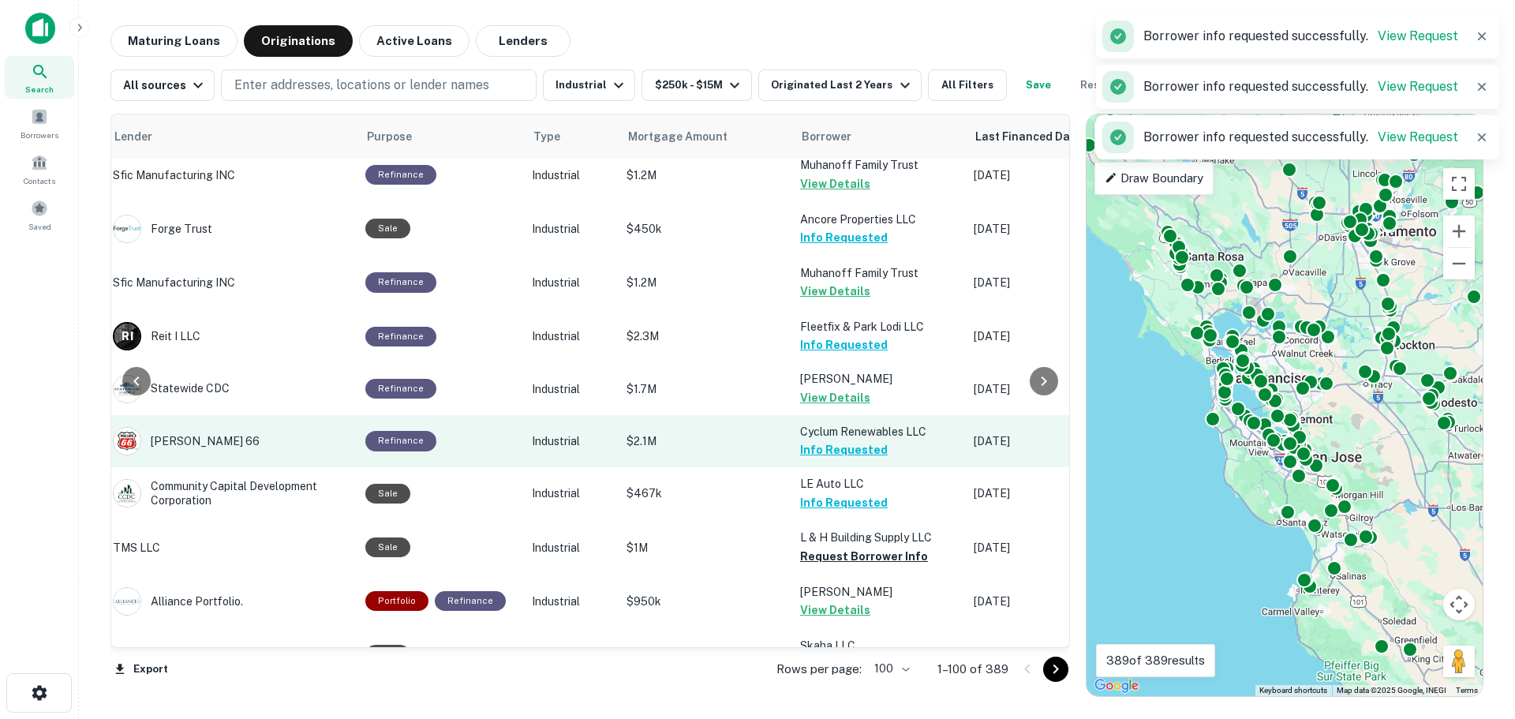
scroll to position [1262, 273]
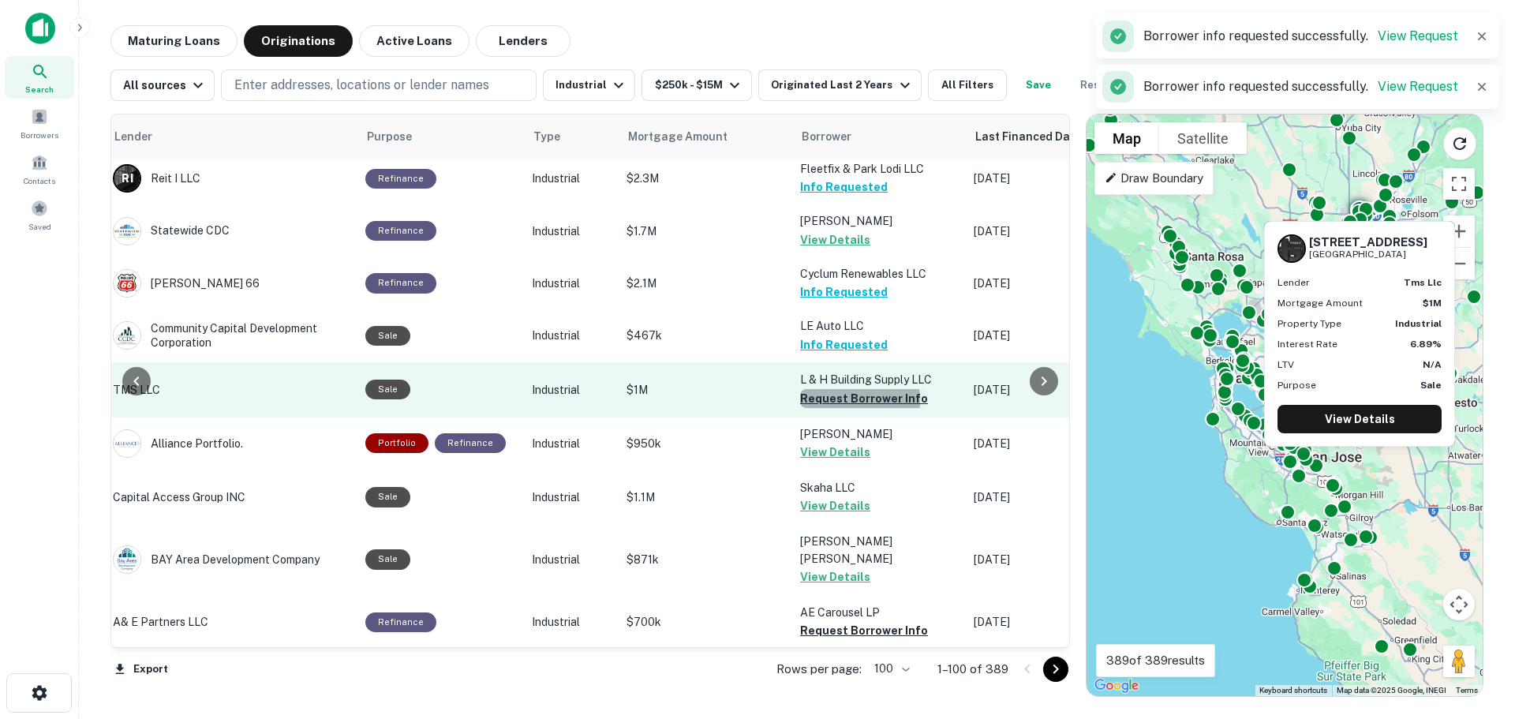
click at [838, 389] on button "Request Borrower Info" at bounding box center [864, 398] width 128 height 19
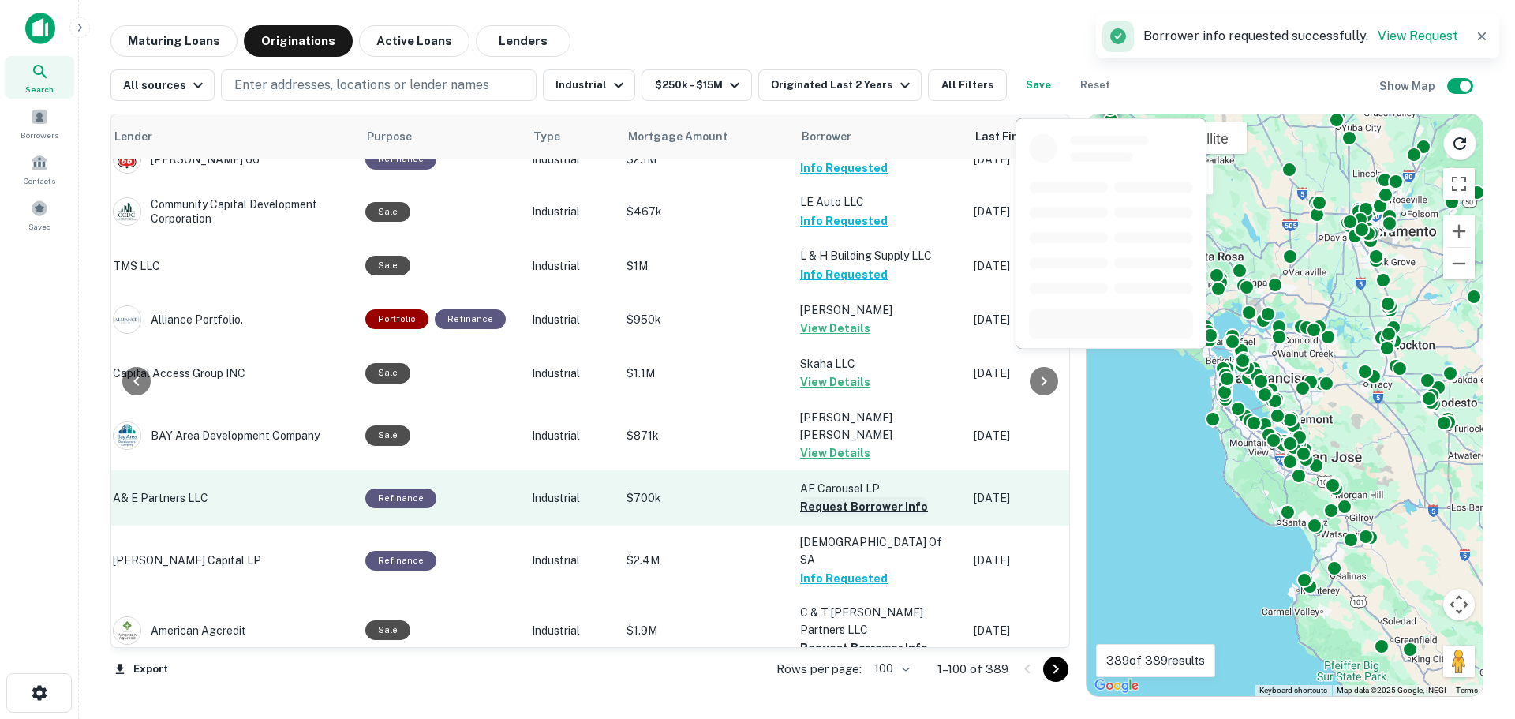
scroll to position [1420, 273]
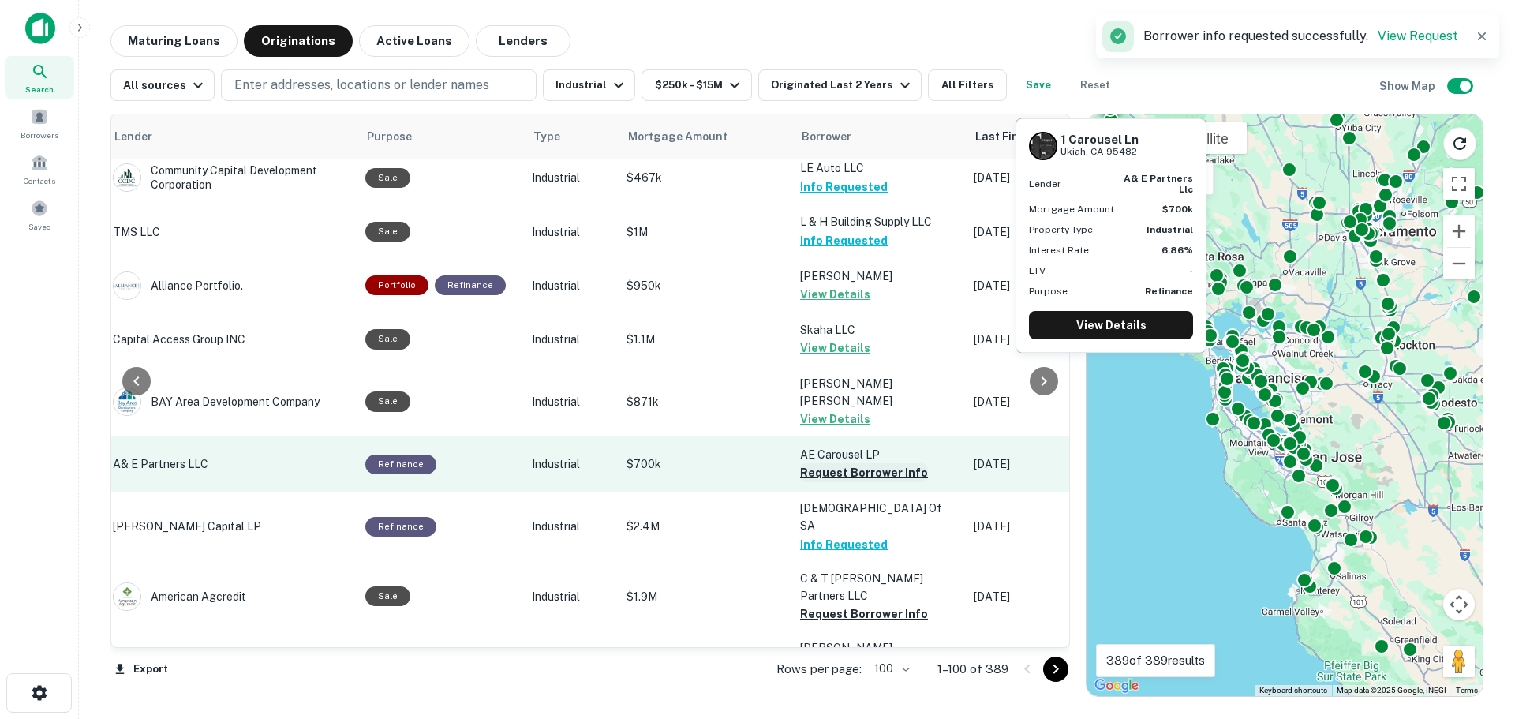
click at [862, 463] on button "Request Borrower Info" at bounding box center [864, 472] width 128 height 19
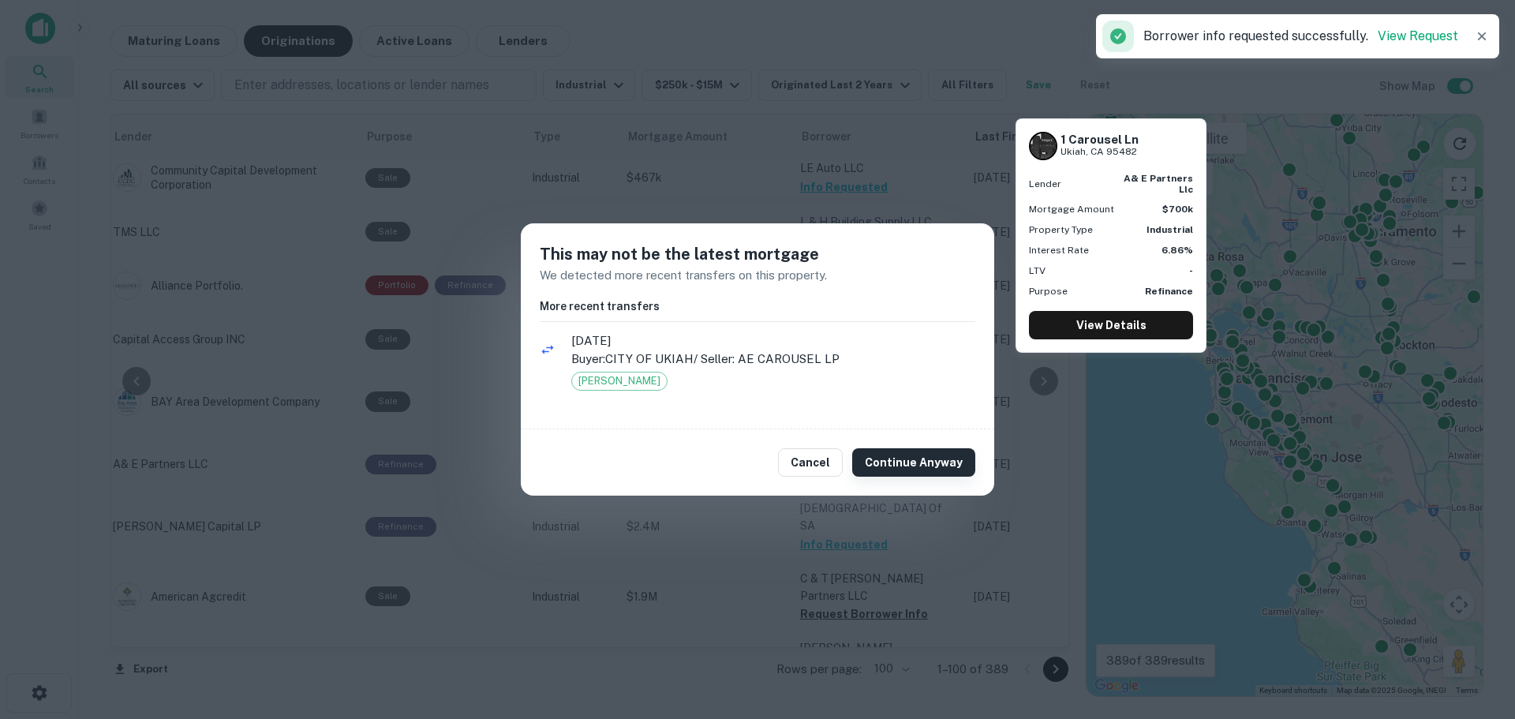
click at [904, 453] on button "Continue Anyway" at bounding box center [913, 462] width 123 height 28
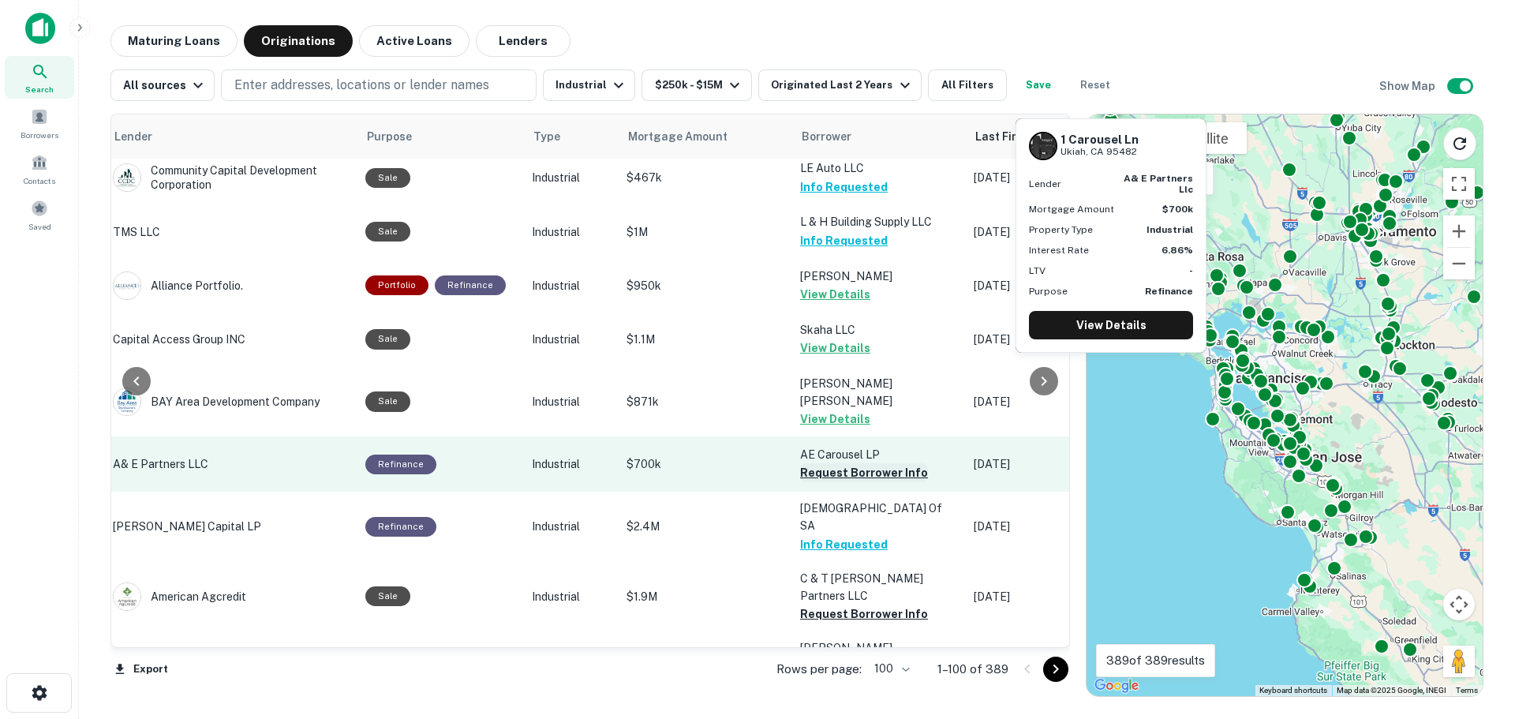
click at [844, 463] on button "Request Borrower Info" at bounding box center [864, 472] width 128 height 19
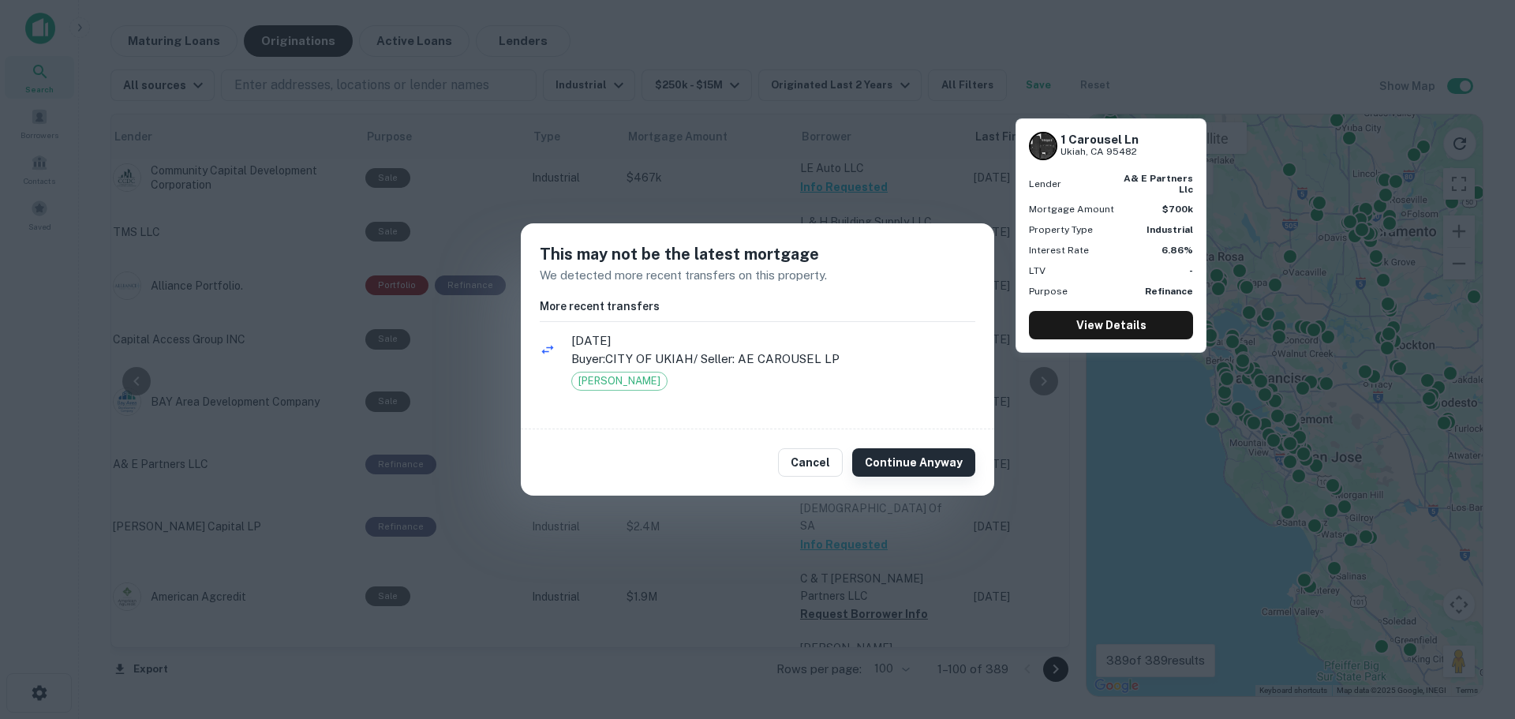
click at [888, 467] on button "Continue Anyway" at bounding box center [913, 462] width 123 height 28
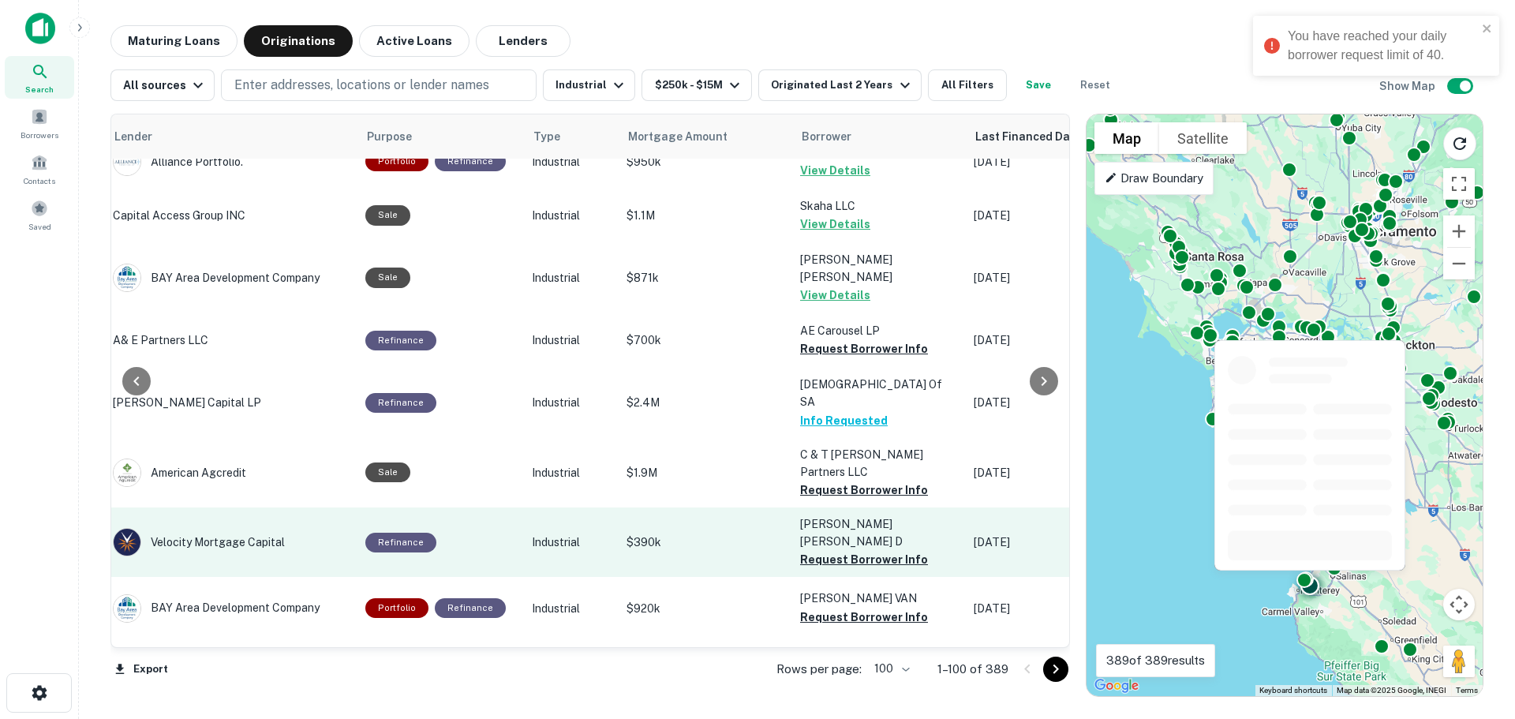
scroll to position [1578, 273]
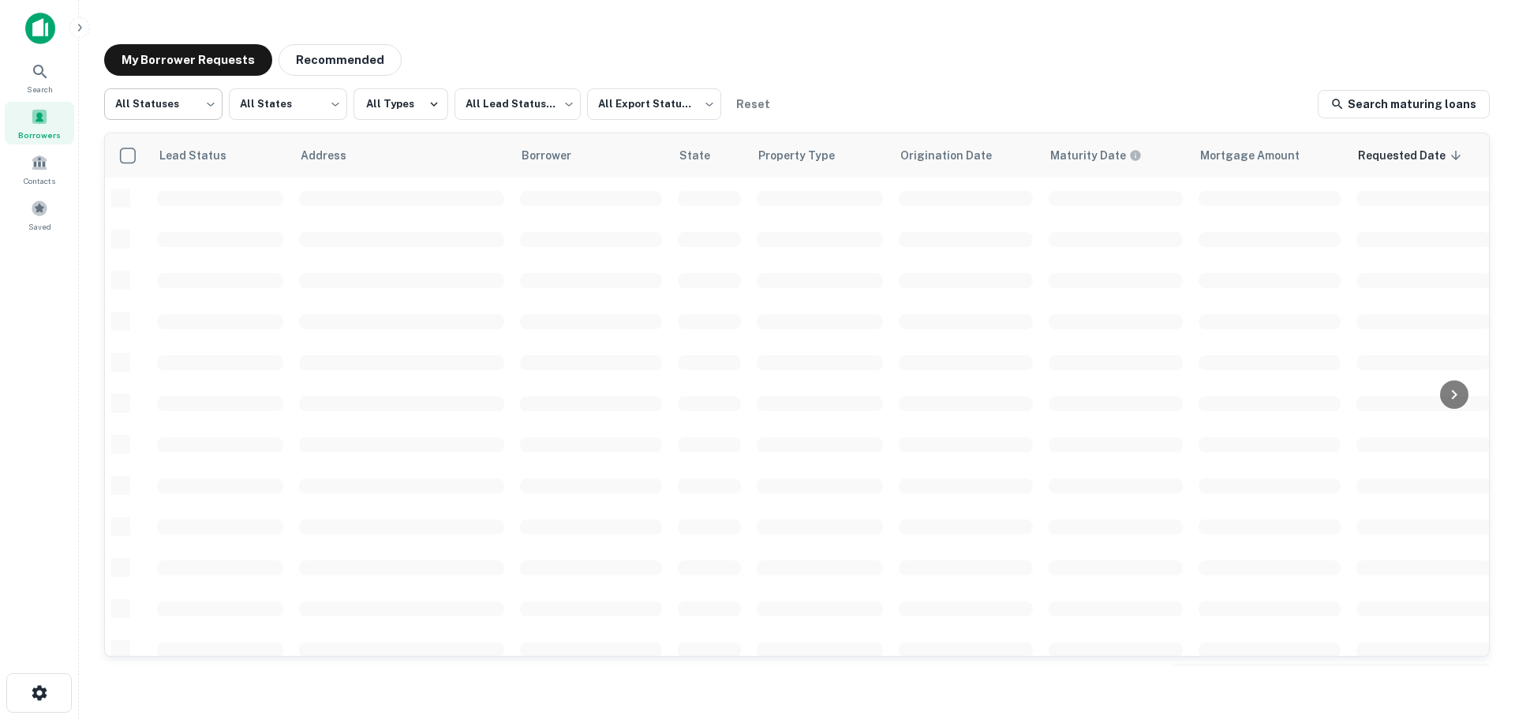
click at [192, 98] on body "Search Borrowers Contacts Saved My Borrower Requests Recommended All Statuses *…" at bounding box center [757, 359] width 1515 height 719
click at [181, 201] on li "Fulfilled" at bounding box center [163, 202] width 118 height 28
type input "*********"
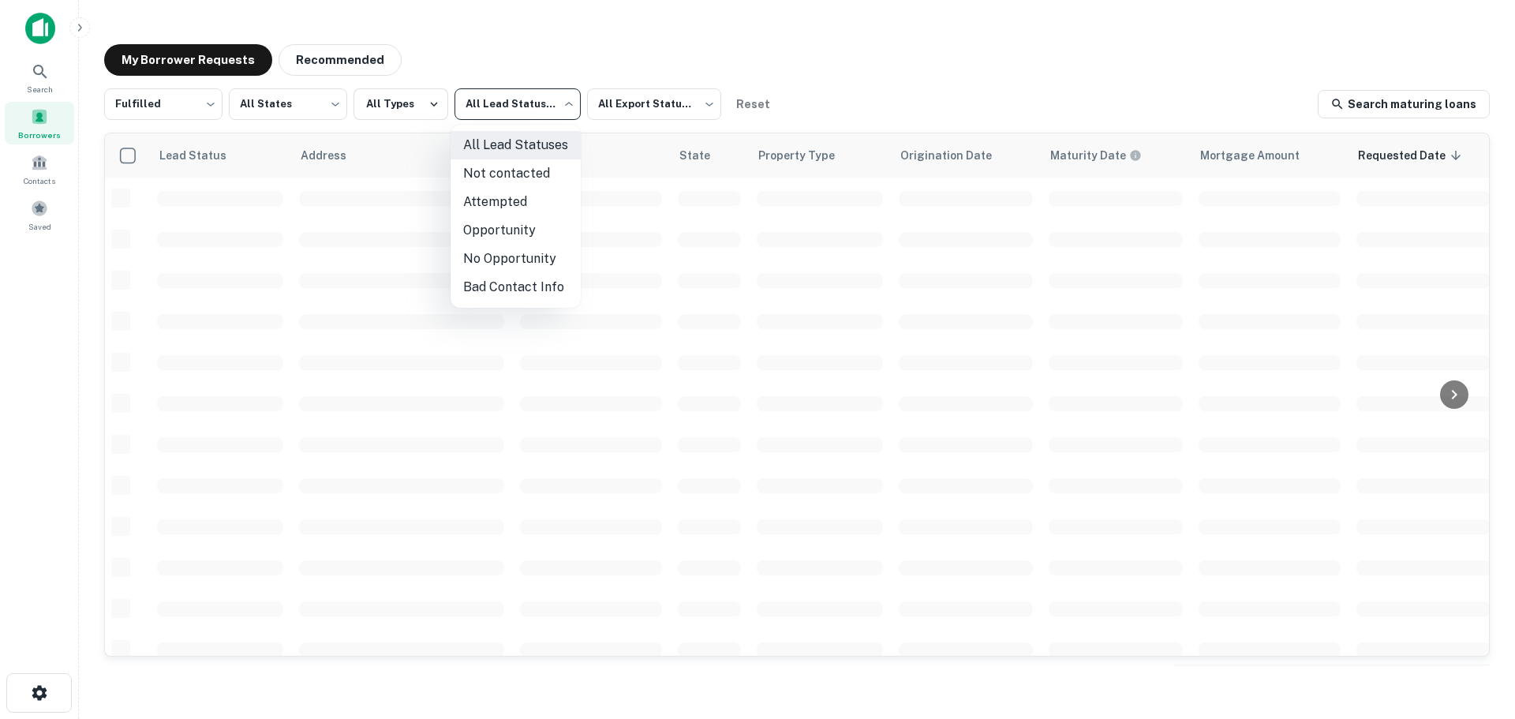
click at [473, 118] on body "Search Borrowers Contacts Saved My Borrower Requests Recommended Fulfilled ****…" at bounding box center [757, 359] width 1515 height 719
click at [501, 169] on li "Not contacted" at bounding box center [515, 173] width 130 height 28
type input "****"
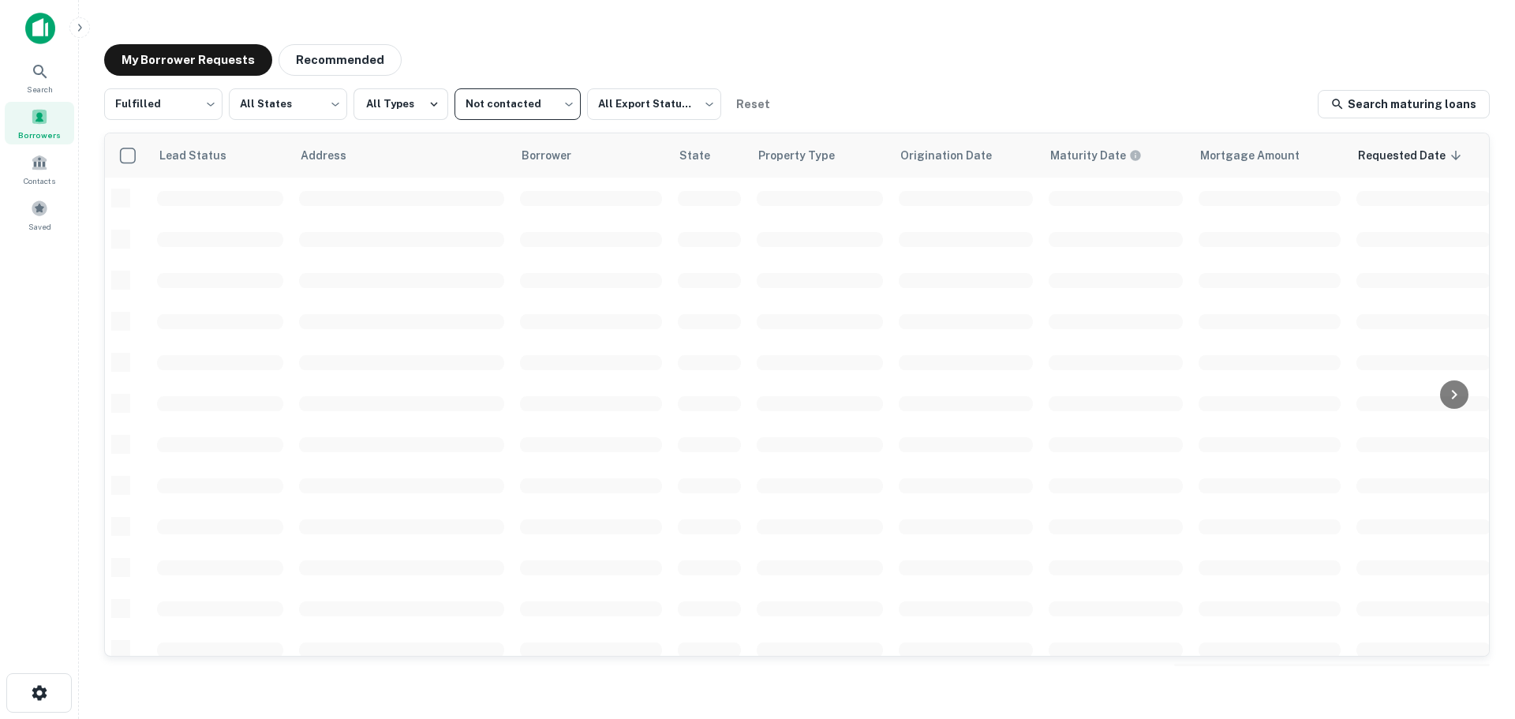
click at [885, 73] on div "My Borrower Requests Recommended" at bounding box center [796, 60] width 1385 height 32
